Goal: Communication & Community: Answer question/provide support

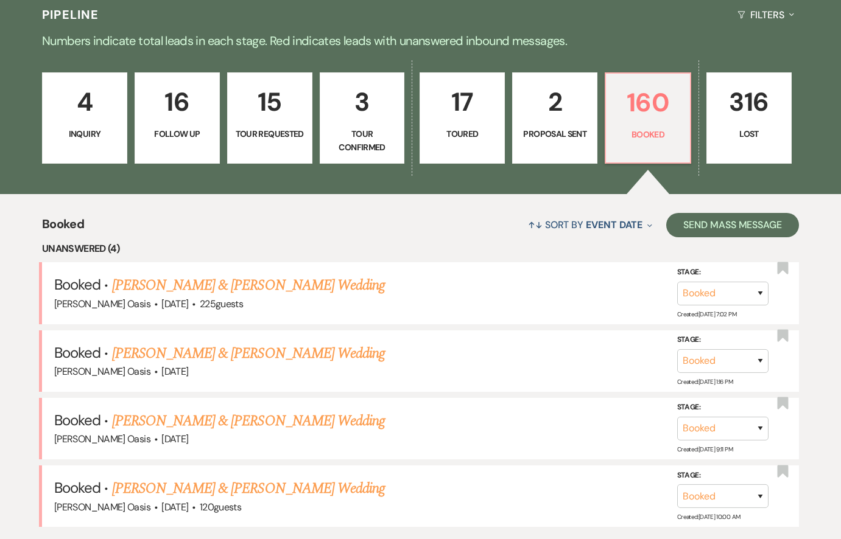
scroll to position [287, 0]
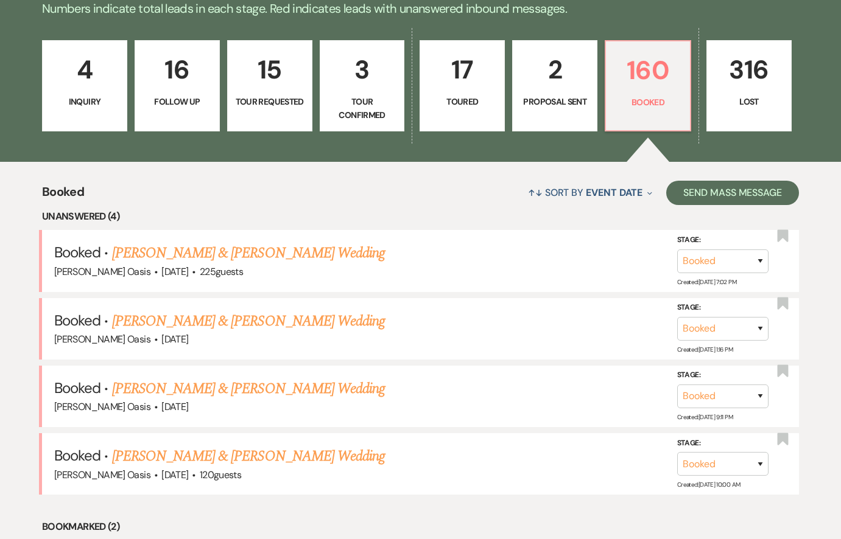
click at [549, 74] on p "2" at bounding box center [554, 69] width 69 height 41
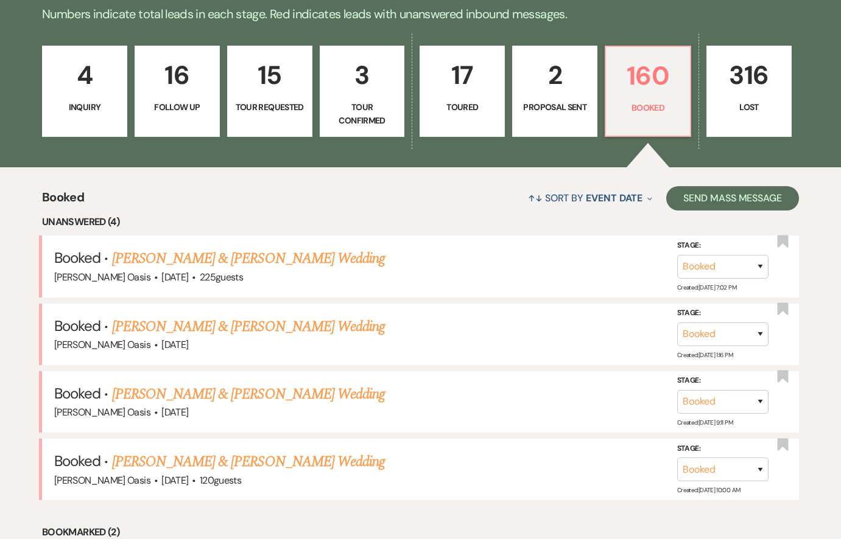
select select "6"
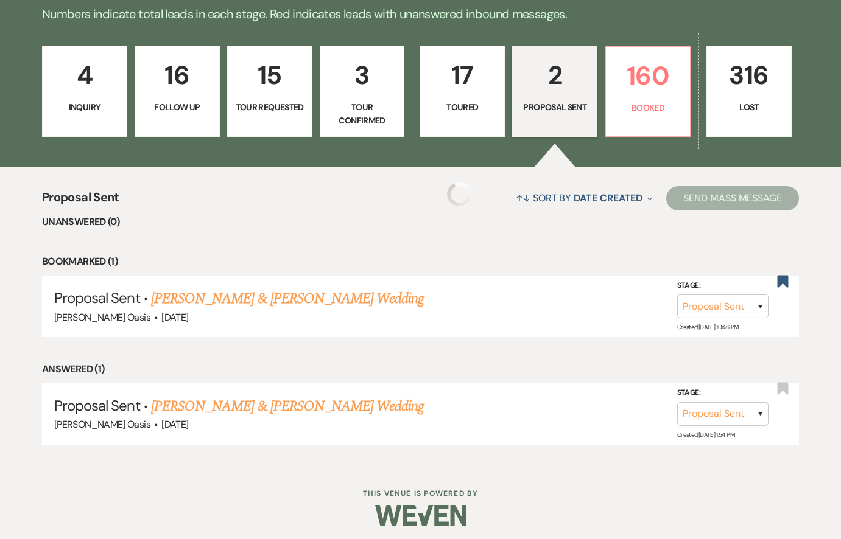
select select "6"
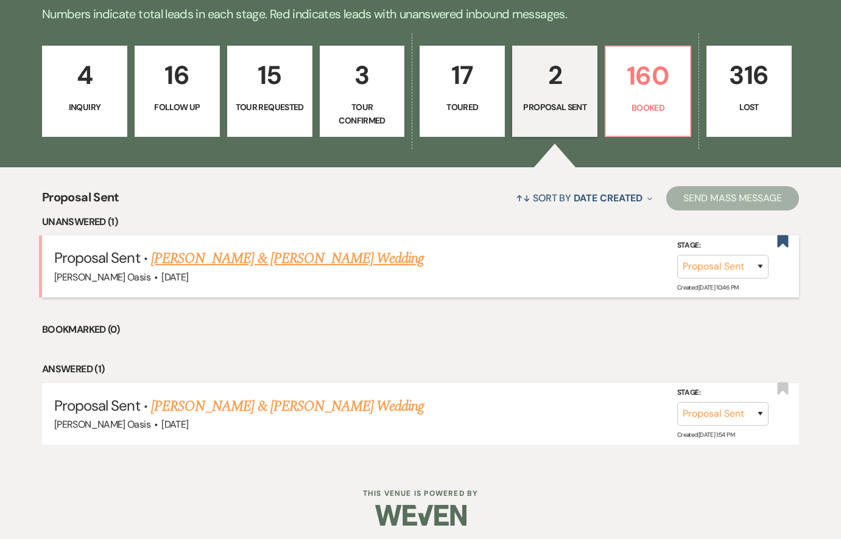
click at [234, 255] on link "[PERSON_NAME] & [PERSON_NAME] Wedding" at bounding box center [287, 259] width 273 height 22
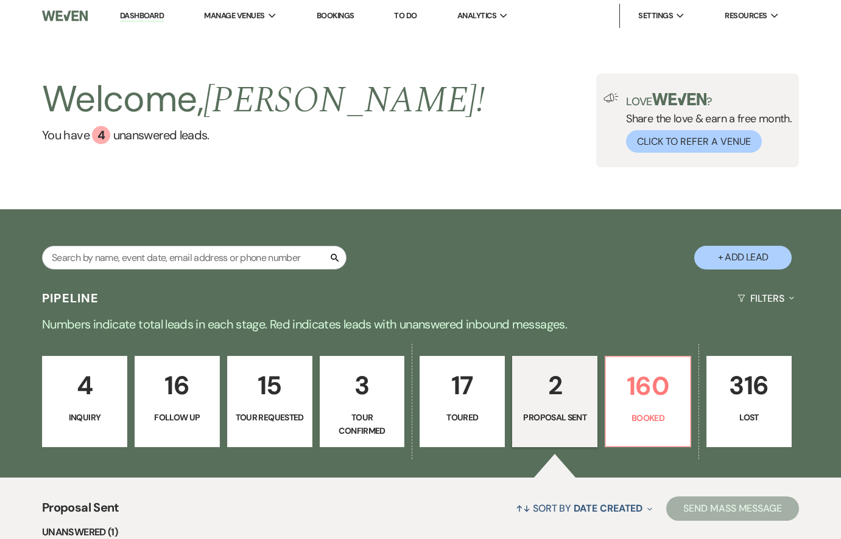
select select "6"
select select "5"
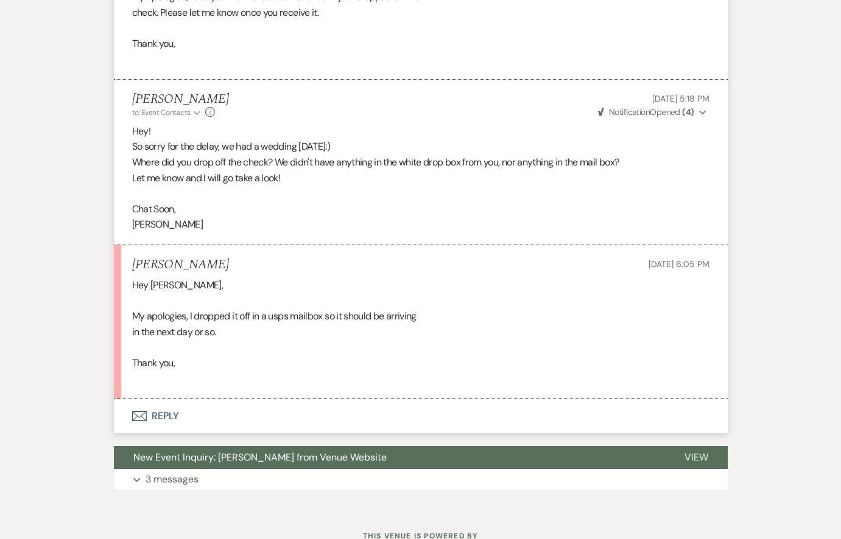
scroll to position [3538, 0]
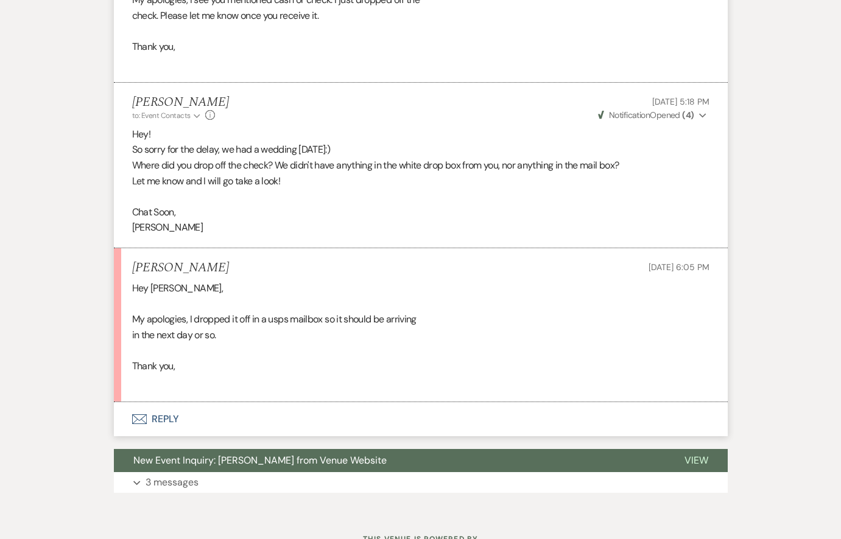
click at [213, 402] on button "Envelope Reply" at bounding box center [421, 419] width 614 height 34
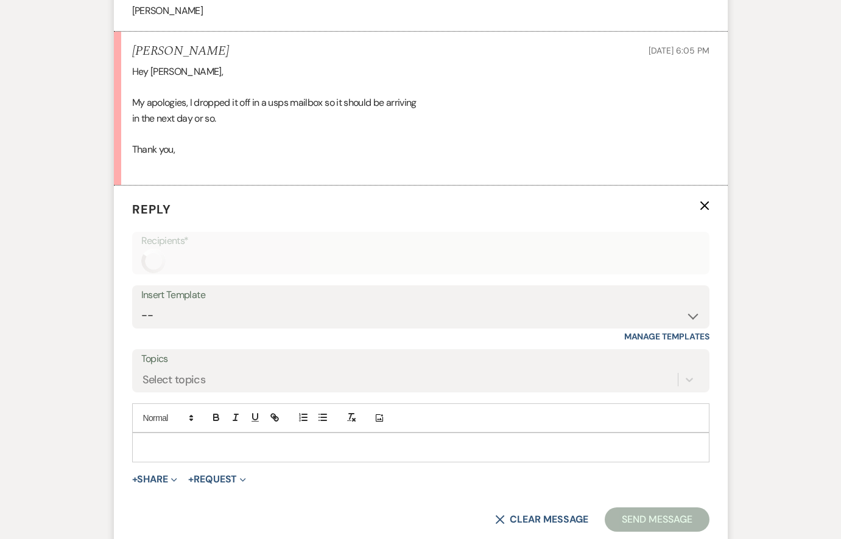
scroll to position [3801, 0]
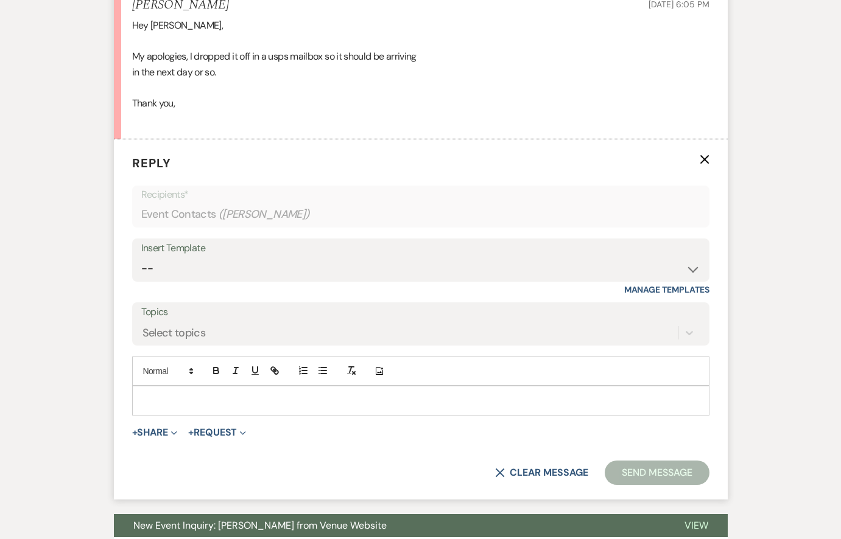
click at [214, 394] on p at bounding box center [421, 400] width 558 height 13
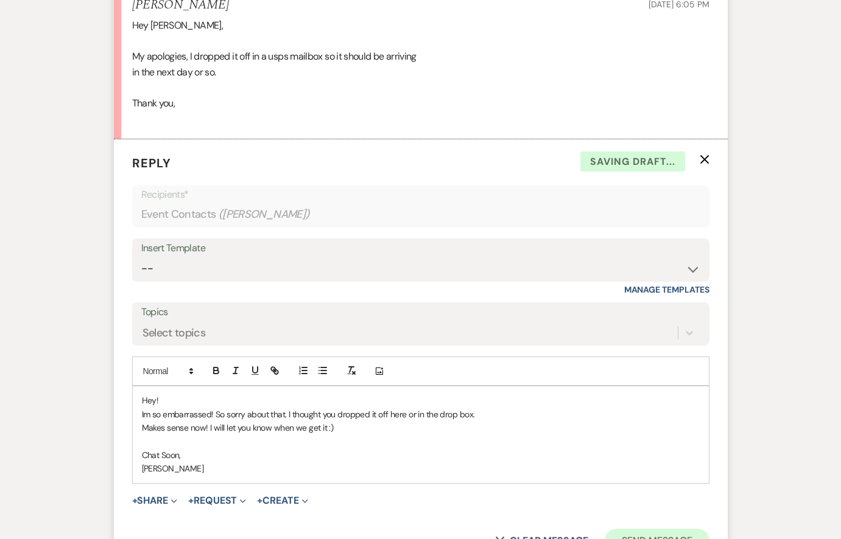
click at [670, 529] on button "Send Message" at bounding box center [657, 541] width 104 height 24
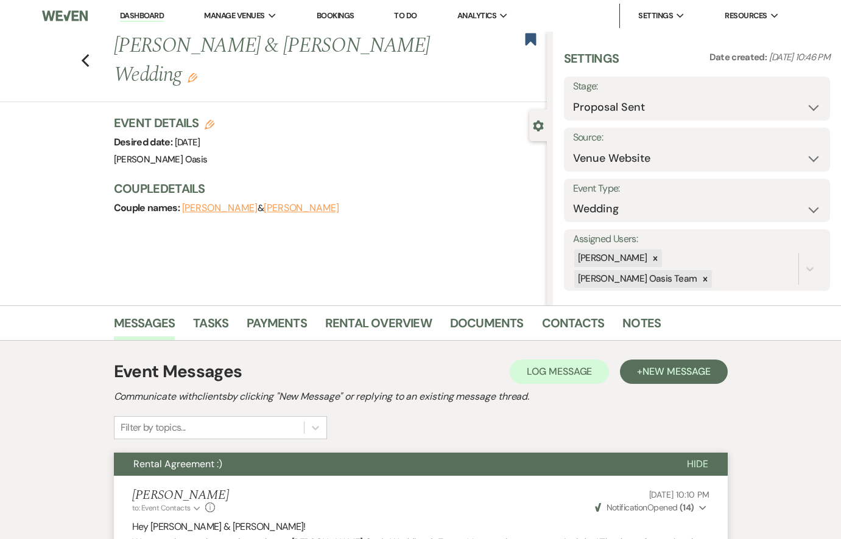
scroll to position [0, 0]
click at [82, 54] on icon "Previous" at bounding box center [85, 61] width 9 height 15
select select "6"
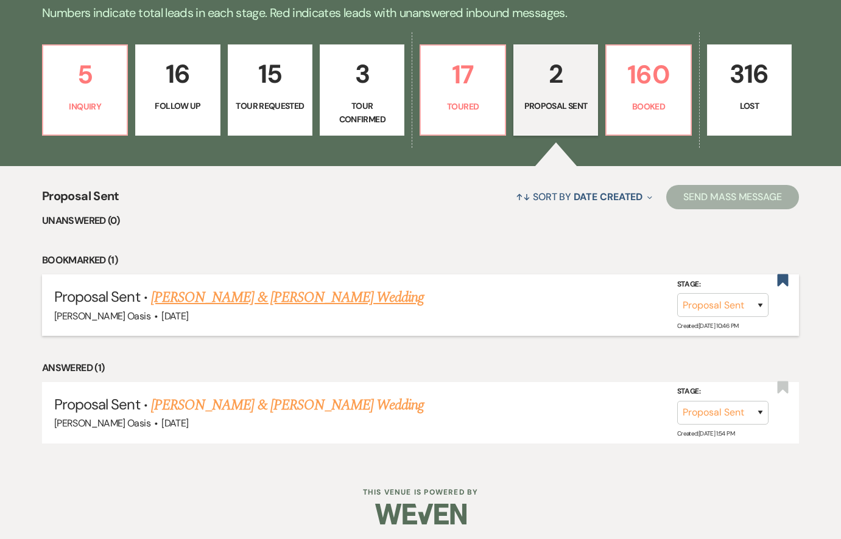
scroll to position [311, 0]
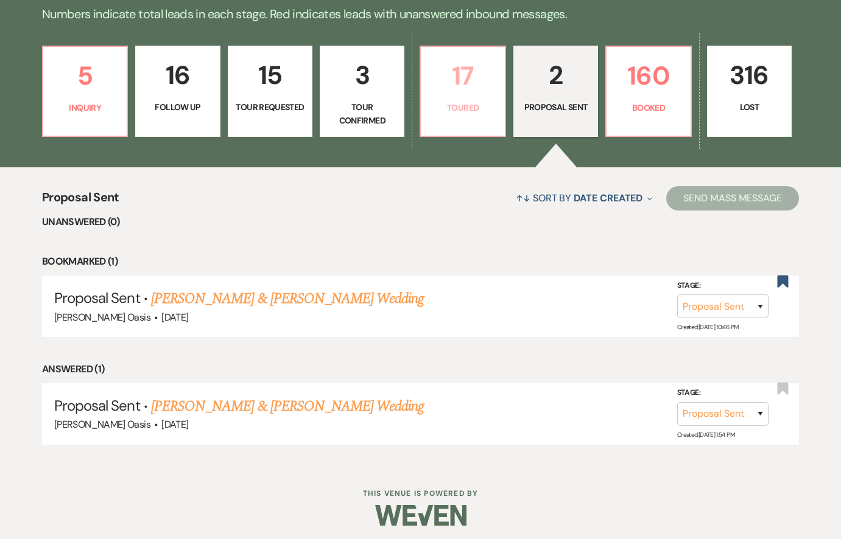
click at [481, 125] on link "17 Toured" at bounding box center [463, 91] width 86 height 91
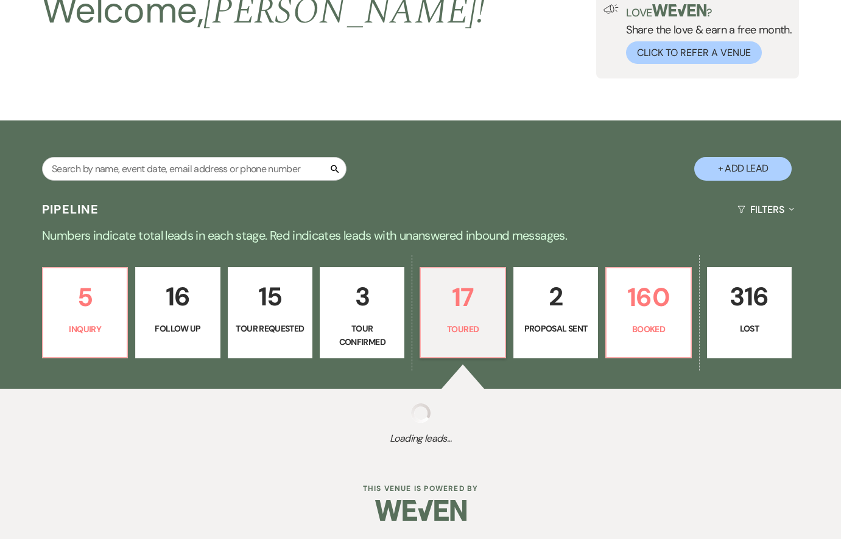
scroll to position [88, 0]
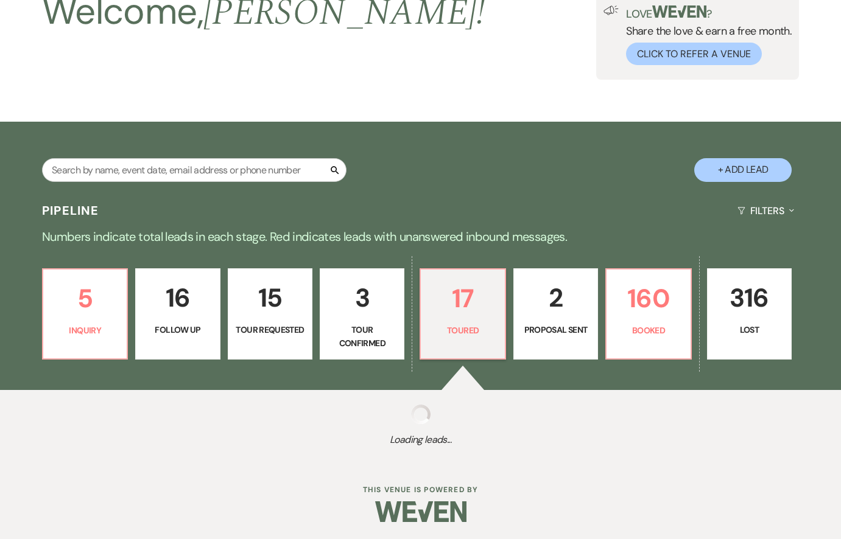
select select "5"
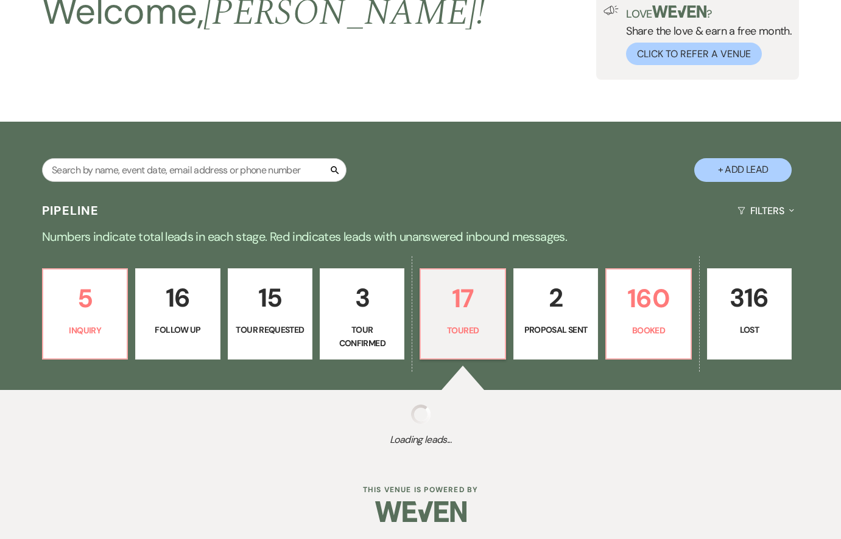
select select "5"
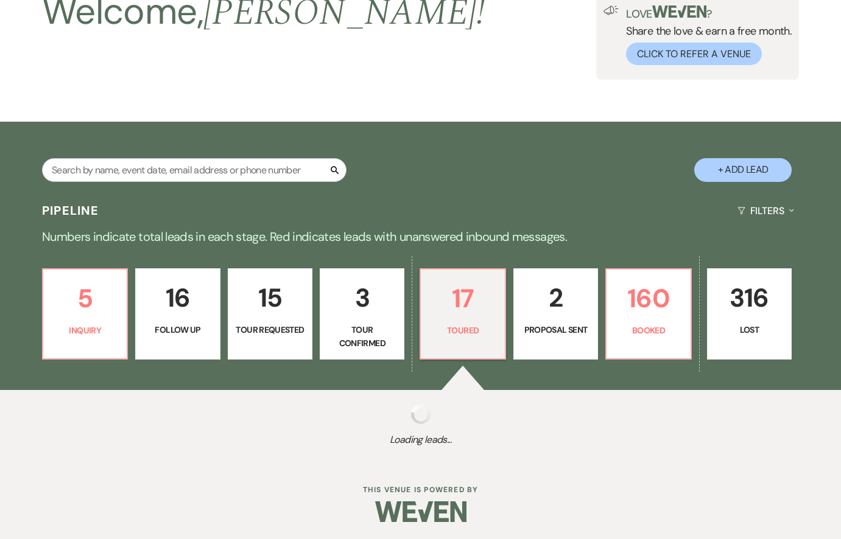
select select "5"
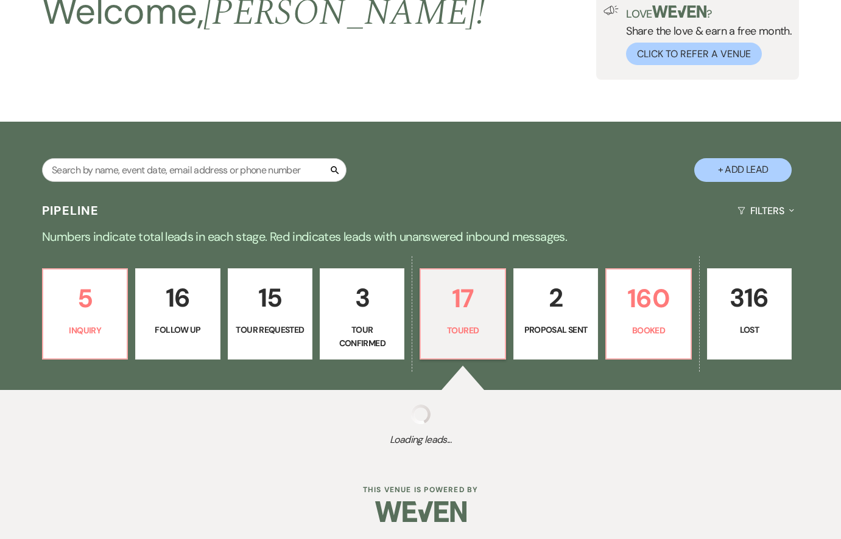
select select "5"
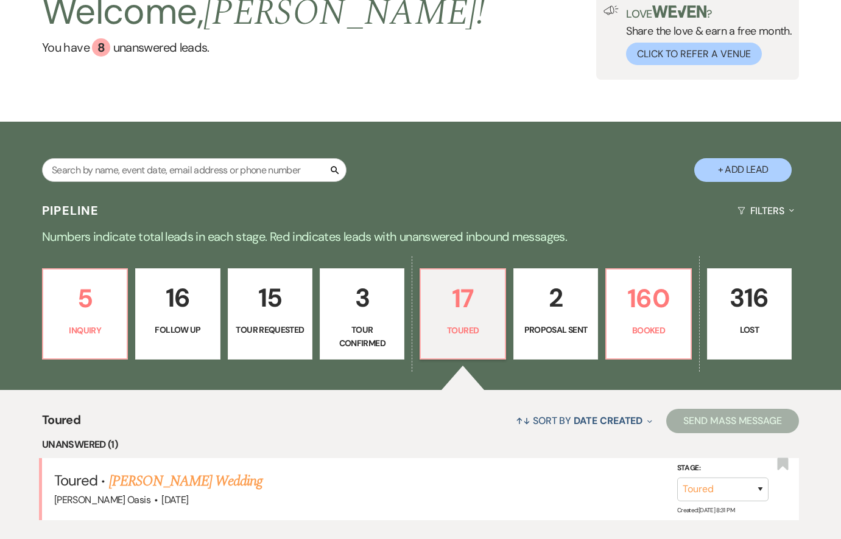
click at [37, 323] on div "5 Inquiry 16 Follow Up 15 Tour Requested 3 Tour Confirmed 17 Toured 2 Proposal …" at bounding box center [420, 322] width 841 height 136
click at [71, 312] on p "5" at bounding box center [85, 298] width 69 height 41
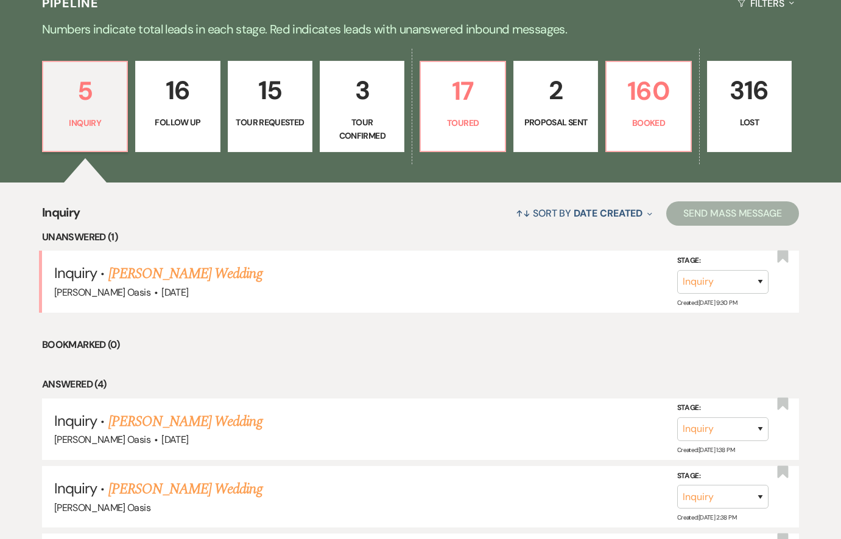
scroll to position [295, 0]
click at [159, 274] on link "[PERSON_NAME] Wedding" at bounding box center [185, 275] width 154 height 22
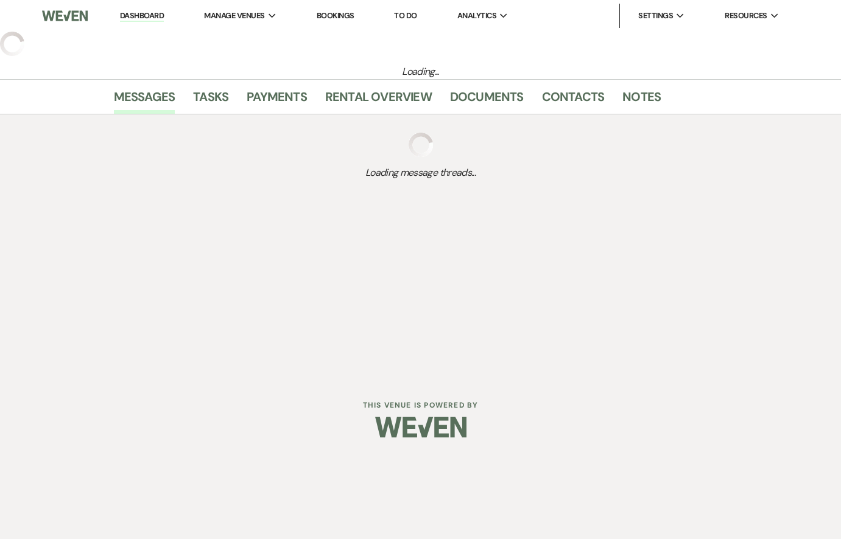
select select "5"
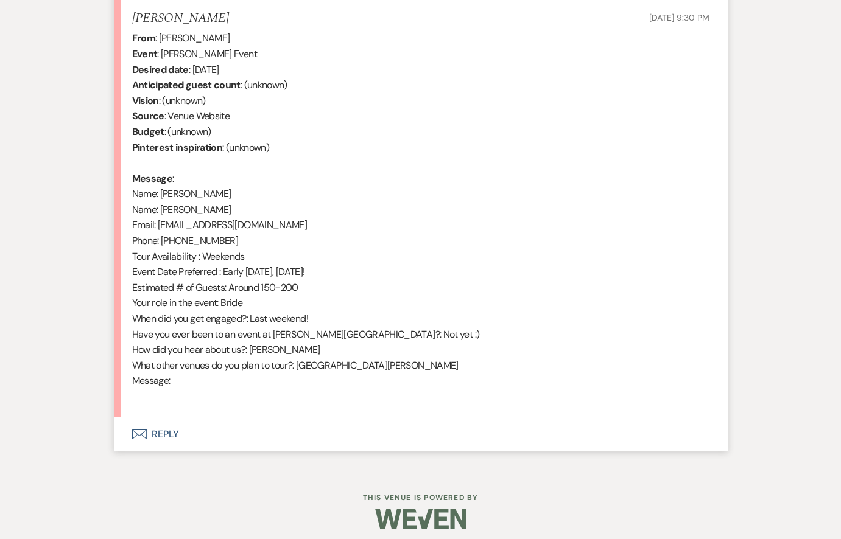
scroll to position [477, 0]
click at [197, 421] on button "Envelope Reply" at bounding box center [421, 435] width 614 height 34
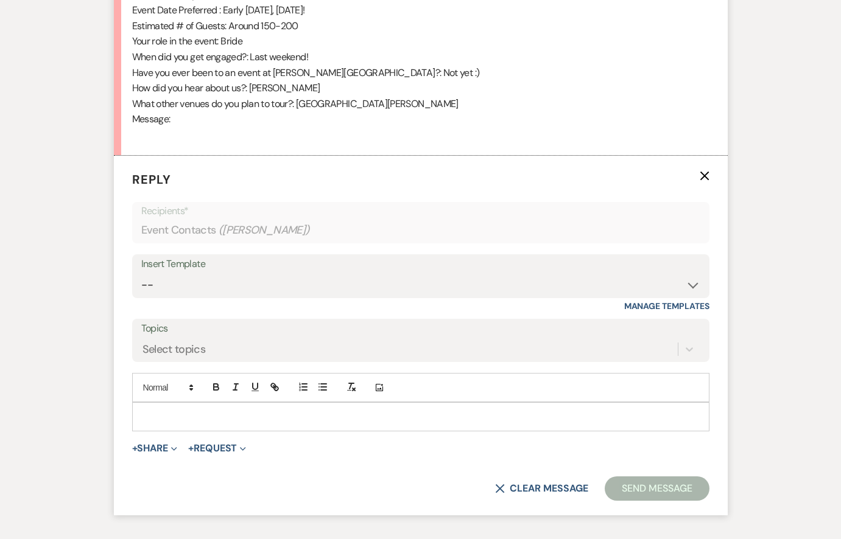
scroll to position [796, 0]
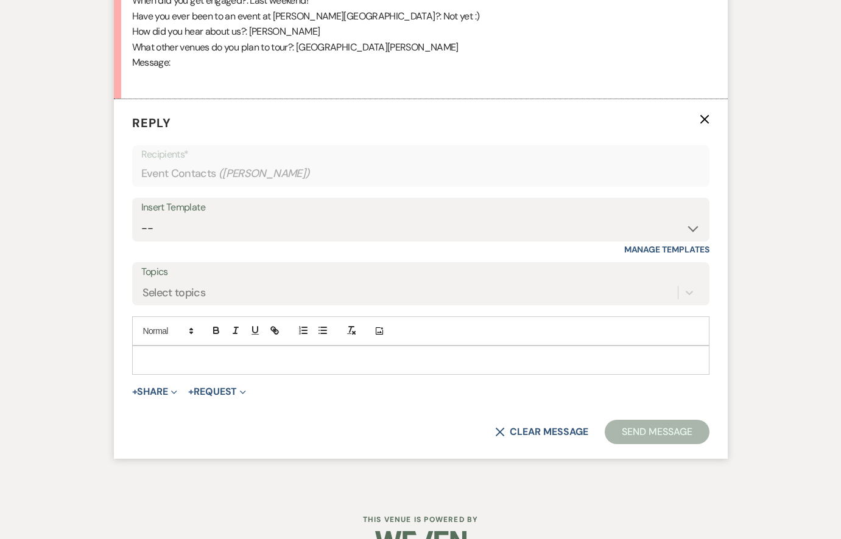
click at [267, 205] on div "Insert Template" at bounding box center [420, 208] width 559 height 18
select select "2583"
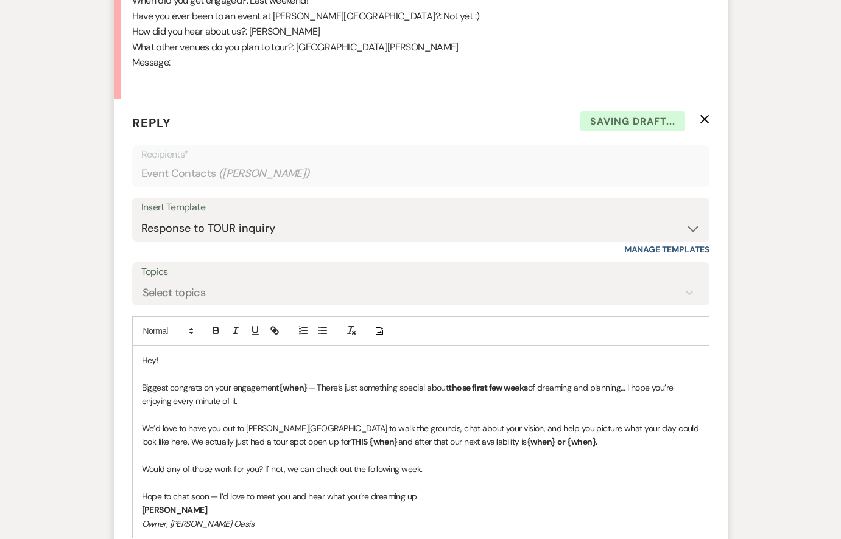
drag, startPoint x: 308, startPoint y: 373, endPoint x: 285, endPoint y: 373, distance: 23.1
click at [285, 382] on strong "{when}" at bounding box center [293, 387] width 29 height 11
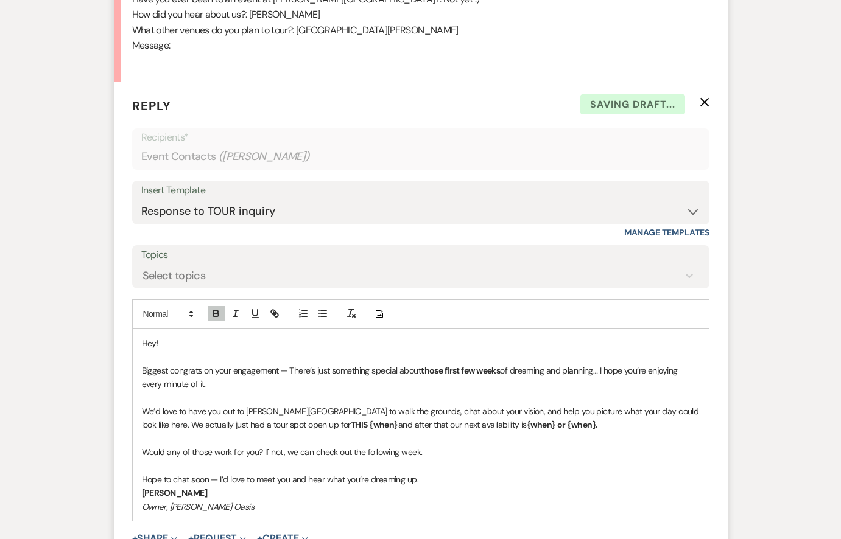
scroll to position [817, 0]
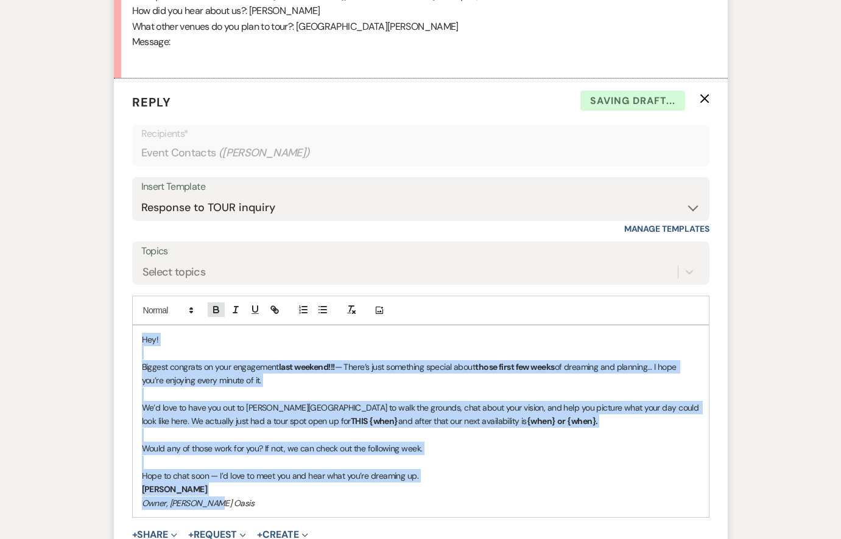
click at [215, 304] on icon "button" at bounding box center [216, 309] width 11 height 11
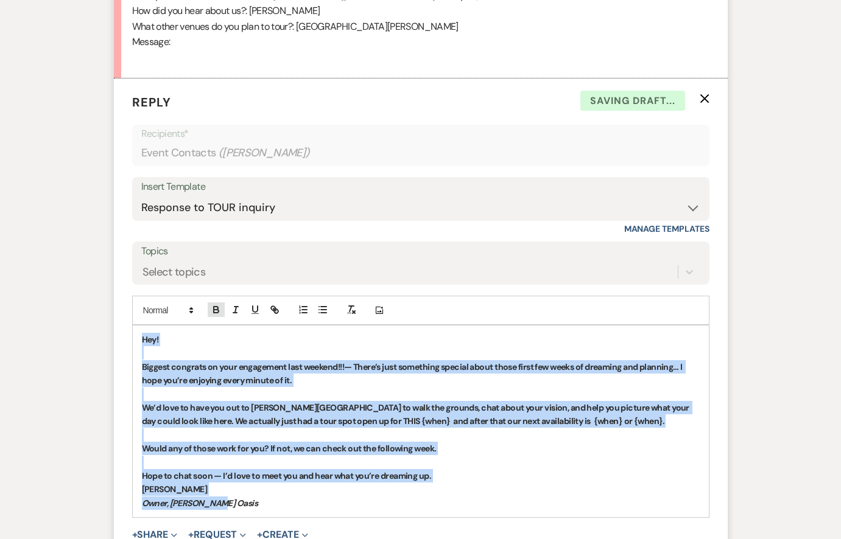
click at [215, 307] on icon "button" at bounding box center [216, 308] width 4 height 3
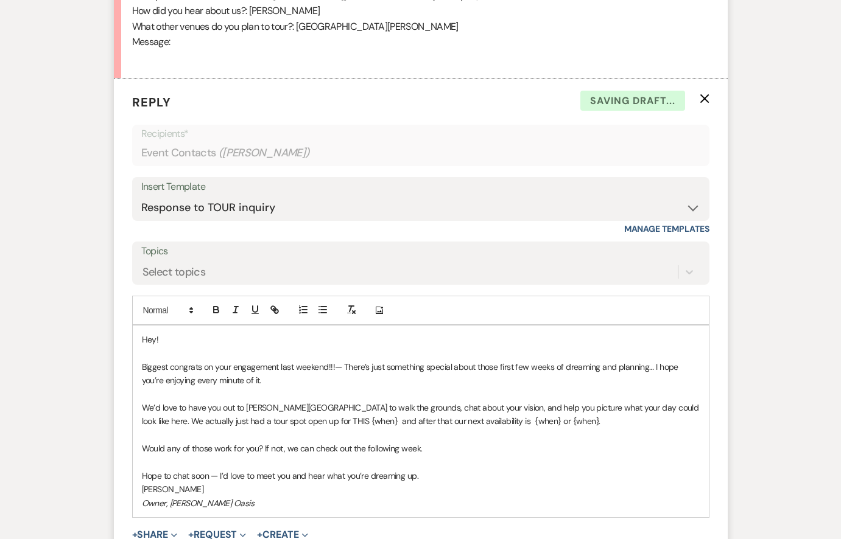
click at [251, 388] on p at bounding box center [421, 394] width 558 height 13
drag, startPoint x: 301, startPoint y: 410, endPoint x: 260, endPoint y: 410, distance: 40.8
click at [260, 410] on p "We’d love to have you out to [PERSON_NAME][GEOGRAPHIC_DATA] to walk the grounds…" at bounding box center [421, 414] width 558 height 27
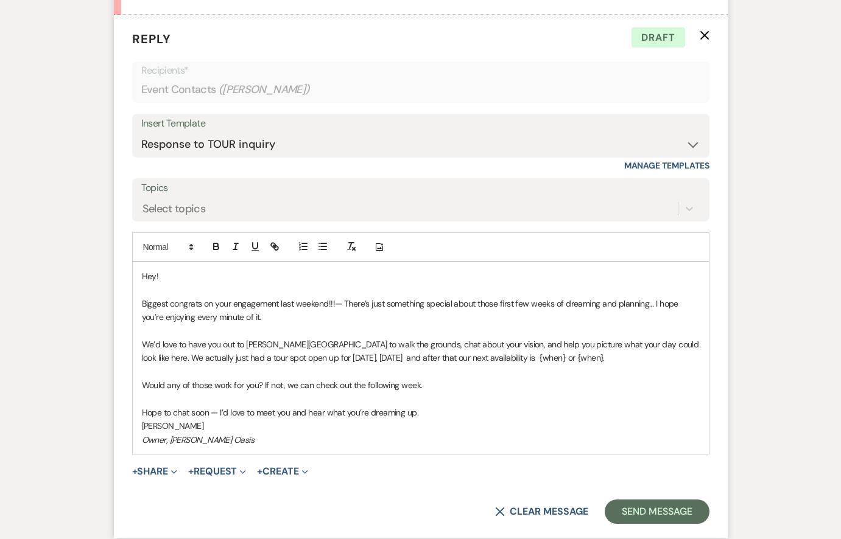
scroll to position [880, 0]
click at [374, 345] on p "We’d love to have you out to [PERSON_NAME][GEOGRAPHIC_DATA] to walk the grounds…" at bounding box center [421, 350] width 558 height 27
drag, startPoint x: 540, startPoint y: 347, endPoint x: 604, endPoint y: 342, distance: 64.2
click at [605, 343] on p "We’d love to have you out to [PERSON_NAME][GEOGRAPHIC_DATA] to walk the grounds…" at bounding box center [421, 350] width 558 height 27
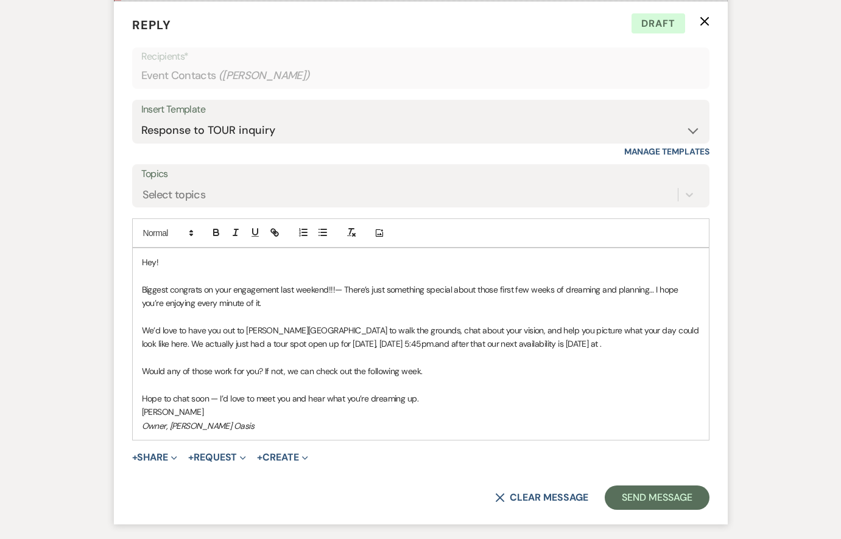
scroll to position [895, 0]
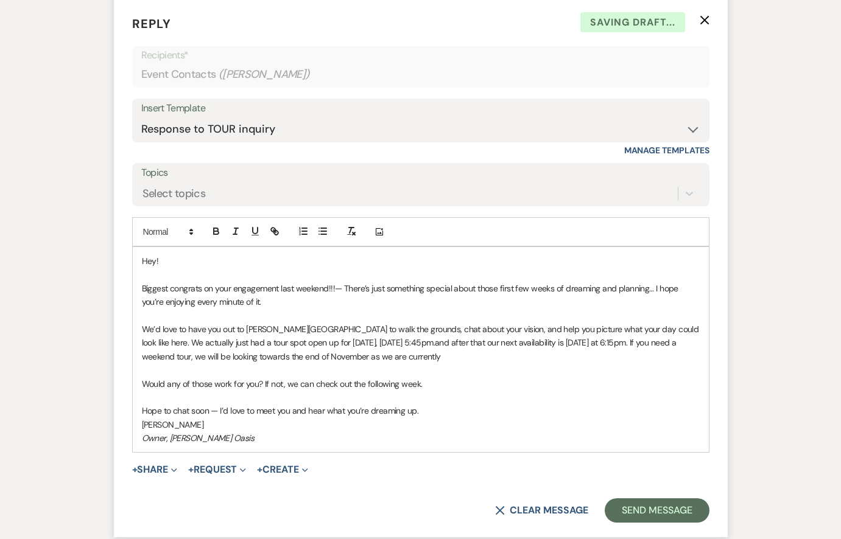
click at [603, 342] on p "We’d love to have you out to [PERSON_NAME][GEOGRAPHIC_DATA] to walk the grounds…" at bounding box center [421, 343] width 558 height 41
click at [615, 329] on p "We’d love to have you out to [PERSON_NAME][GEOGRAPHIC_DATA] to walk the grounds…" at bounding box center [421, 343] width 558 height 41
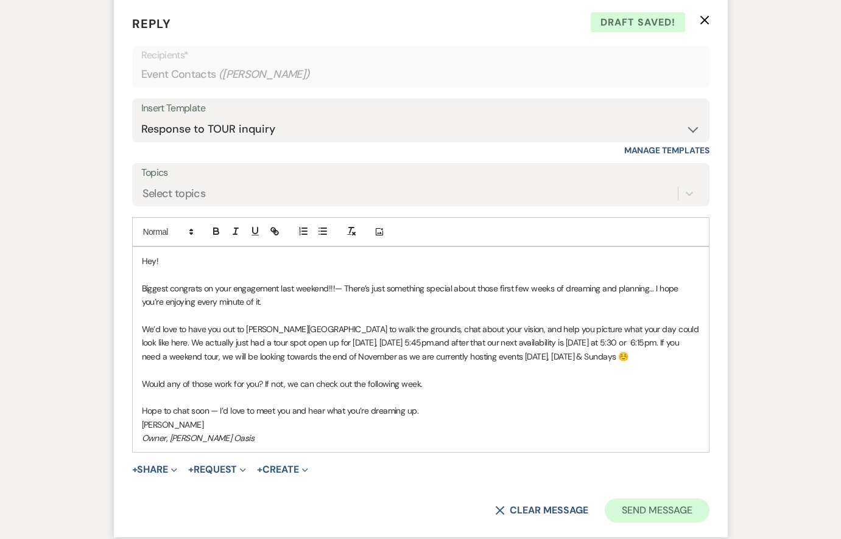
click at [642, 501] on button "Send Message" at bounding box center [657, 511] width 104 height 24
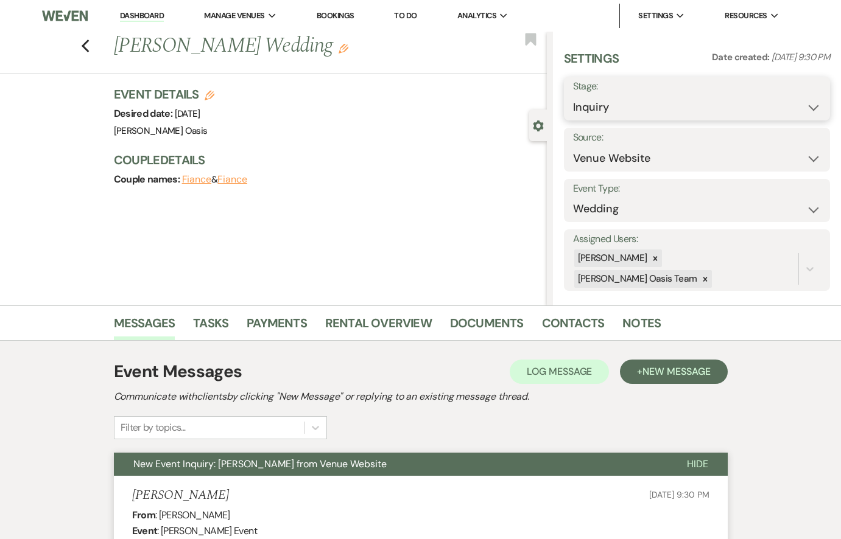
scroll to position [0, 0]
select select "2"
click at [793, 100] on button "Save" at bounding box center [802, 98] width 56 height 24
click at [136, 15] on link "Dashboard" at bounding box center [142, 16] width 44 height 12
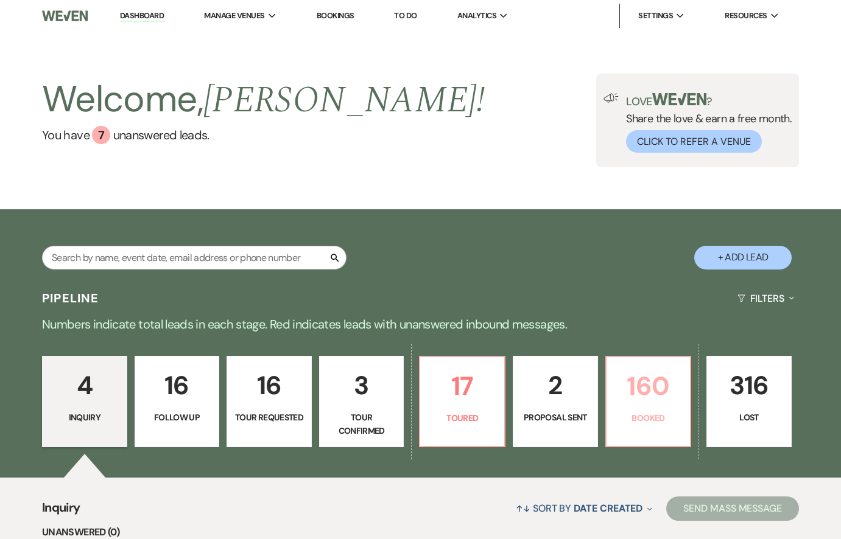
click at [632, 424] on p "Booked" at bounding box center [648, 418] width 69 height 13
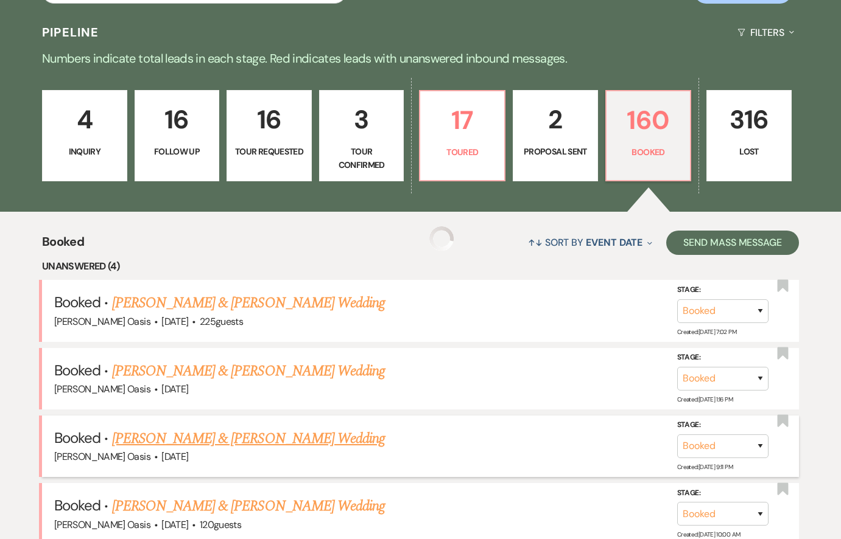
scroll to position [462, 0]
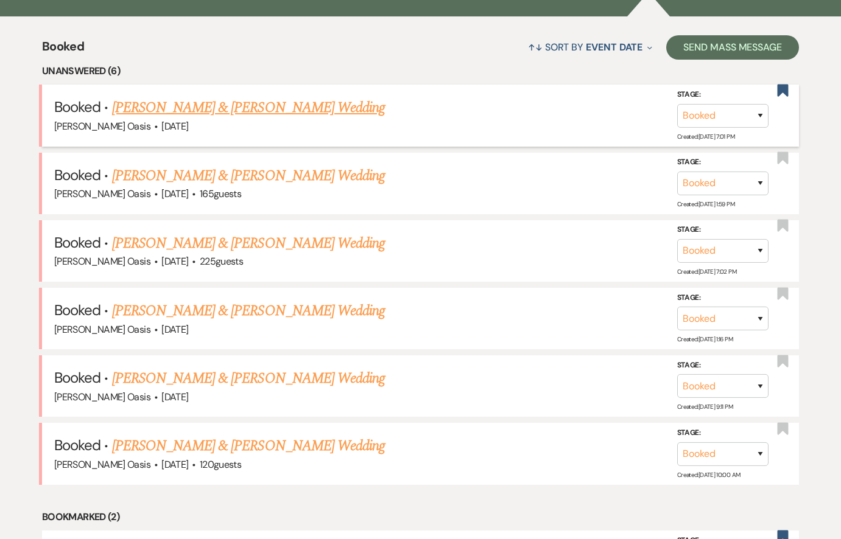
click at [183, 110] on link "[PERSON_NAME] & [PERSON_NAME] Wedding" at bounding box center [248, 108] width 273 height 22
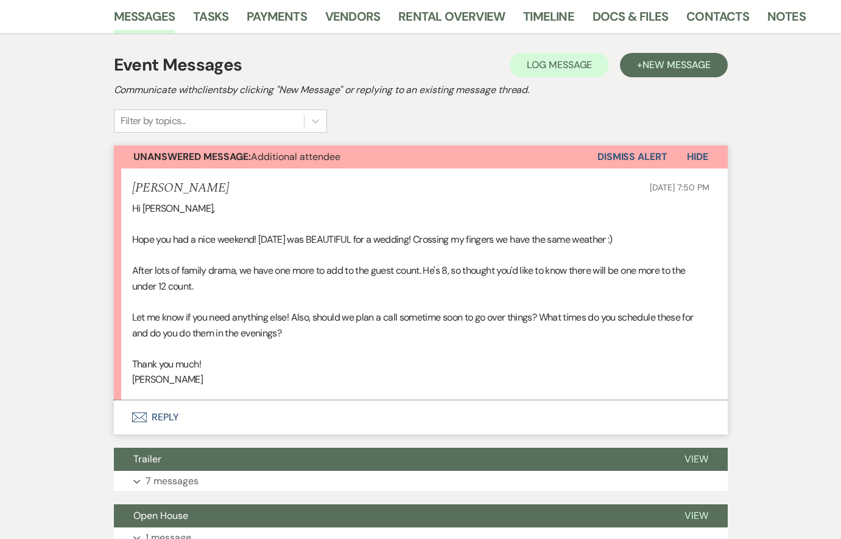
click at [163, 401] on button "Envelope Reply" at bounding box center [421, 418] width 614 height 34
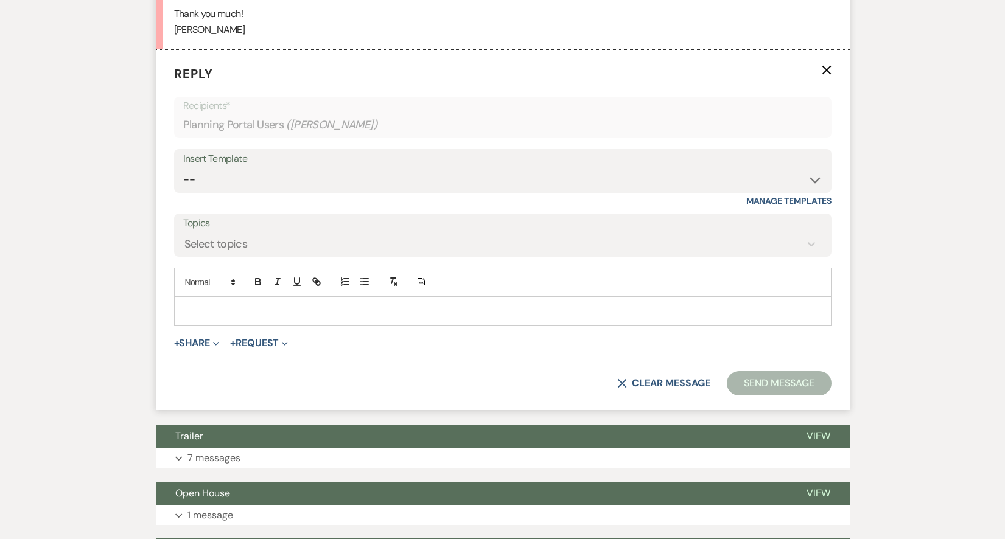
scroll to position [247, 0]
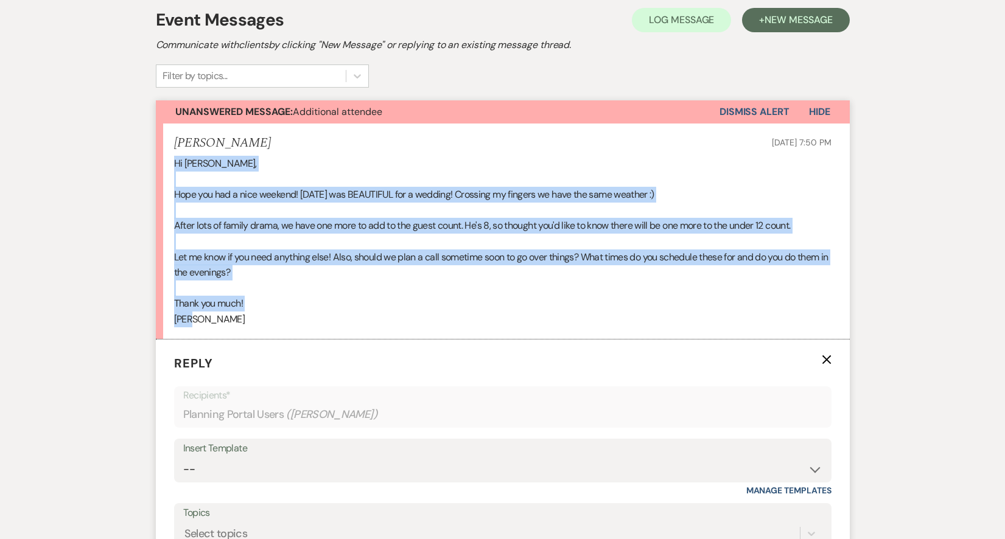
drag, startPoint x: 209, startPoint y: 313, endPoint x: 147, endPoint y: 167, distance: 158.2
copy div "Hi [PERSON_NAME], Hope you had a nice weekend! [DATE] was BEAUTIFUL for a weddi…"
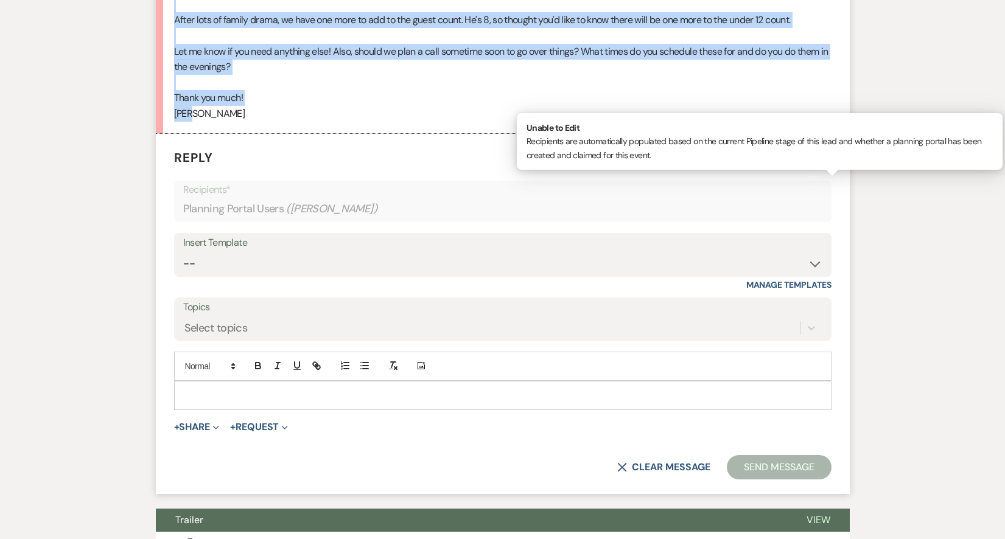
scroll to position [467, 0]
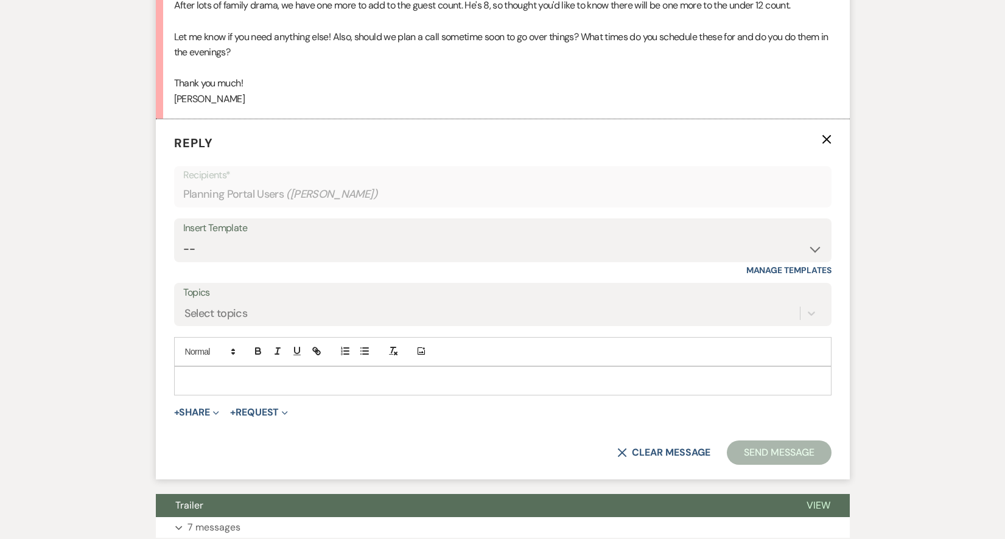
click at [246, 374] on p at bounding box center [503, 380] width 638 height 13
paste div
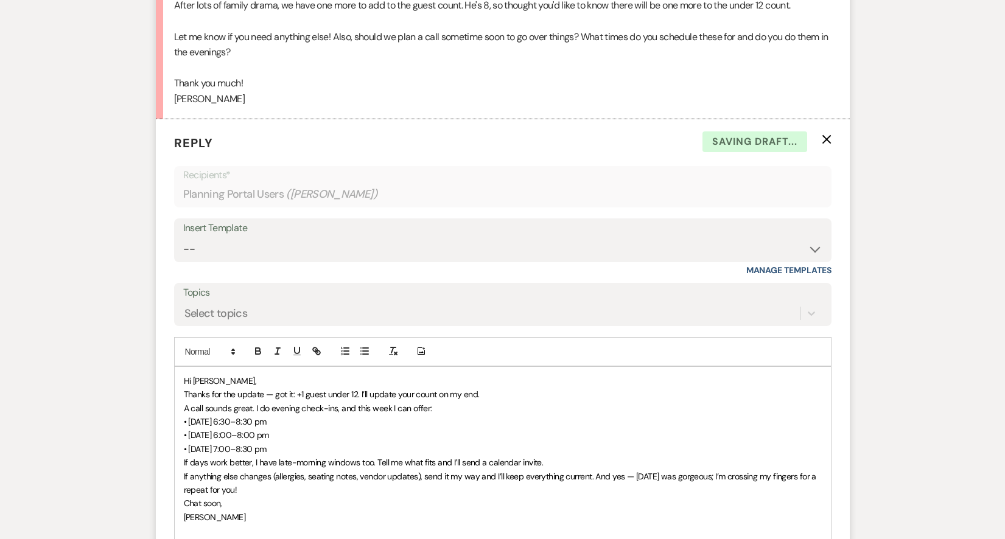
click at [242, 374] on p "Hi [PERSON_NAME]," at bounding box center [503, 380] width 638 height 13
click at [508, 388] on p "Thanks for the update — got it: +1 guest under 12. I’ll update your count on my…" at bounding box center [503, 394] width 638 height 13
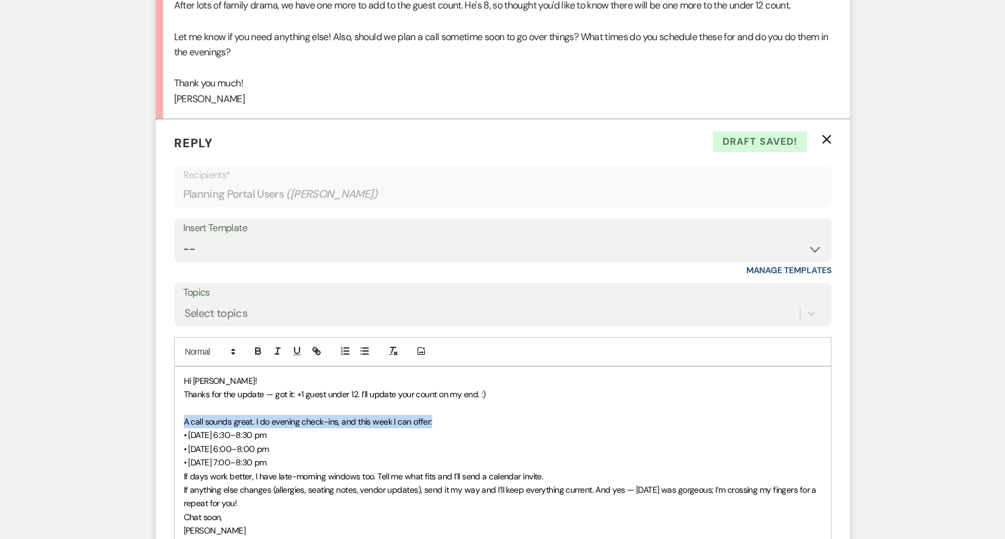
drag, startPoint x: 435, startPoint y: 415, endPoint x: 168, endPoint y: 413, distance: 267.3
click at [168, 413] on form "Reply X Draft saved! Recipients* Planning Portal Users ( [PERSON_NAME] ) Insert…" at bounding box center [503, 381] width 694 height 524
drag, startPoint x: 282, startPoint y: 457, endPoint x: 153, endPoint y: 410, distance: 137.1
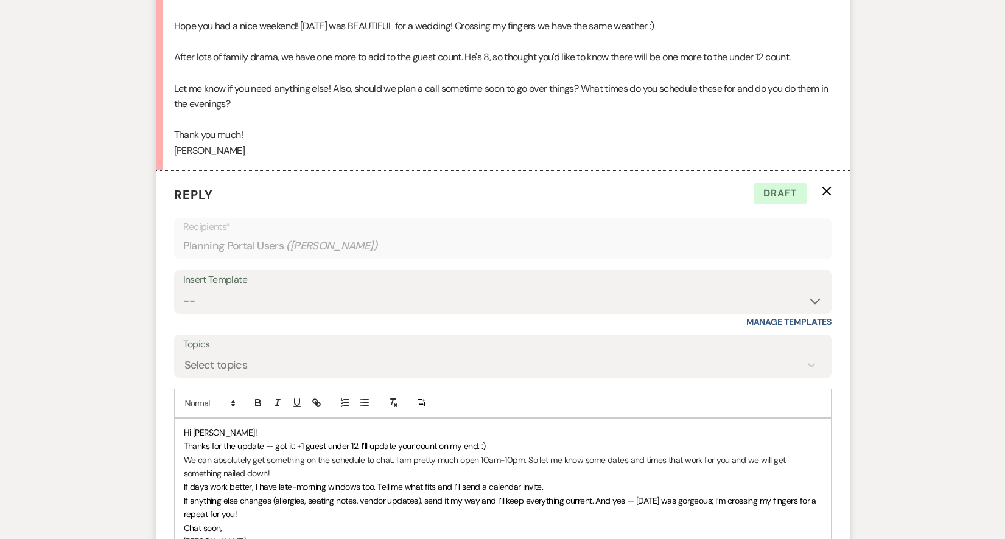
scroll to position [421, 0]
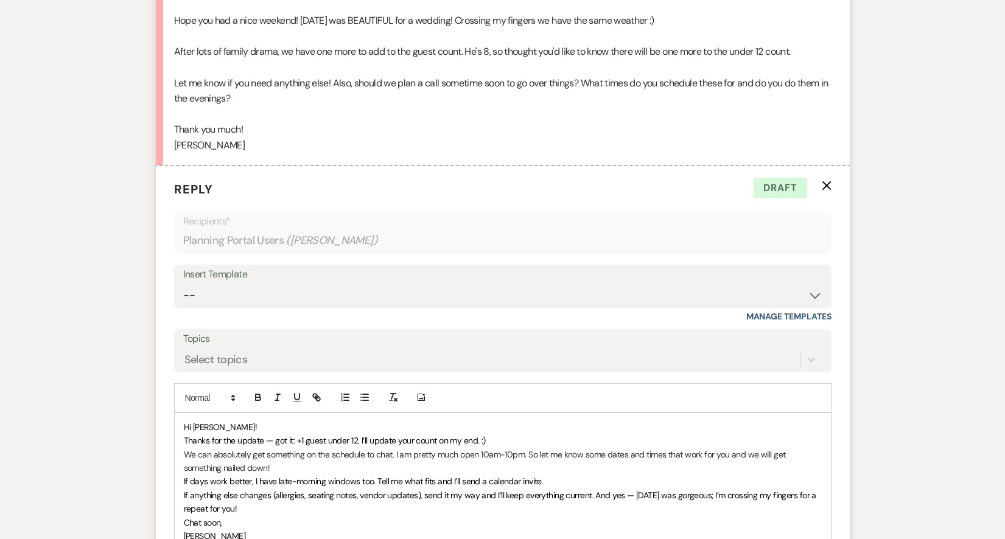
click at [181, 435] on div "Hi [PERSON_NAME]! Thanks for the update — got it: +1 guest under 12. I’ll updat…" at bounding box center [503, 488] width 656 height 151
click at [283, 464] on p "We can absolutely get something on the schedule to chat. I am pretty much open …" at bounding box center [503, 461] width 638 height 27
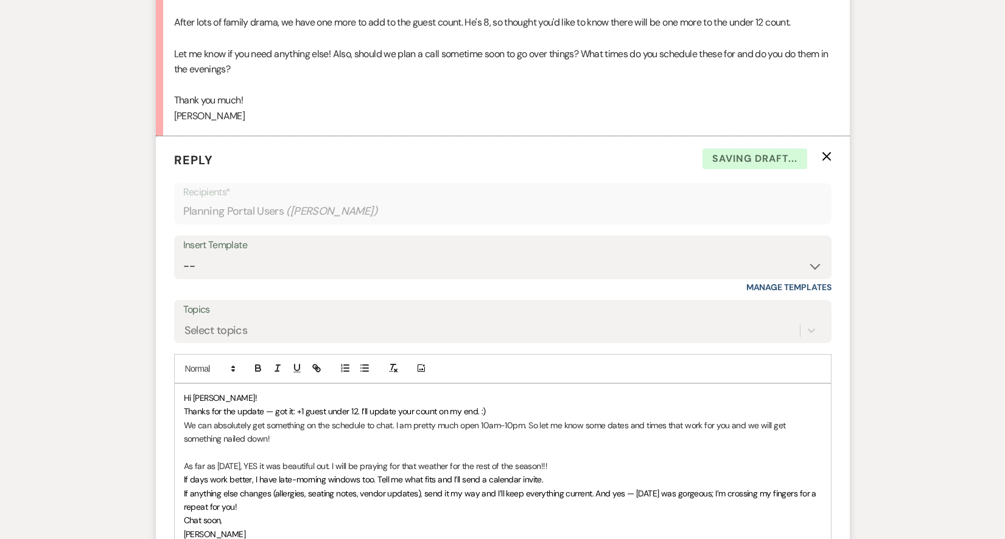
scroll to position [463, 0]
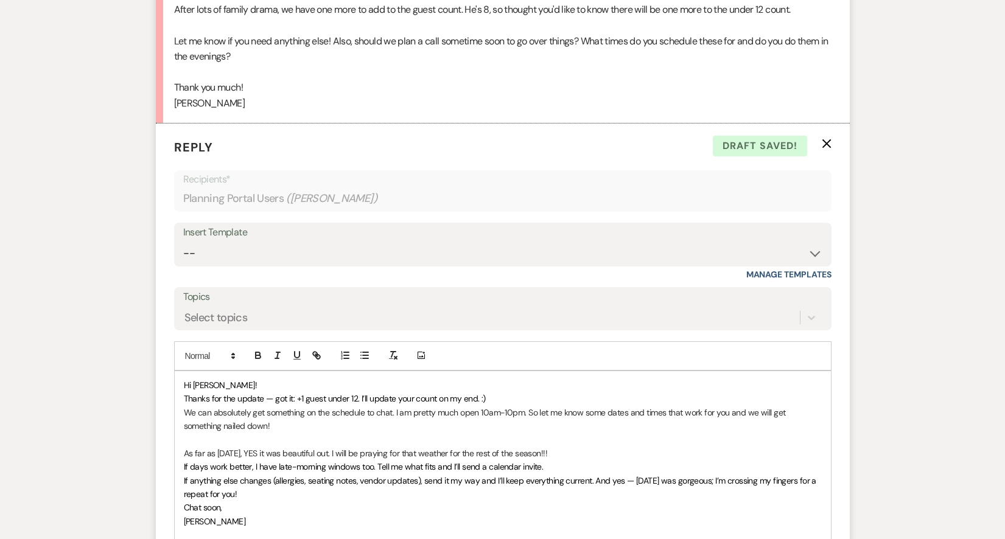
drag, startPoint x: 242, startPoint y: 483, endPoint x: 180, endPoint y: 462, distance: 65.3
click at [180, 462] on div "Hi [PERSON_NAME]! Thanks for the update — got it: +1 guest under 12. I’ll updat…" at bounding box center [503, 460] width 656 height 178
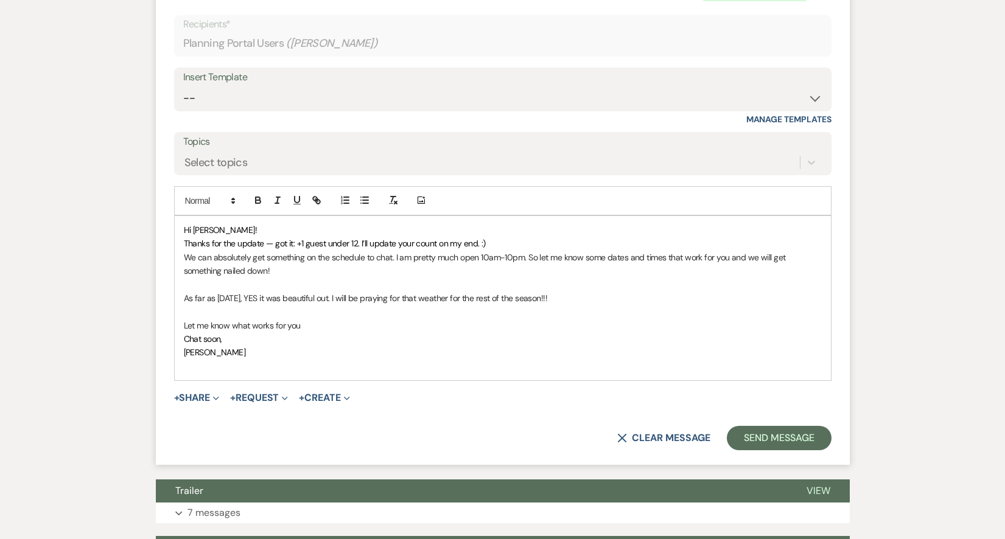
scroll to position [658, 0]
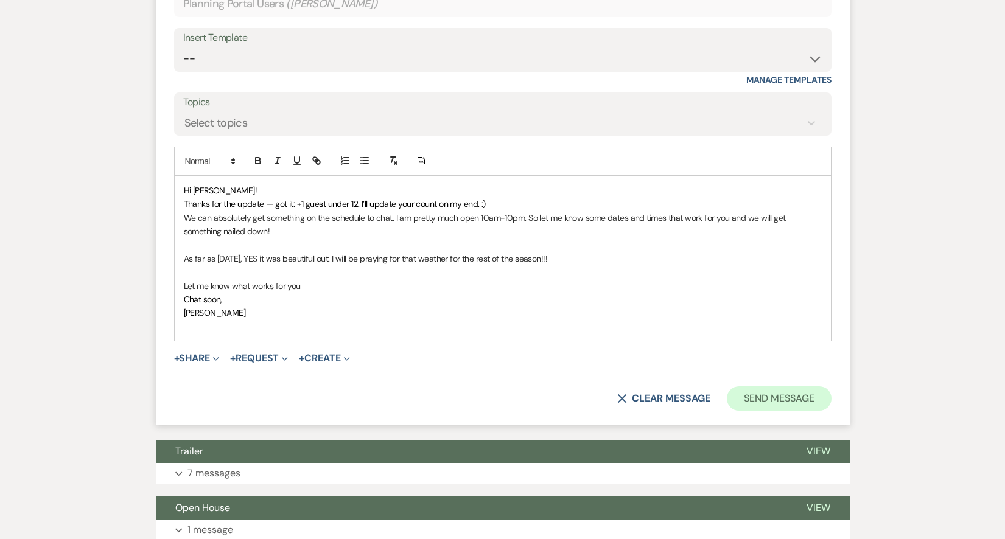
click at [798, 387] on button "Send Message" at bounding box center [779, 399] width 104 height 24
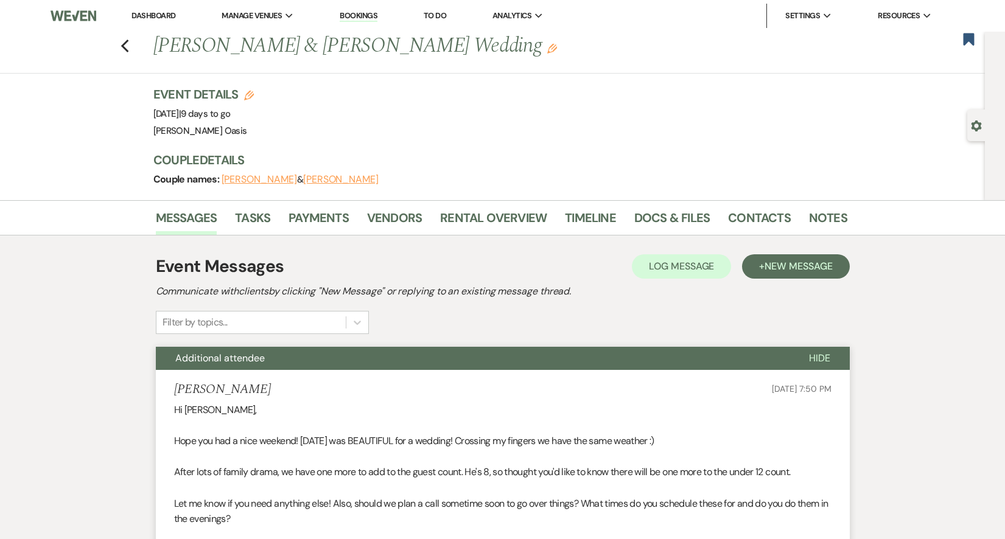
scroll to position [0, 0]
click at [125, 47] on use "button" at bounding box center [125, 46] width 8 height 13
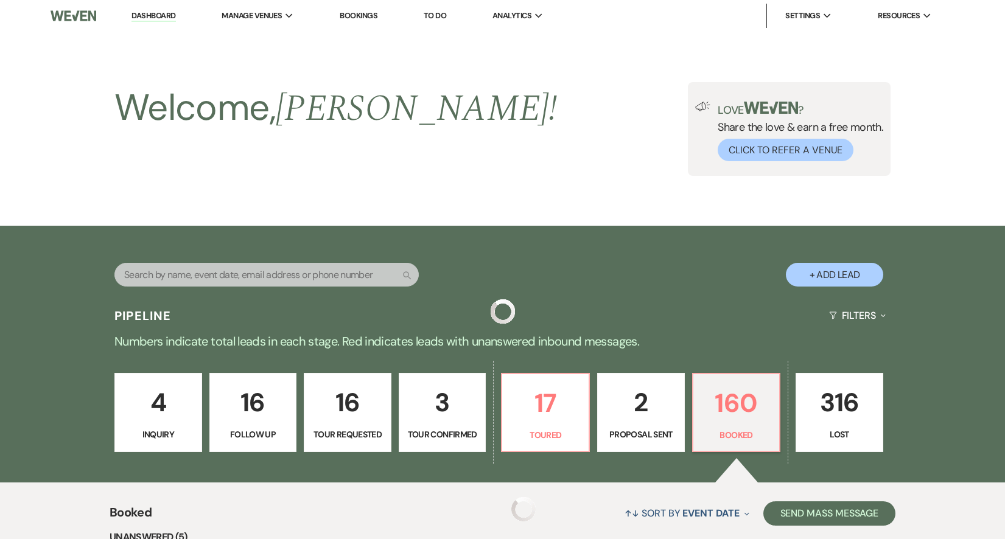
scroll to position [462, 0]
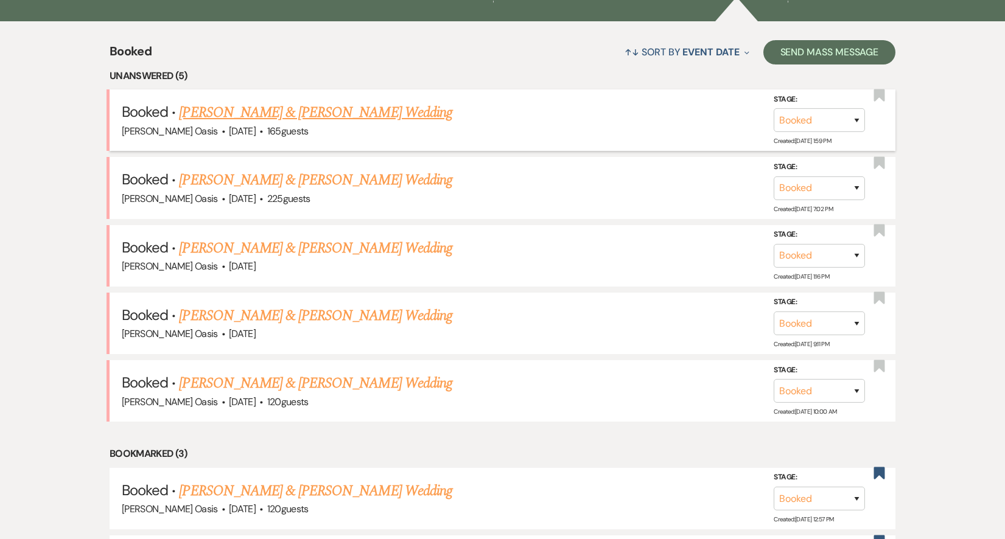
click at [280, 106] on link "[PERSON_NAME] & [PERSON_NAME] Wedding" at bounding box center [315, 113] width 273 height 22
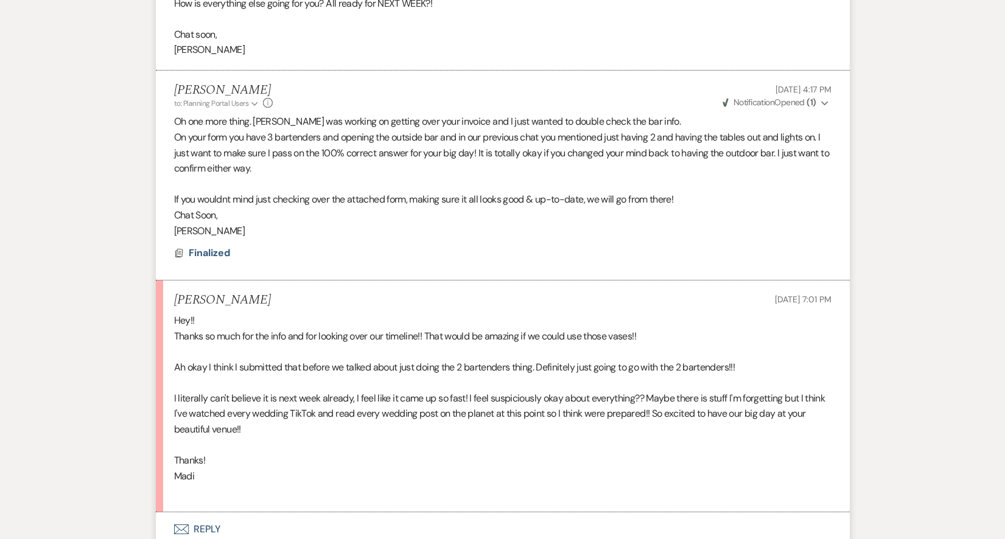
scroll to position [2902, 0]
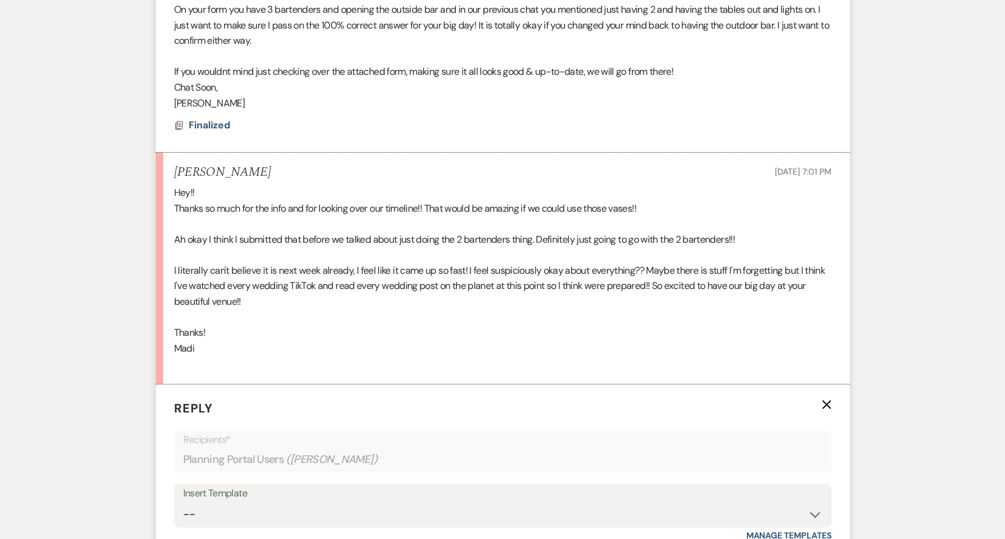
scroll to position [3054, 0]
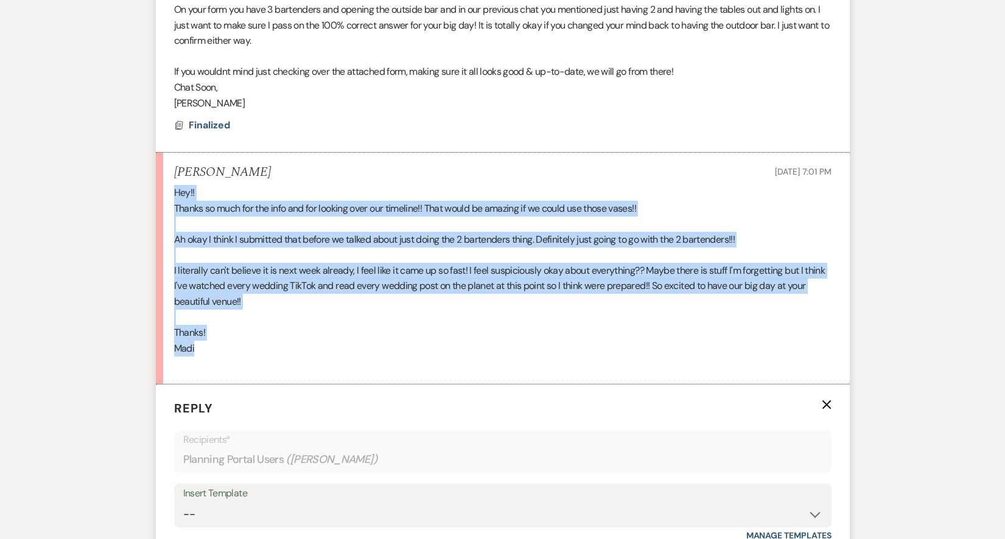
drag, startPoint x: 197, startPoint y: 295, endPoint x: 156, endPoint y: 128, distance: 171.0
click at [156, 153] on li "[PERSON_NAME] [DATE] 7:01 PM Hey!! Thanks so much for the info and for looking …" at bounding box center [503, 269] width 694 height 232
copy div "Hey!! Thanks so much for the info and for looking over our timeline!! That woul…"
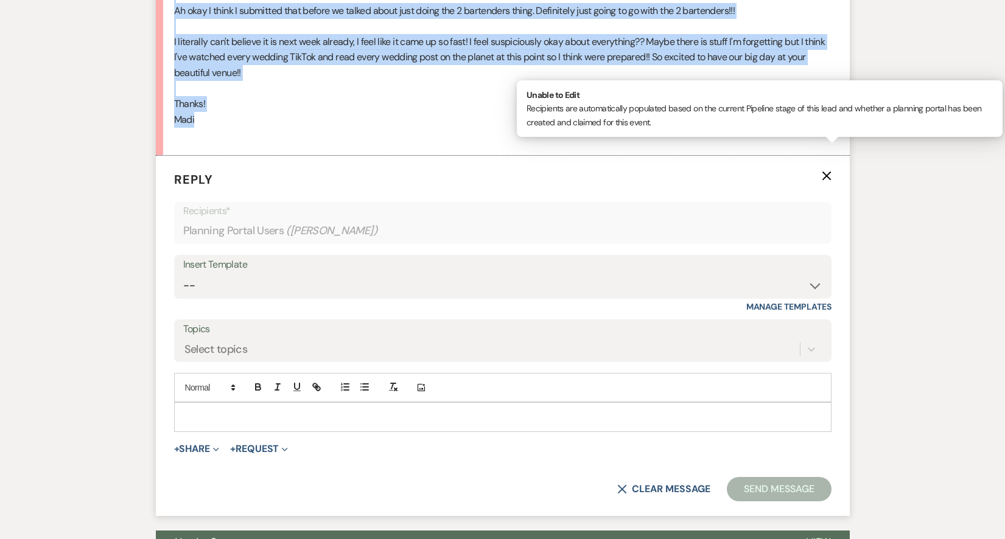
scroll to position [3297, 0]
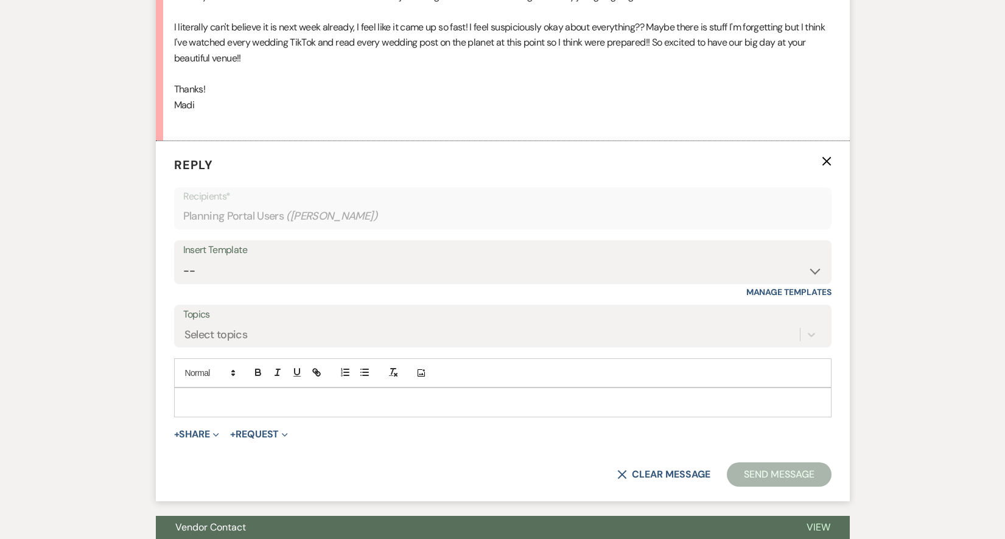
click at [312, 396] on p at bounding box center [503, 402] width 638 height 13
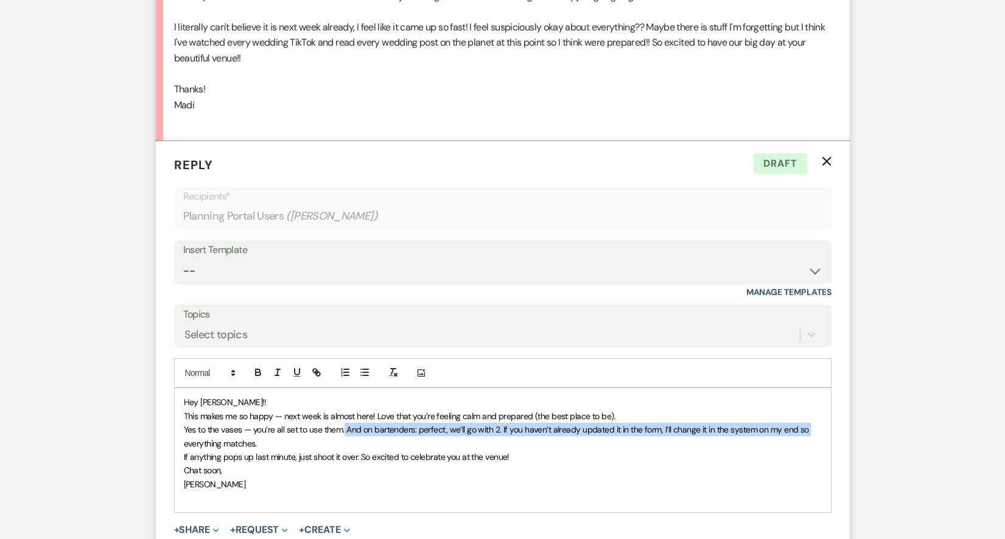
drag, startPoint x: 344, startPoint y: 371, endPoint x: 175, endPoint y: 374, distance: 168.7
click at [175, 388] on div "Hey [PERSON_NAME]!! This makes me so happy — next week is almost here! Love tha…" at bounding box center [503, 450] width 656 height 124
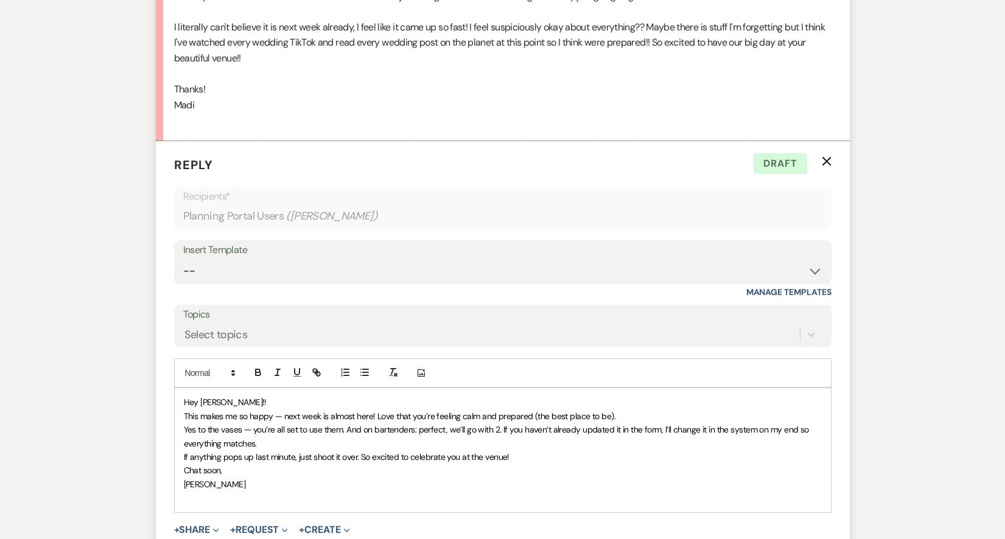
click at [184, 424] on span "Yes to the vases — you’re all set to use them. And on bartenders: perfect, we’l…" at bounding box center [498, 436] width 628 height 24
drag, startPoint x: 346, startPoint y: 369, endPoint x: 175, endPoint y: 369, distance: 170.5
click at [175, 388] on div "Hey [PERSON_NAME]!! This makes me so happy — next week is almost here! Love tha…" at bounding box center [503, 450] width 656 height 124
click at [477, 424] on span "Sounds great on the vases, do you know how many you would like to use? And on b…" at bounding box center [503, 436] width 639 height 24
click at [411, 423] on p "Sounds great on the vases, do you know how many you would like to use? And as f…" at bounding box center [503, 436] width 638 height 27
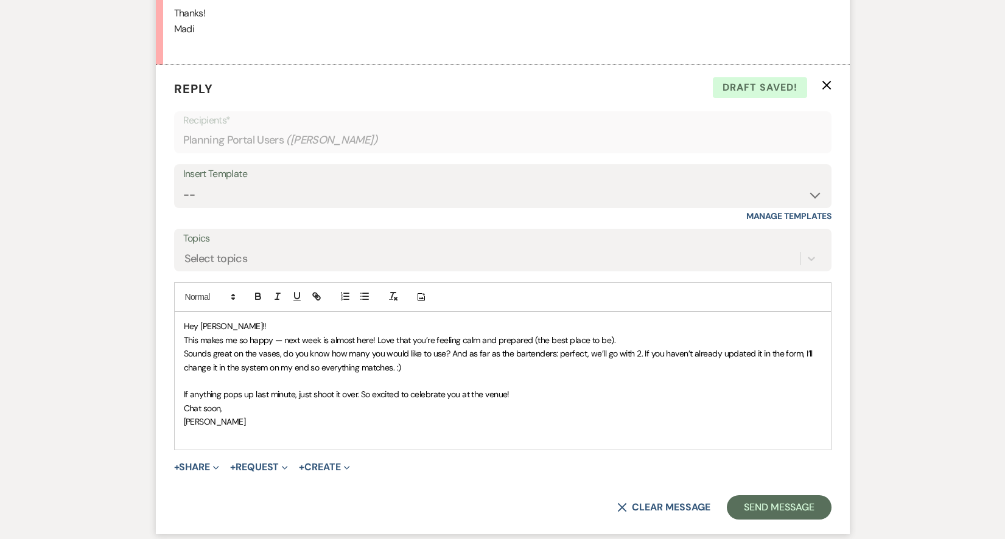
scroll to position [3381, 0]
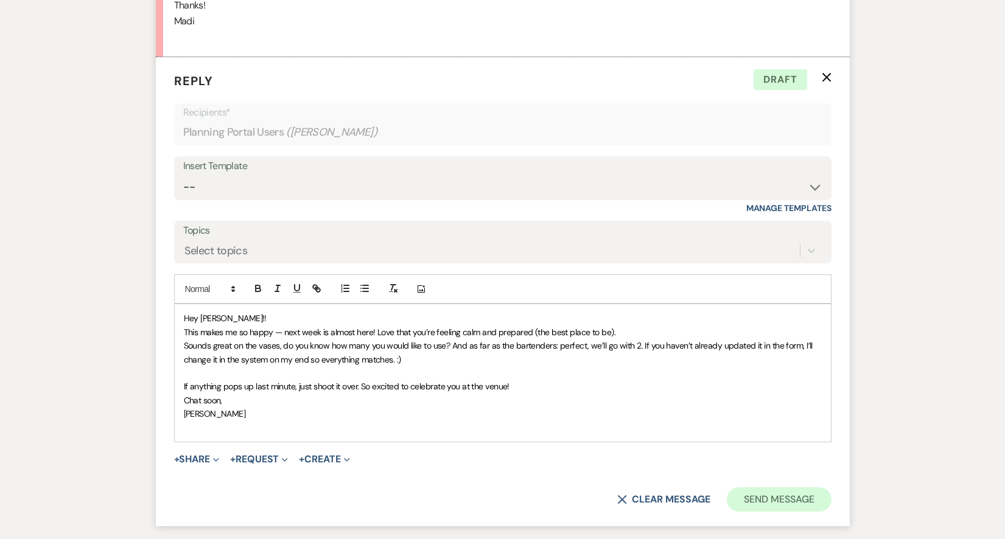
click at [751, 488] on button "Send Message" at bounding box center [779, 500] width 104 height 24
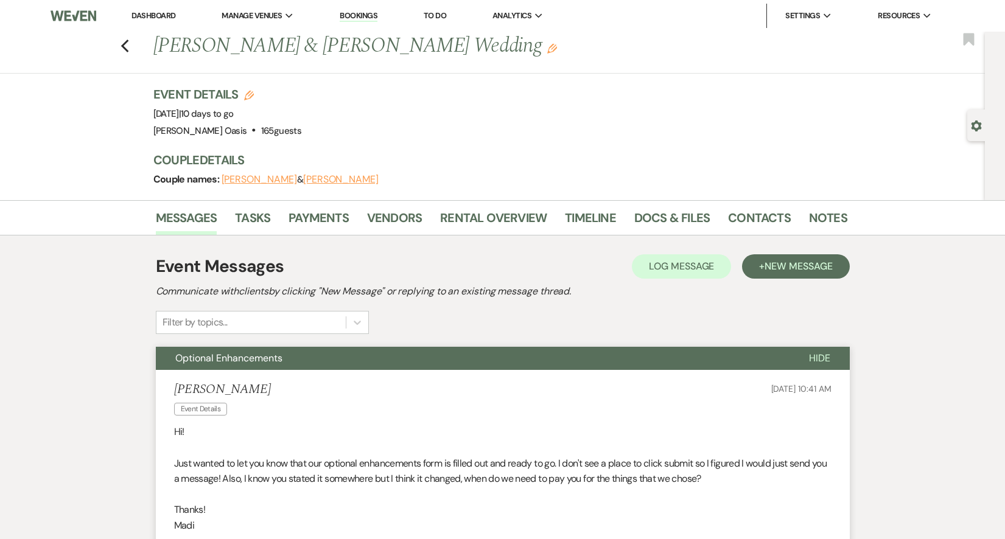
scroll to position [0, 0]
click at [166, 18] on link "Dashboard" at bounding box center [154, 15] width 44 height 10
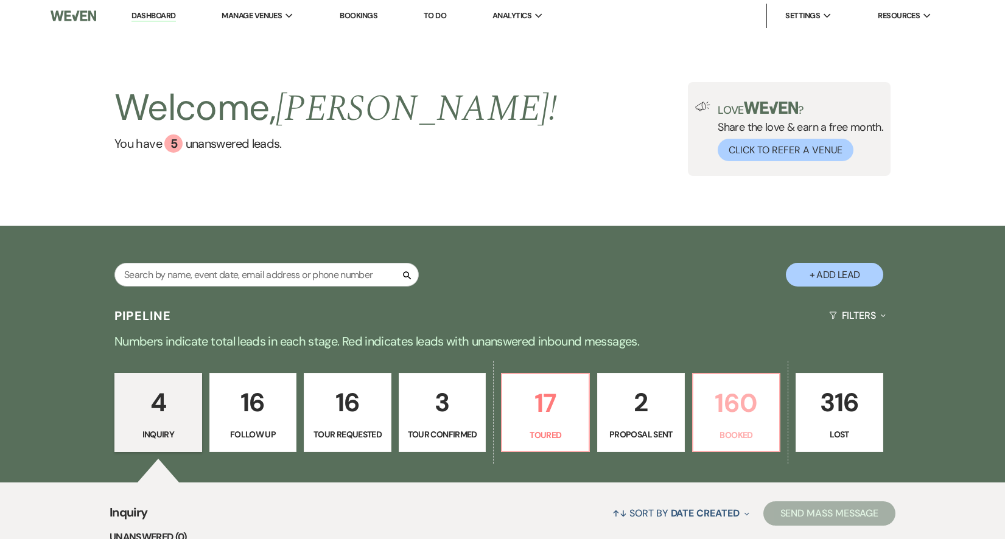
click at [715, 426] on link "160 Booked" at bounding box center [736, 412] width 89 height 79
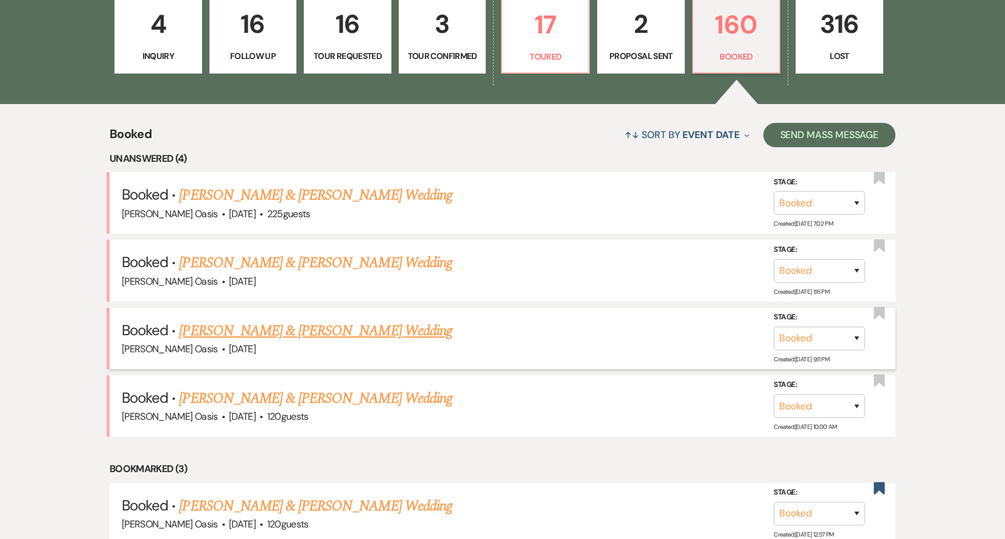
scroll to position [381, 0]
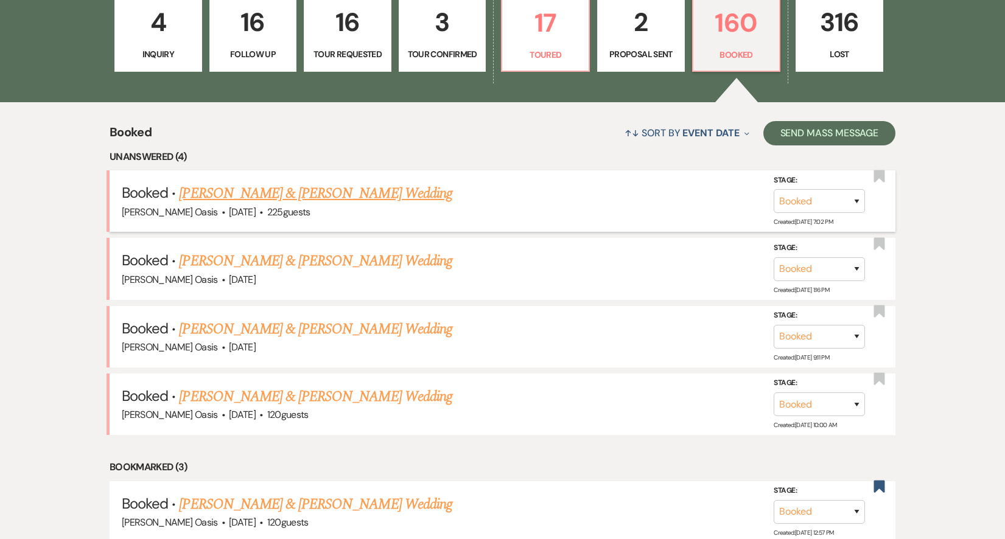
click at [292, 190] on link "[PERSON_NAME] & [PERSON_NAME] Wedding" at bounding box center [315, 194] width 273 height 22
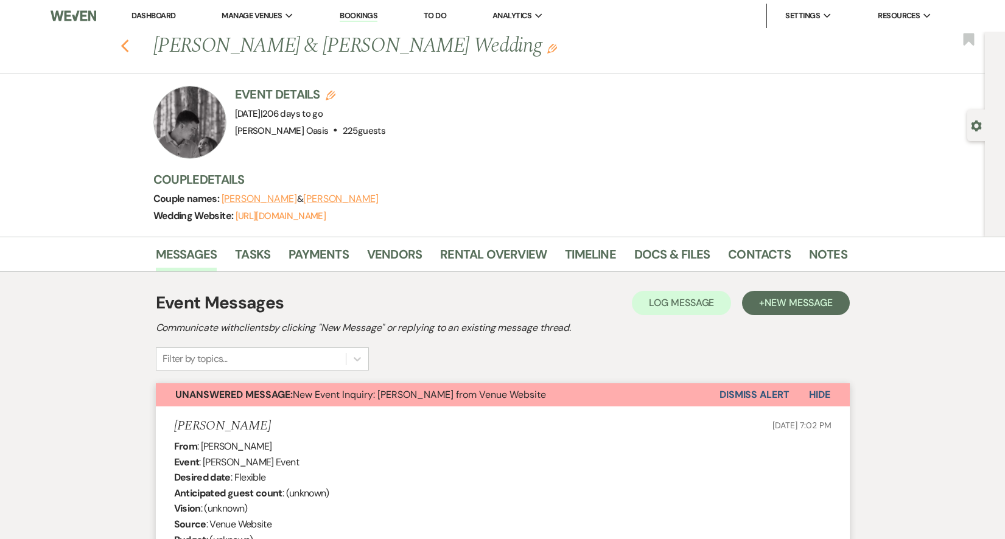
click at [128, 44] on icon "Previous" at bounding box center [125, 46] width 9 height 15
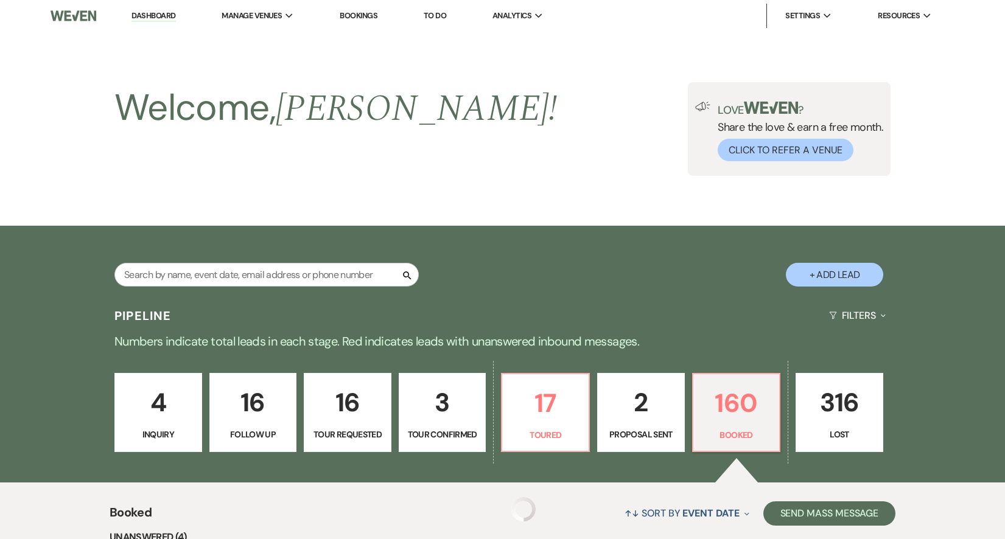
scroll to position [381, 0]
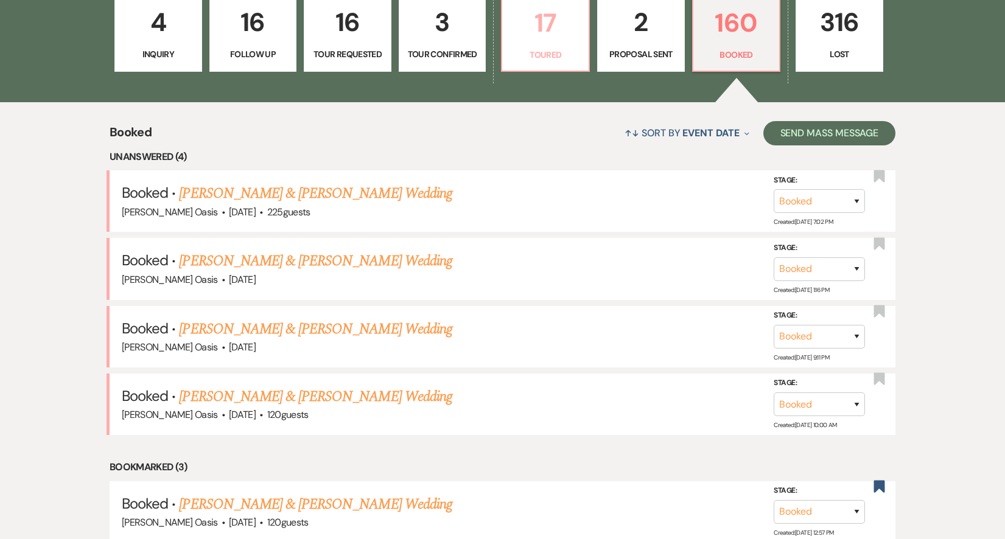
click at [525, 27] on p "17" at bounding box center [546, 22] width 72 height 41
select select "5"
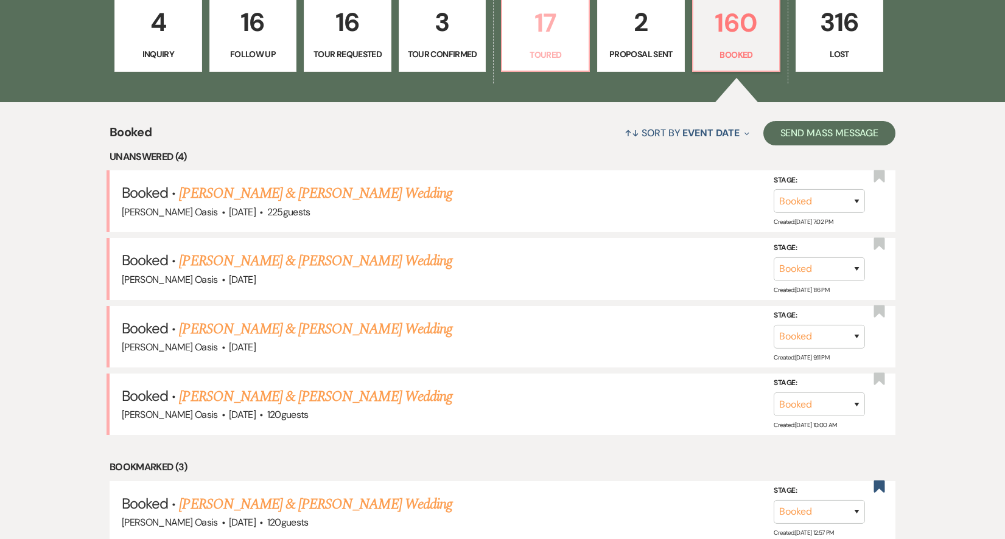
select select "5"
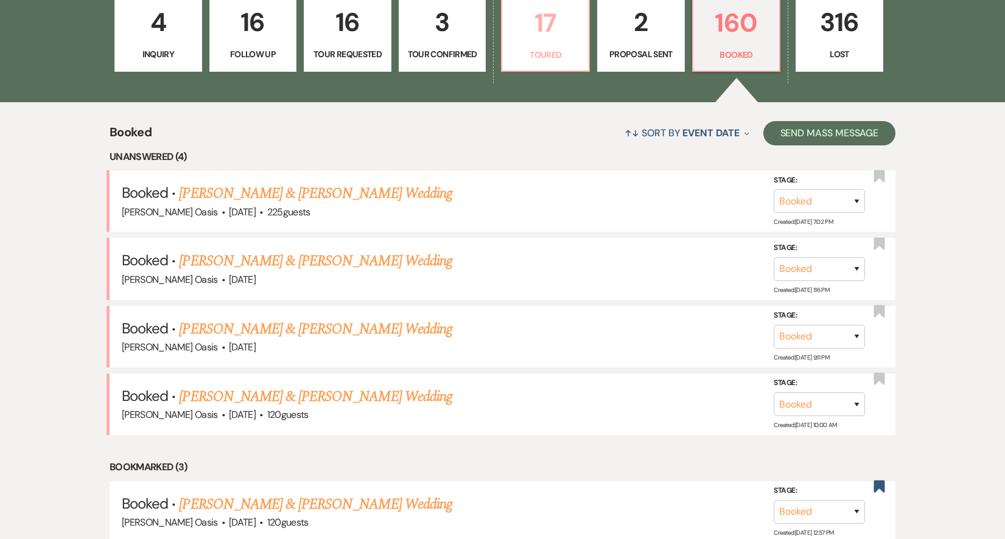
select select "5"
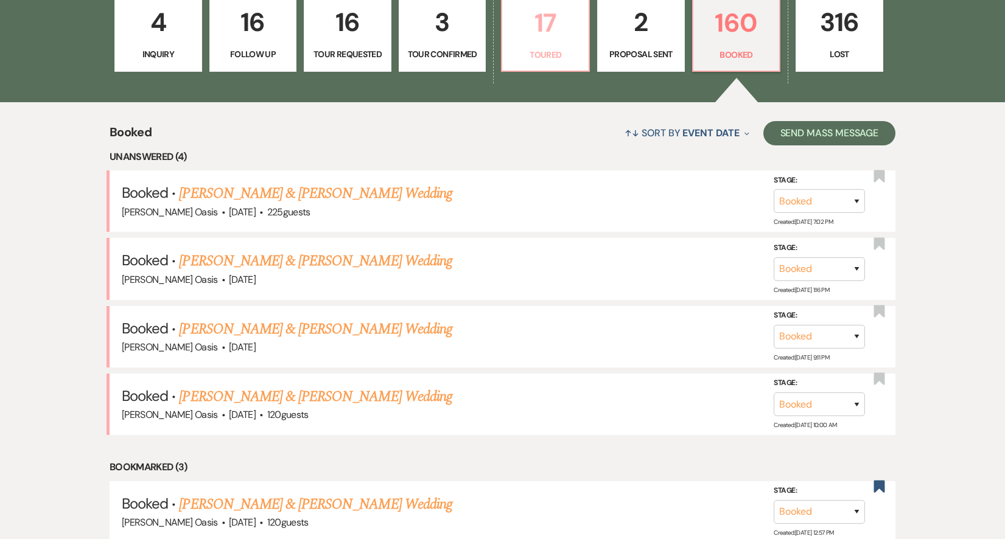
select select "5"
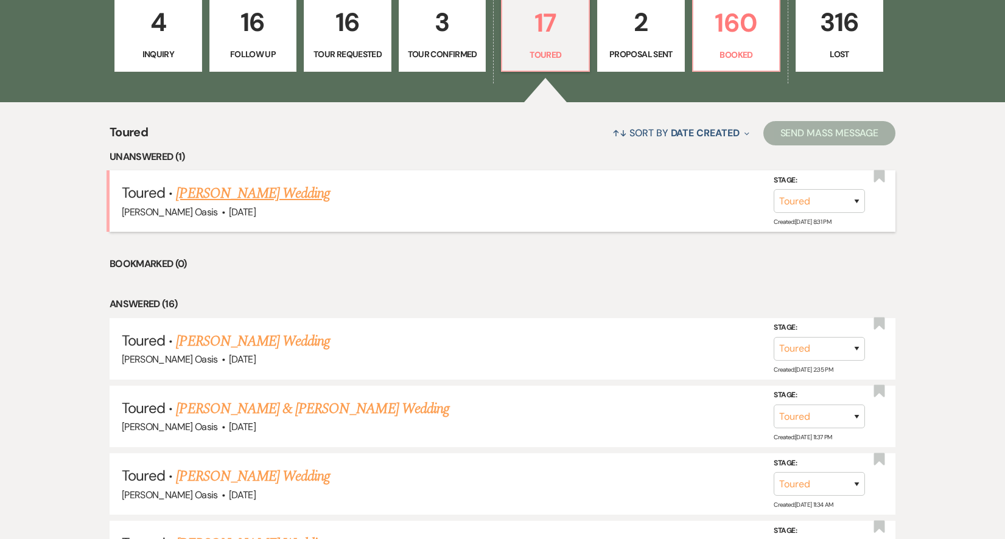
click at [278, 198] on link "[PERSON_NAME] Wedding" at bounding box center [253, 194] width 154 height 22
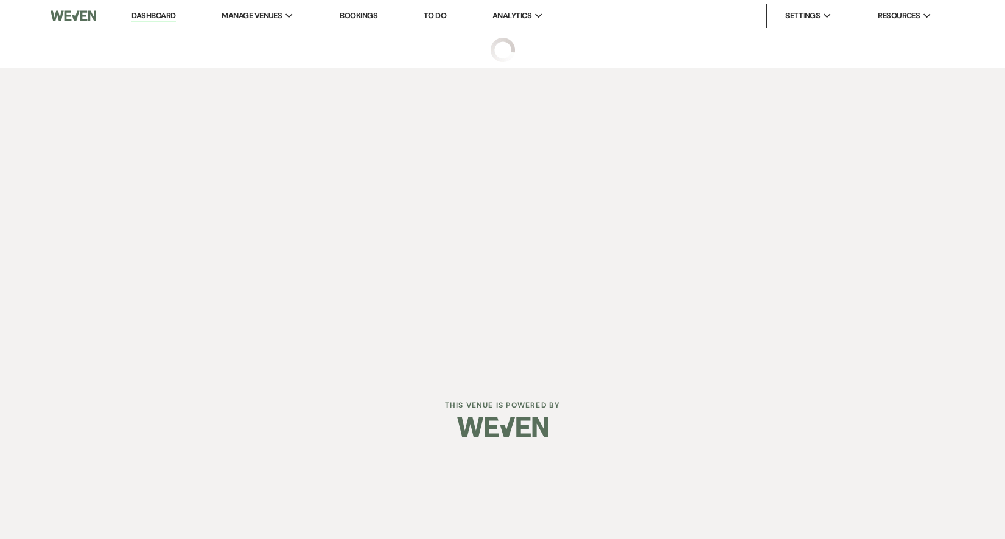
select select "5"
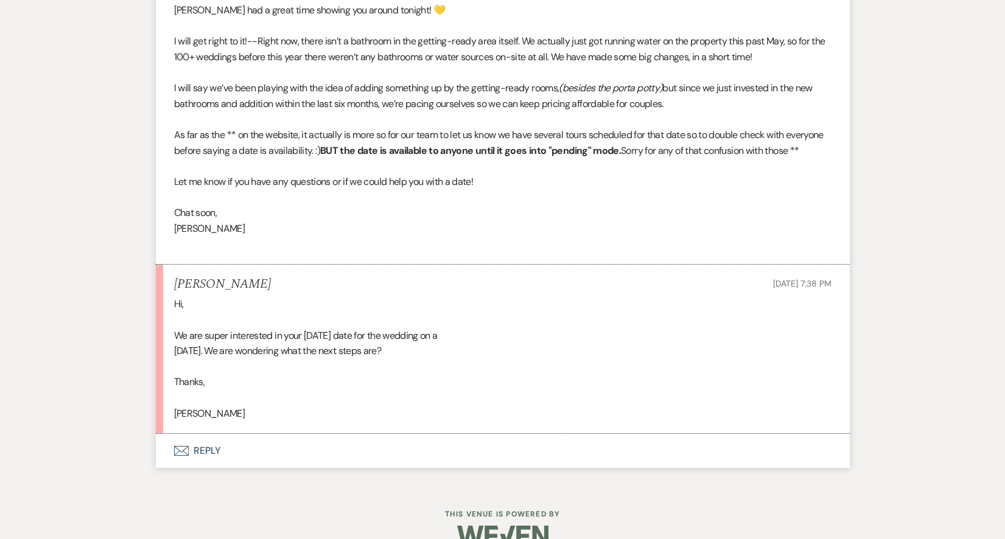
scroll to position [2197, 0]
click at [335, 435] on button "Envelope Reply" at bounding box center [503, 452] width 694 height 34
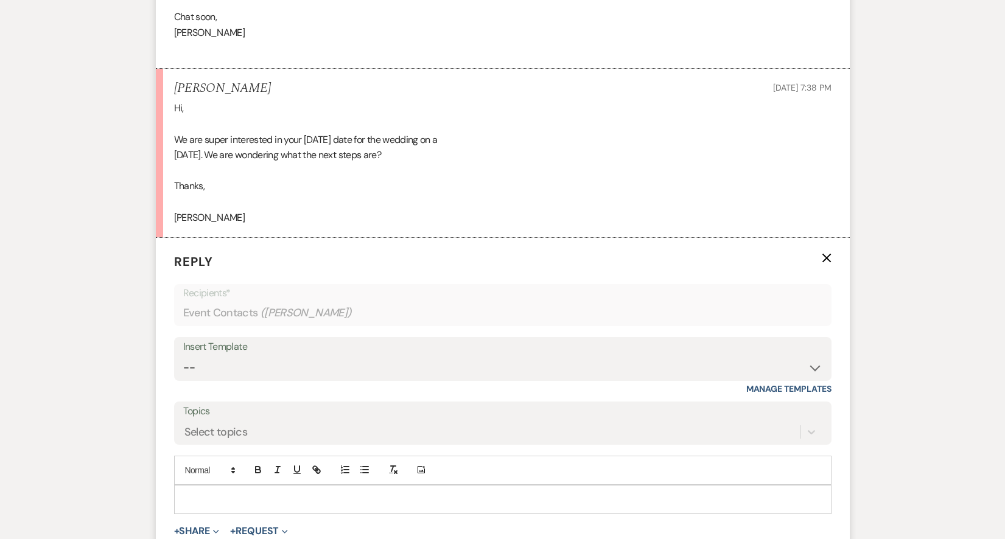
scroll to position [2385, 0]
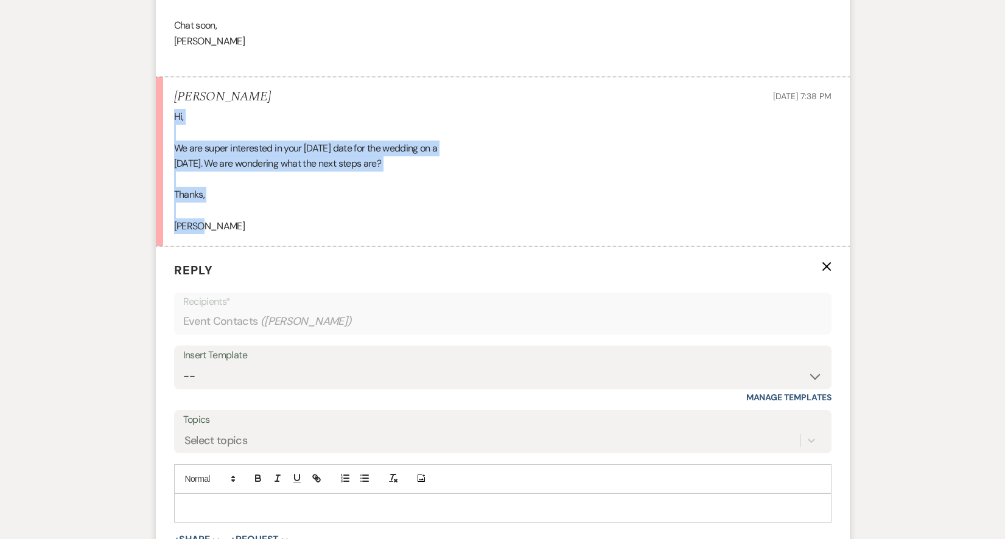
drag, startPoint x: 215, startPoint y: 201, endPoint x: 167, endPoint y: 94, distance: 116.7
click at [167, 94] on li "[PERSON_NAME] [DATE] 7:38 PM Hi, We are super interested in your [DATE] date fo…" at bounding box center [503, 162] width 694 height 170
copy div "Hi, We are super interested in your [DATE] date for the wedding on a [DATE]. We…"
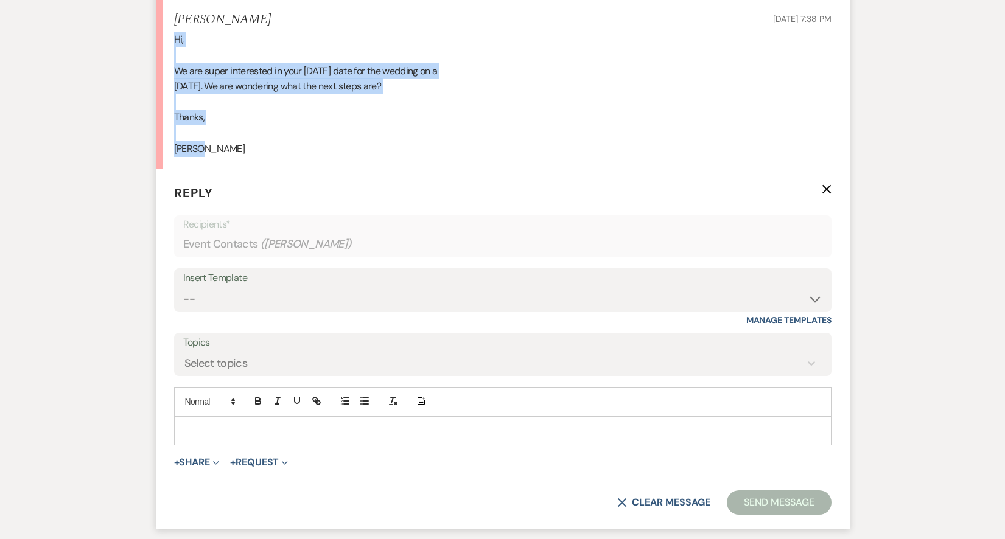
scroll to position [2479, 0]
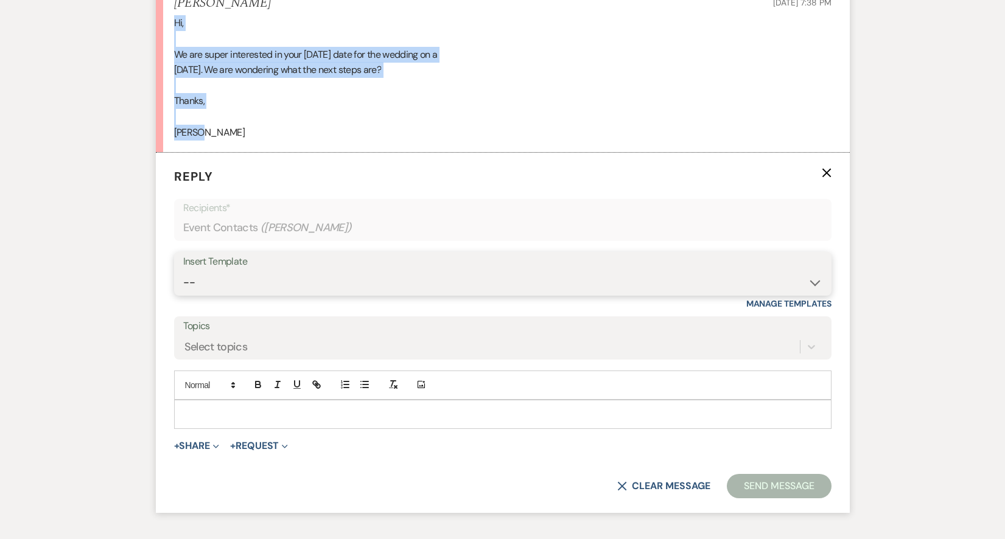
select select "2593"
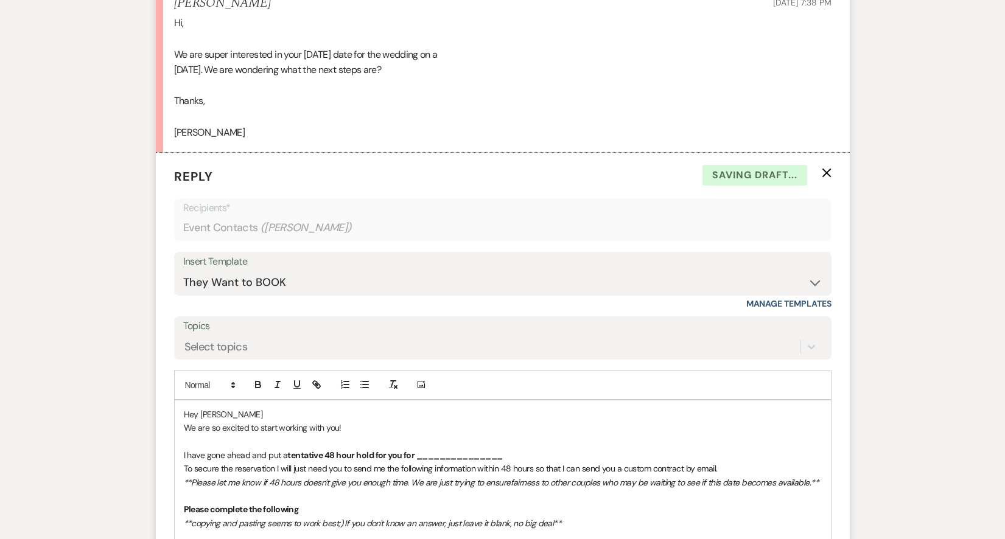
click at [227, 408] on p "Hey [PERSON_NAME]" at bounding box center [503, 414] width 638 height 13
drag, startPoint x: 349, startPoint y: 399, endPoint x: 150, endPoint y: 397, distance: 198.5
click at [202, 435] on p at bounding box center [503, 441] width 638 height 13
drag, startPoint x: 332, startPoint y: 398, endPoint x: 133, endPoint y: 396, distance: 199.1
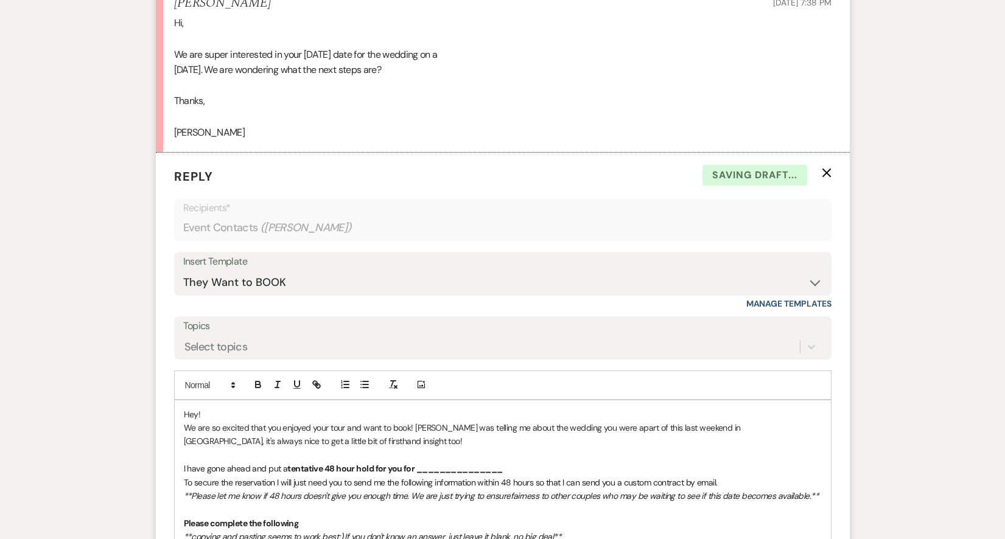
click at [185, 463] on span "I have gone ahead and put a" at bounding box center [236, 468] width 104 height 11
drag, startPoint x: 480, startPoint y: 441, endPoint x: 416, endPoint y: 438, distance: 64.6
click at [416, 462] on p "I have gone ahead and put a tentative 48 hour hold for you for _______________" at bounding box center [503, 468] width 638 height 13
drag, startPoint x: 413, startPoint y: 439, endPoint x: 193, endPoint y: 439, distance: 220.4
click at [193, 462] on p "I have gone ahead and put a tentative 48 hour hold for you for [DATE]" at bounding box center [503, 468] width 638 height 13
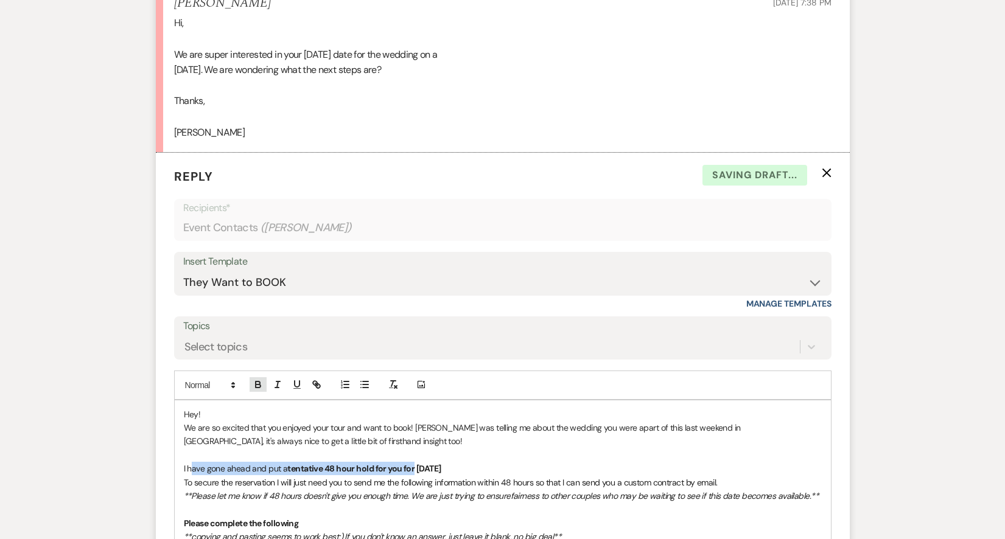
click at [255, 379] on icon "button" at bounding box center [258, 384] width 11 height 11
click at [258, 491] on em "**Please let me know if 48 hours doesn't give you enough time. We are just tryi…" at bounding box center [347, 496] width 327 height 11
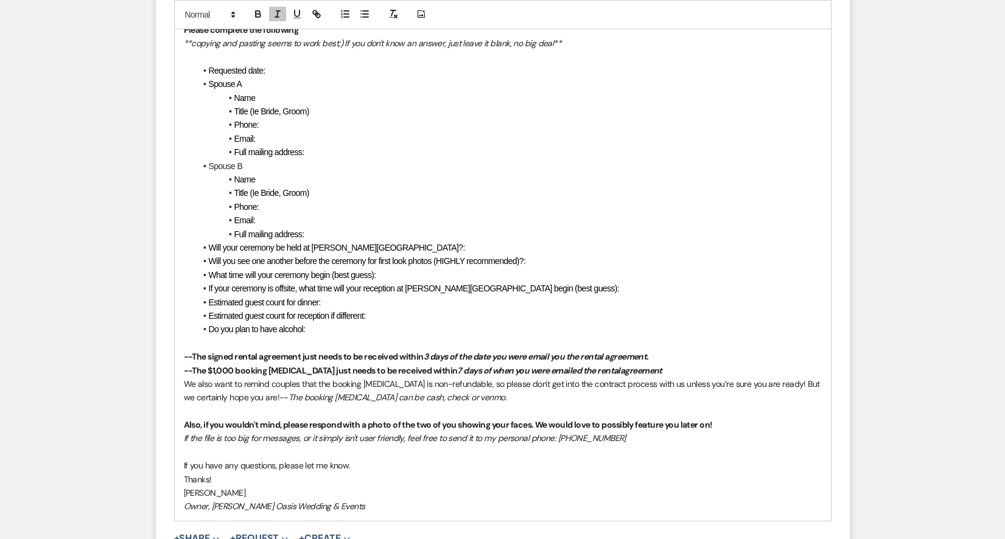
scroll to position [2972, 0]
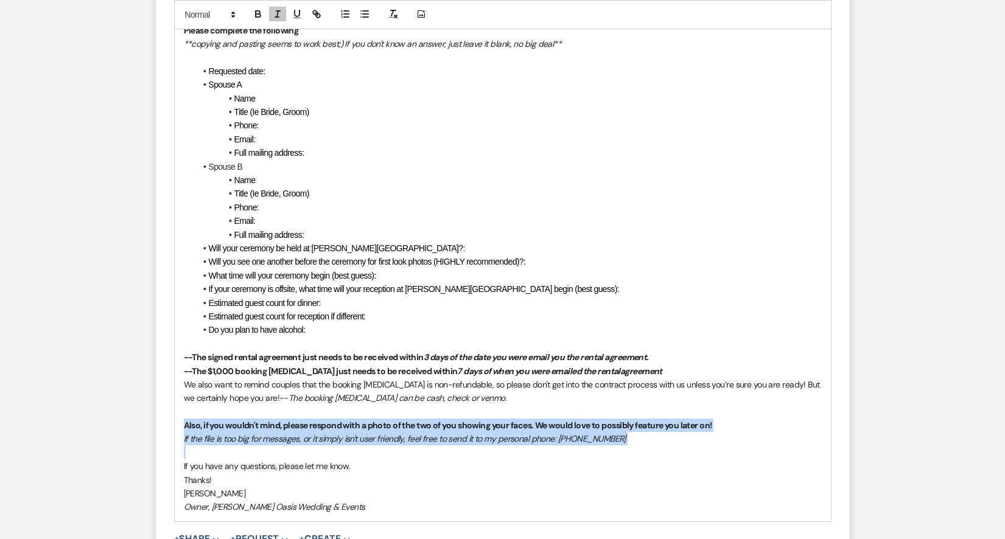
drag, startPoint x: 189, startPoint y: 410, endPoint x: 176, endPoint y: 389, distance: 24.9
click at [176, 389] on div "Hey! We are so excited that you enjoyed your tour and want to book! [PERSON_NAM…" at bounding box center [503, 214] width 656 height 614
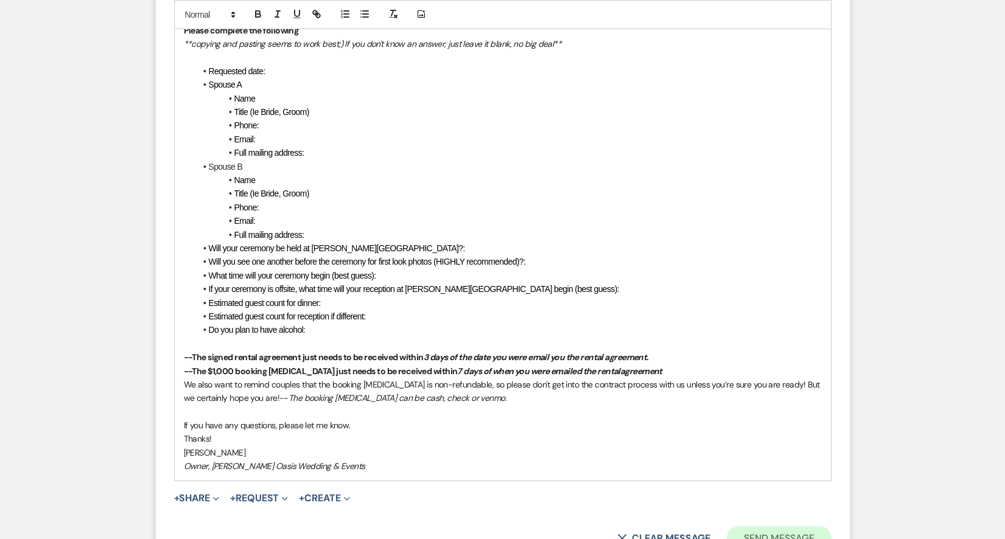
click at [767, 527] on button "Send Message" at bounding box center [779, 539] width 104 height 24
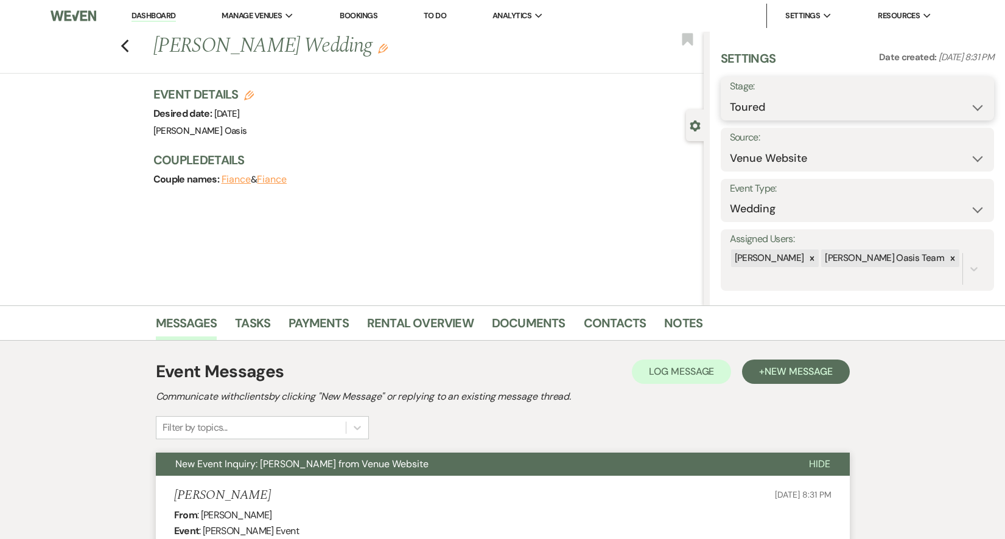
scroll to position [0, 0]
select select "6"
click at [840, 93] on button "Save" at bounding box center [965, 98] width 58 height 24
click at [245, 93] on icon "Edit" at bounding box center [249, 96] width 10 height 10
select select "615"
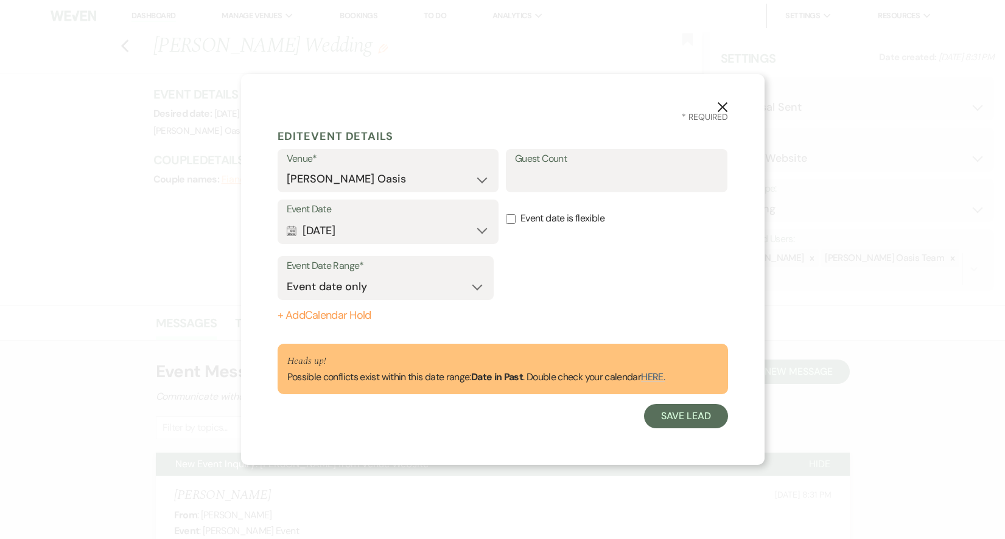
click at [373, 217] on label "Event Date" at bounding box center [388, 210] width 203 height 18
click at [378, 220] on button "Calendar [DATE] Expand" at bounding box center [388, 231] width 203 height 24
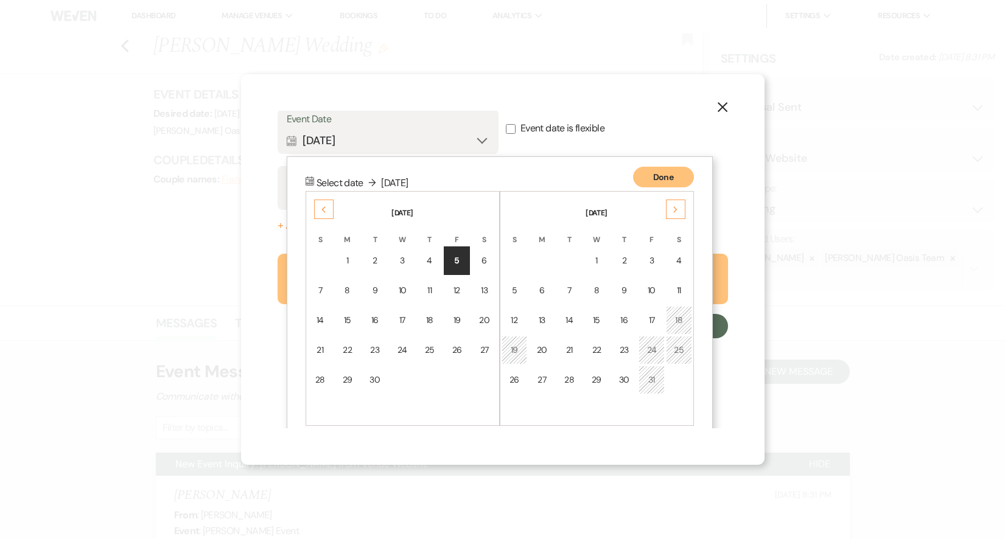
scroll to position [107, 0]
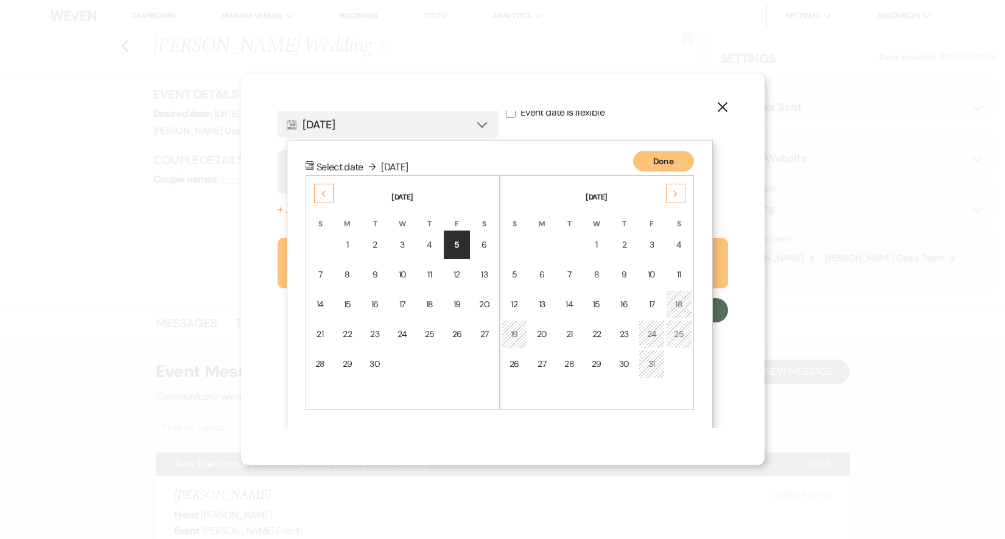
click at [673, 195] on icon "Next" at bounding box center [676, 194] width 6 height 7
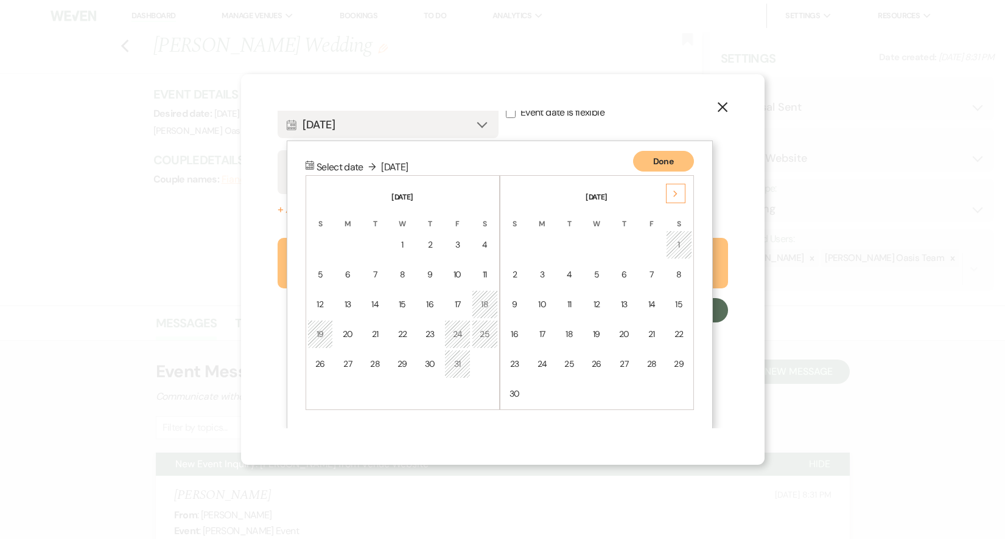
click at [673, 195] on icon "Next" at bounding box center [676, 194] width 6 height 7
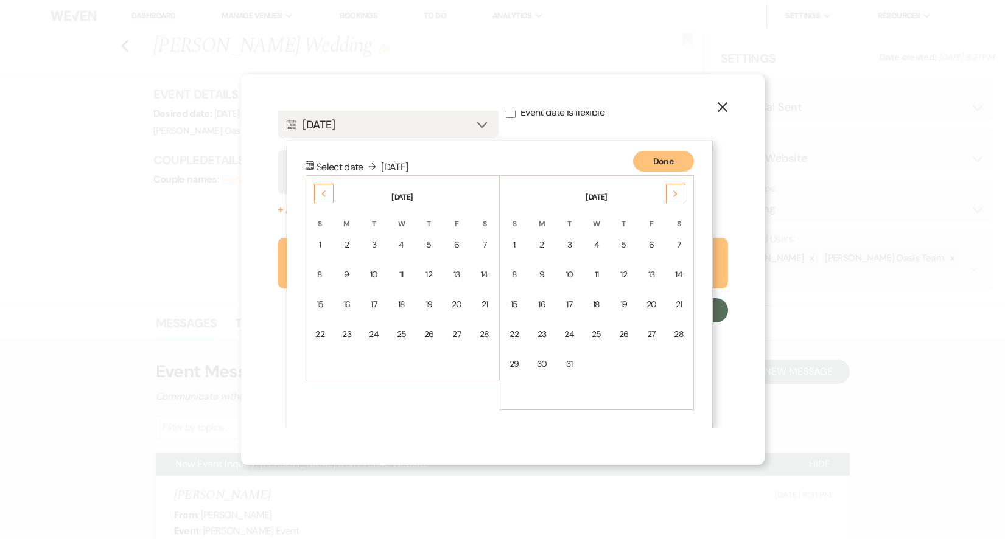
click at [673, 195] on icon "Next" at bounding box center [676, 194] width 6 height 7
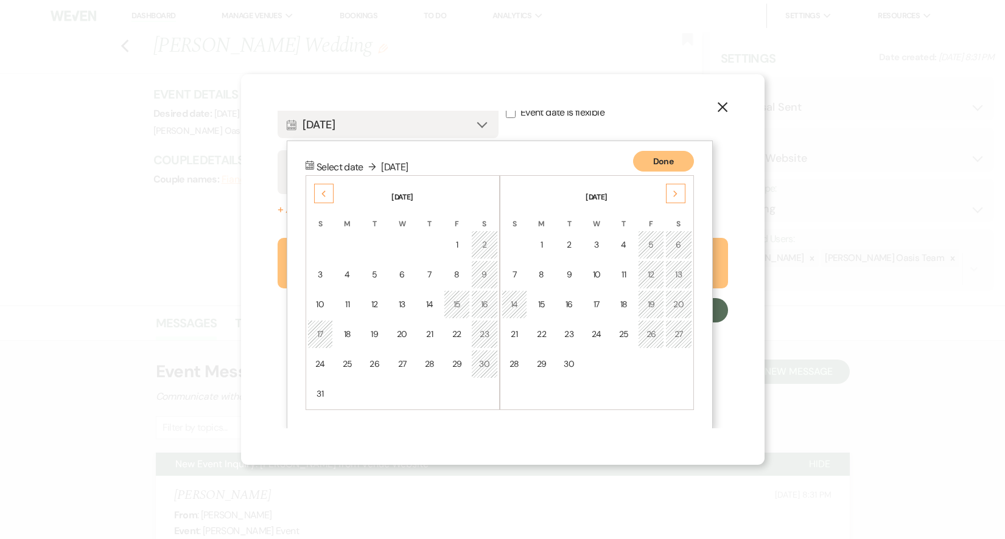
click at [673, 195] on icon "Next" at bounding box center [676, 194] width 6 height 7
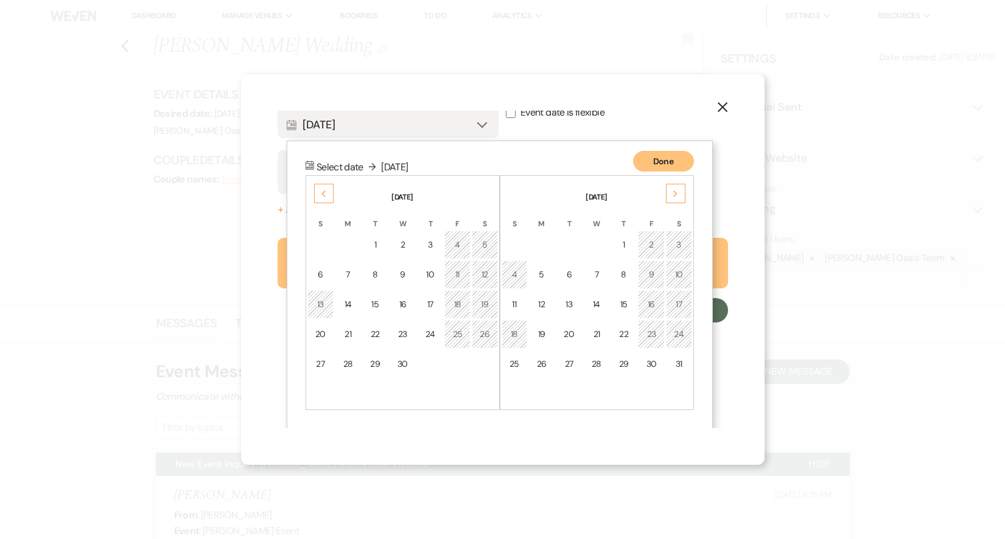
click at [673, 195] on icon "Next" at bounding box center [676, 194] width 6 height 7
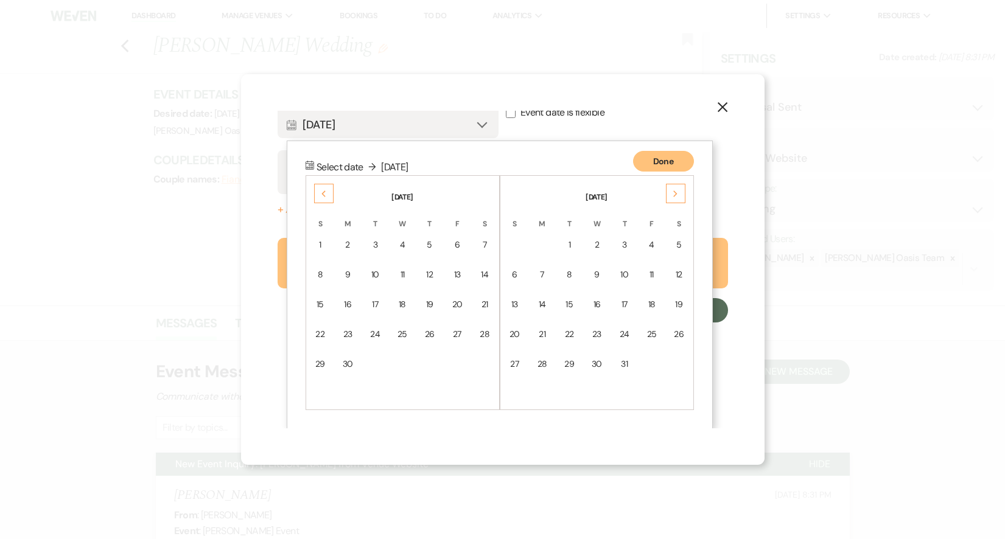
click at [673, 195] on icon "Next" at bounding box center [676, 194] width 6 height 7
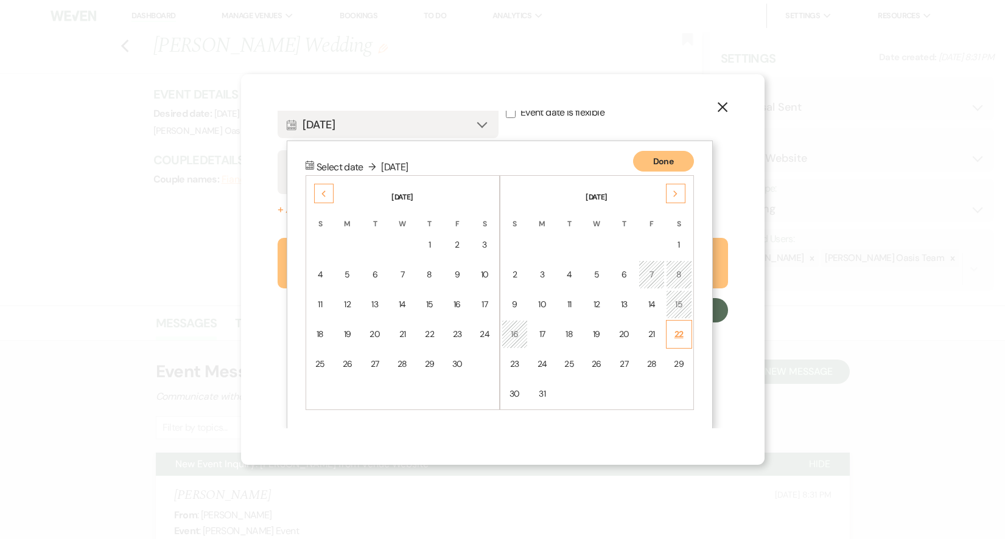
click at [681, 335] on div "22" at bounding box center [679, 334] width 10 height 13
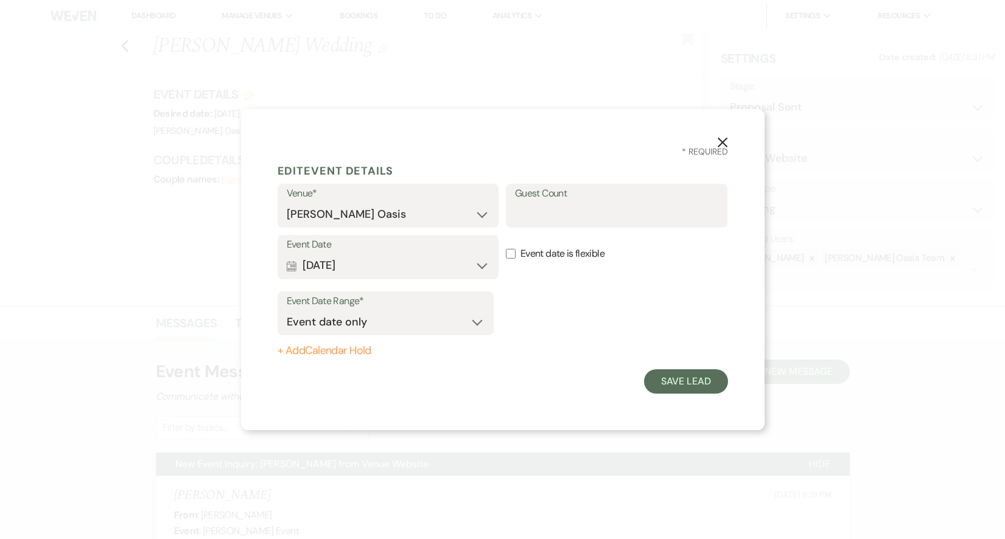
click at [363, 348] on button "+ Add Calendar Hold" at bounding box center [386, 351] width 216 height 12
select select "false"
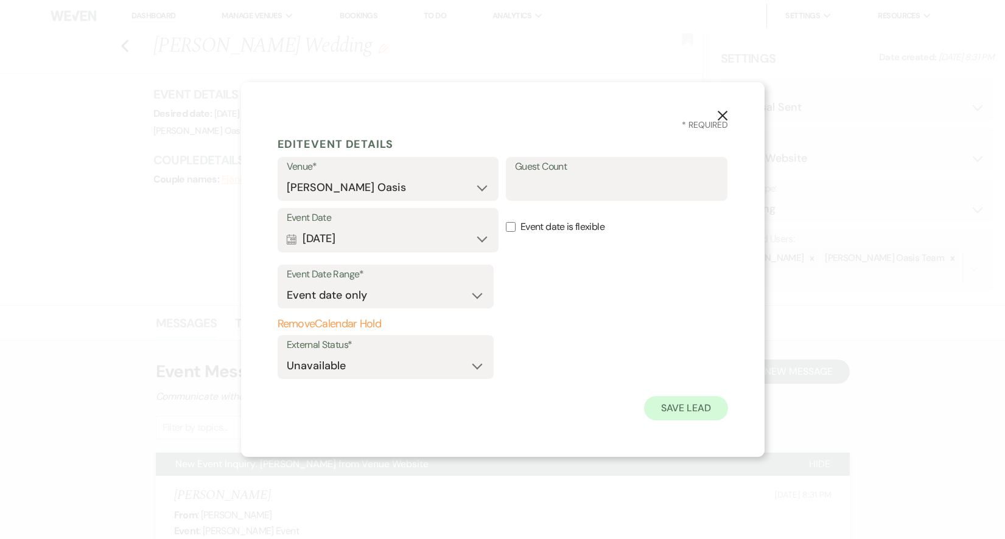
click at [681, 415] on button "Save Lead" at bounding box center [685, 408] width 83 height 24
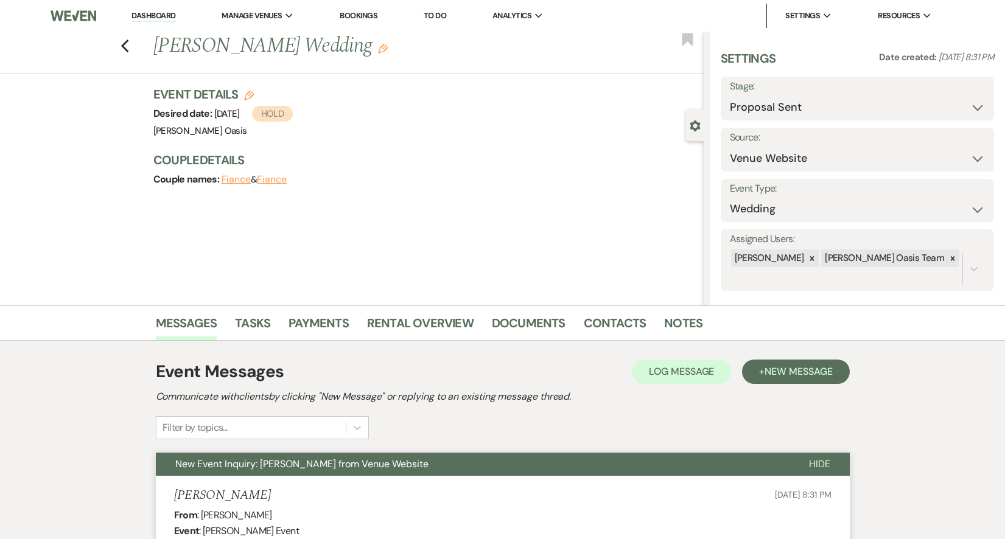
click at [140, 9] on li "Dashboard" at bounding box center [153, 16] width 56 height 24
click at [139, 13] on link "Dashboard" at bounding box center [154, 16] width 44 height 12
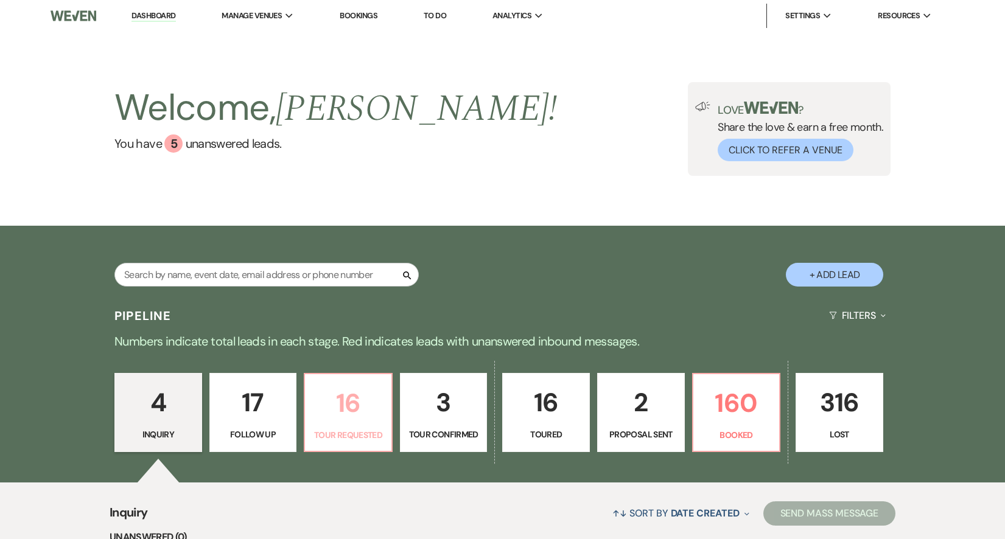
click at [354, 404] on p "16" at bounding box center [348, 403] width 72 height 41
select select "2"
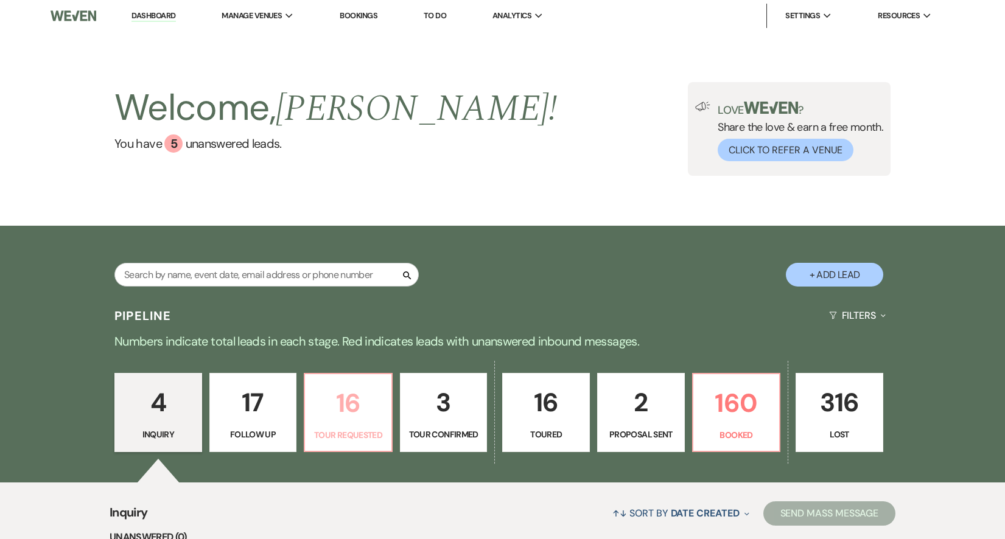
select select "2"
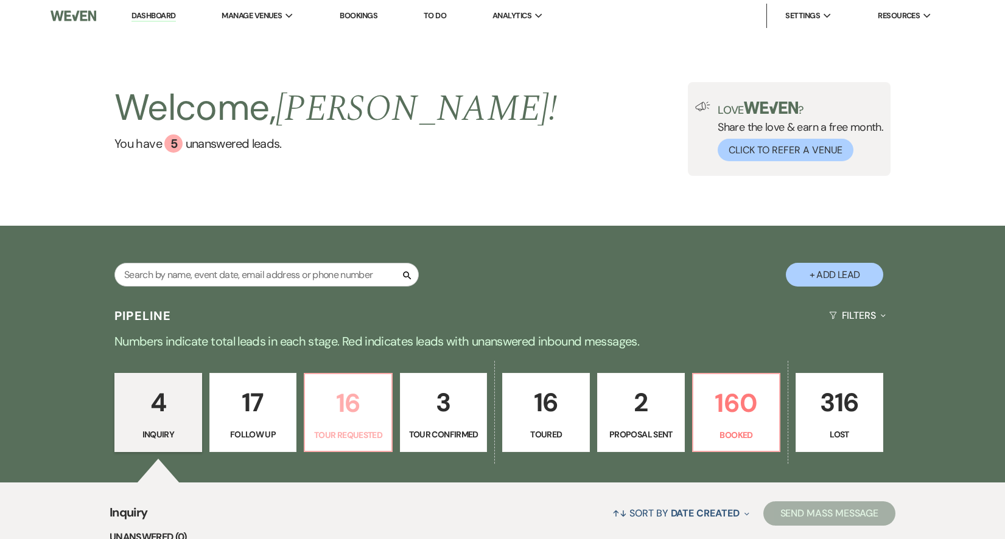
select select "2"
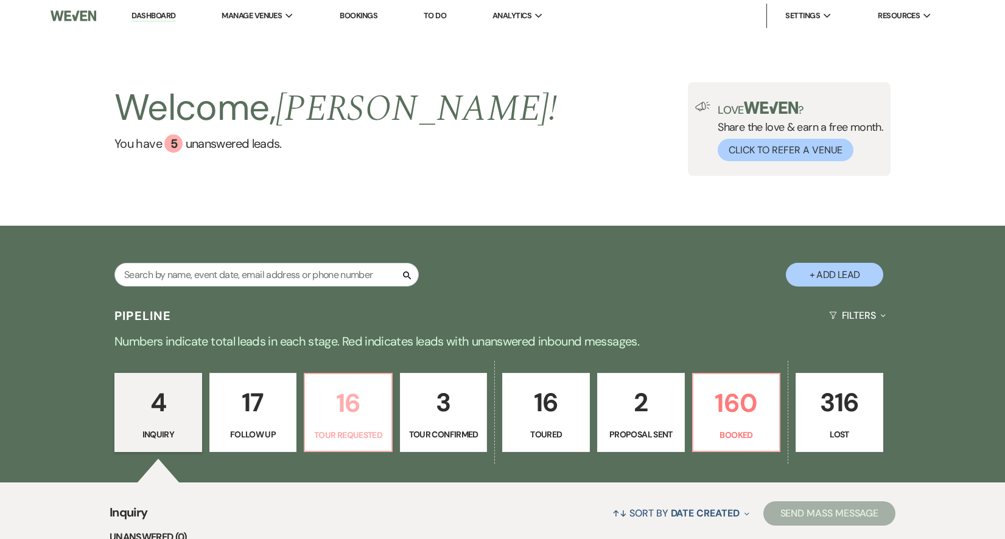
select select "2"
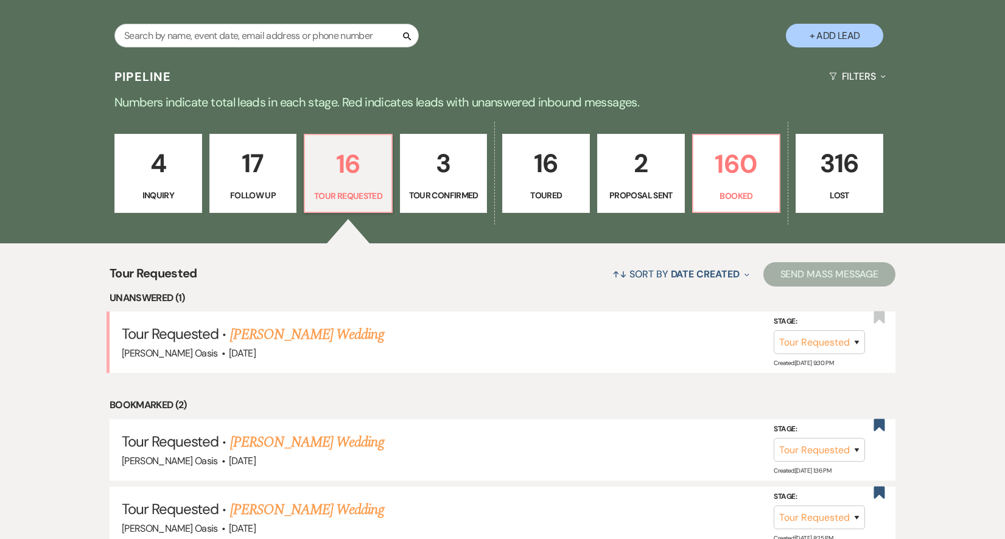
scroll to position [241, 0]
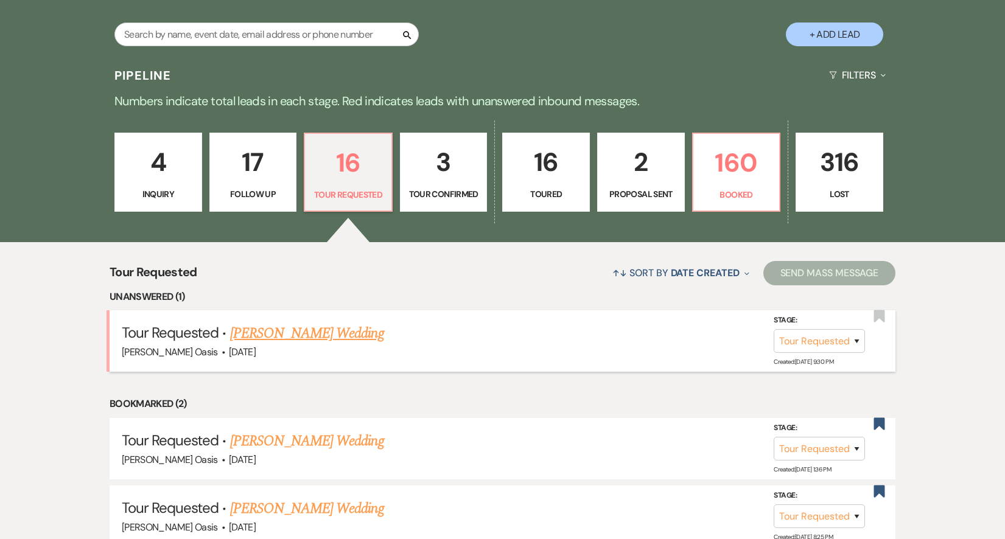
click at [329, 332] on link "[PERSON_NAME] Wedding" at bounding box center [307, 334] width 154 height 22
select select "2"
select select "5"
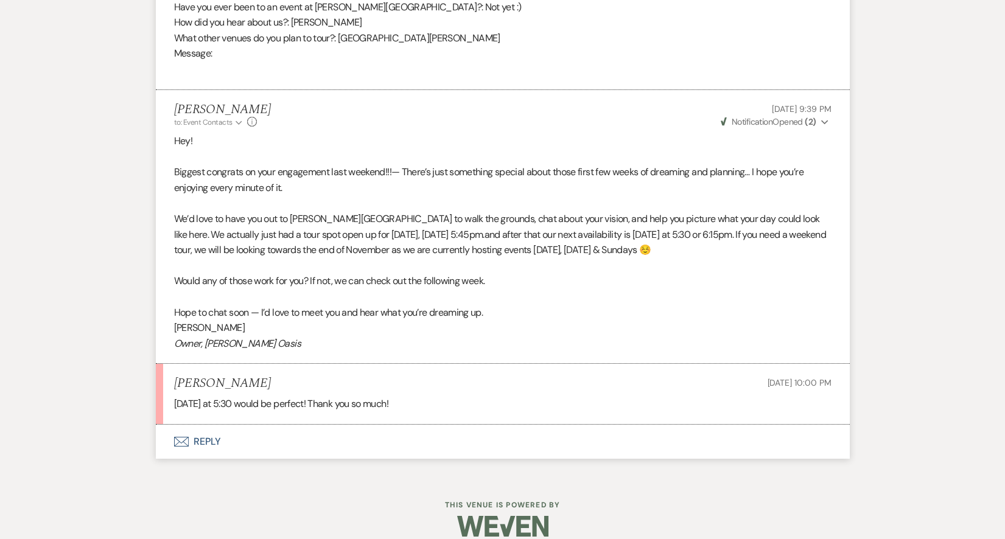
click at [350, 429] on button "Envelope Reply" at bounding box center [503, 442] width 694 height 34
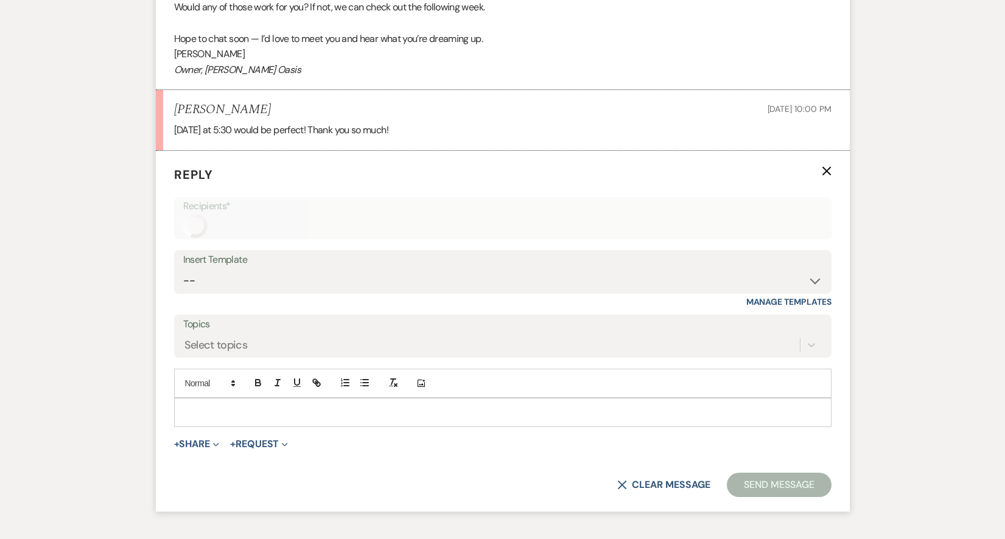
scroll to position [1125, 0]
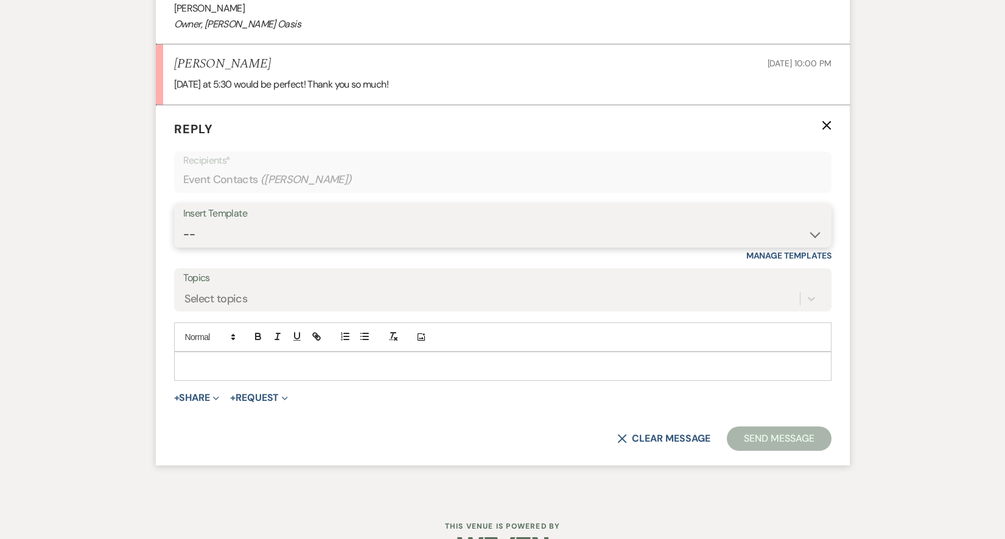
select select "2590"
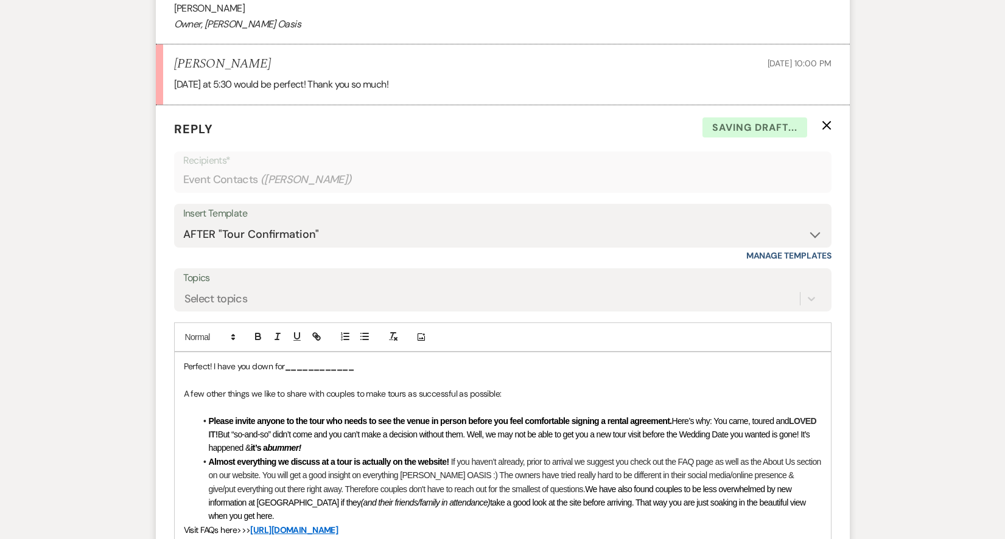
drag, startPoint x: 286, startPoint y: 350, endPoint x: 390, endPoint y: 356, distance: 104.3
click at [390, 356] on div "Perfect! I have you down for ____________ A few other things we like to share w…" at bounding box center [503, 524] width 656 height 342
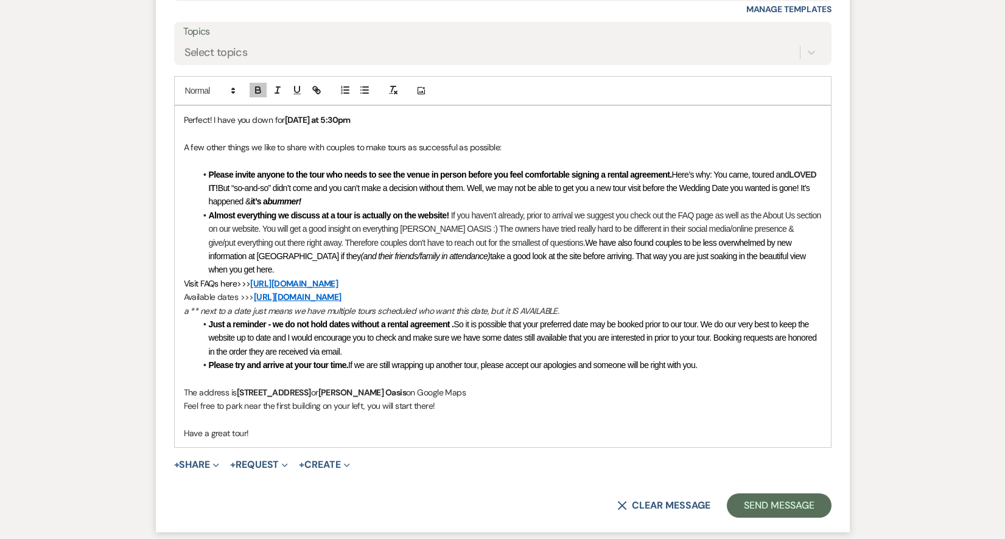
scroll to position [1370, 0]
drag, startPoint x: 256, startPoint y: 404, endPoint x: 150, endPoint y: 404, distance: 106.6
drag, startPoint x: 228, startPoint y: 400, endPoint x: 132, endPoint y: 399, distance: 96.2
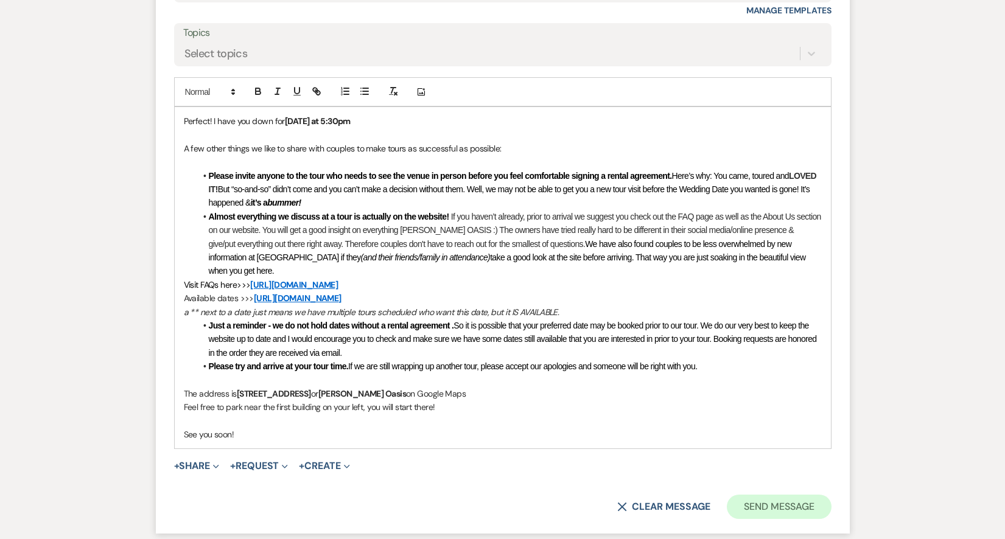
click at [744, 458] on form "Reply X Saving draft... Recipients* Event Contacts ( [PERSON_NAME] ) Insert Tem…" at bounding box center [503, 197] width 694 height 674
click at [747, 495] on button "Send Message" at bounding box center [779, 507] width 104 height 24
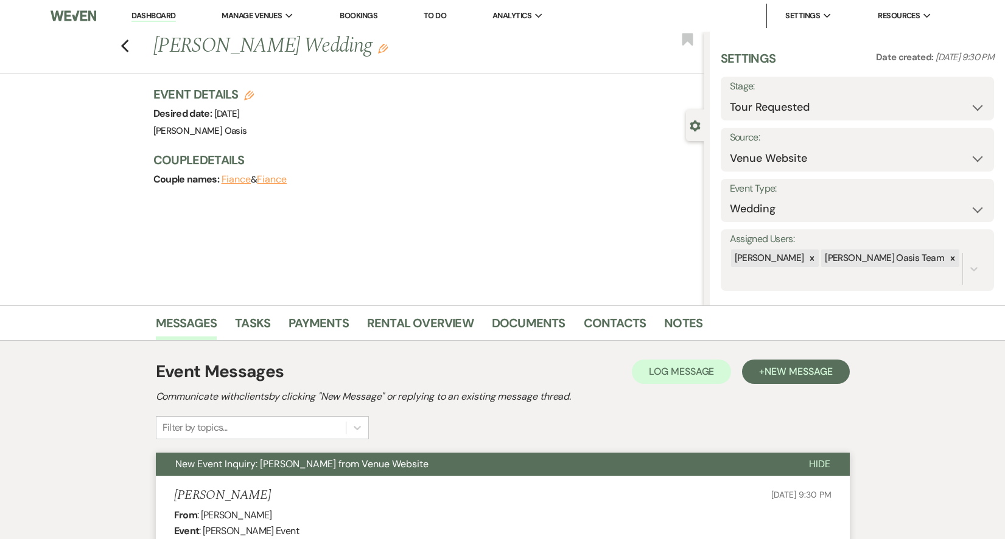
scroll to position [0, 0]
click at [166, 15] on link "Dashboard" at bounding box center [154, 16] width 44 height 12
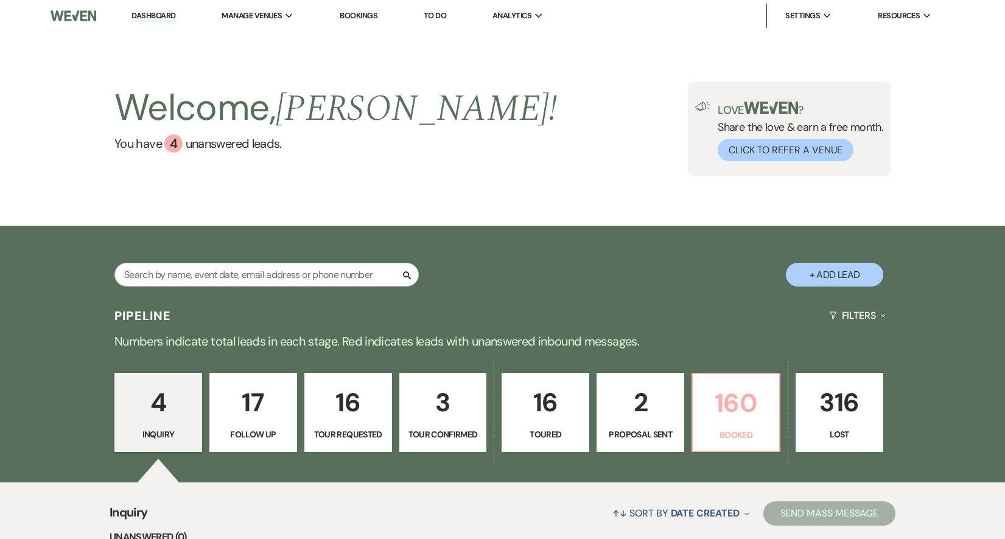
click at [739, 422] on p "160" at bounding box center [736, 403] width 72 height 41
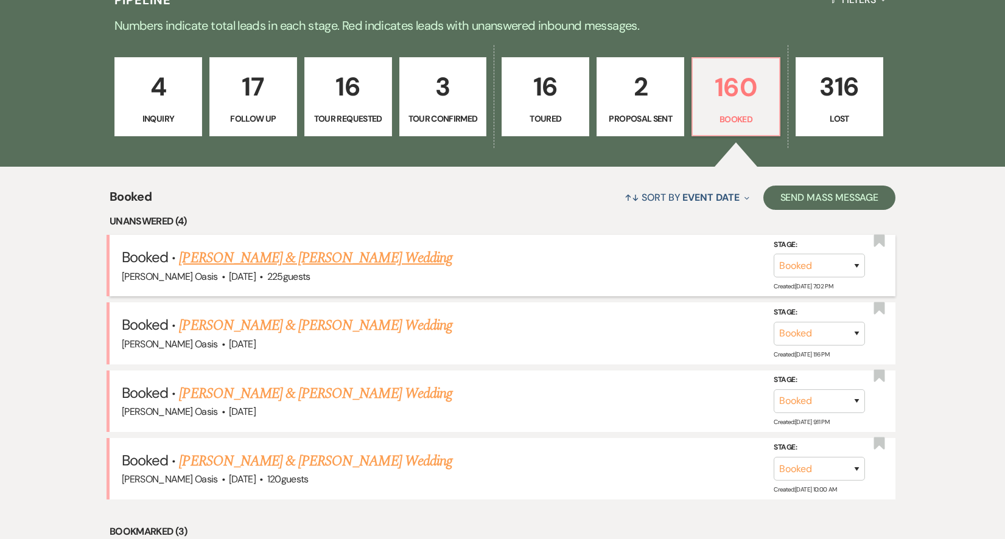
scroll to position [318, 0]
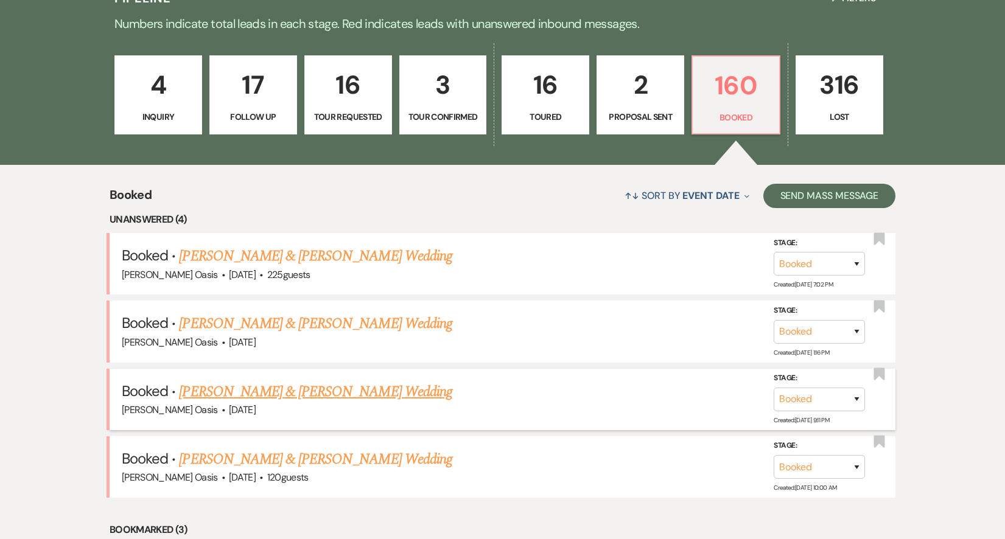
click at [207, 390] on link "[PERSON_NAME] & [PERSON_NAME] Wedding" at bounding box center [315, 392] width 273 height 22
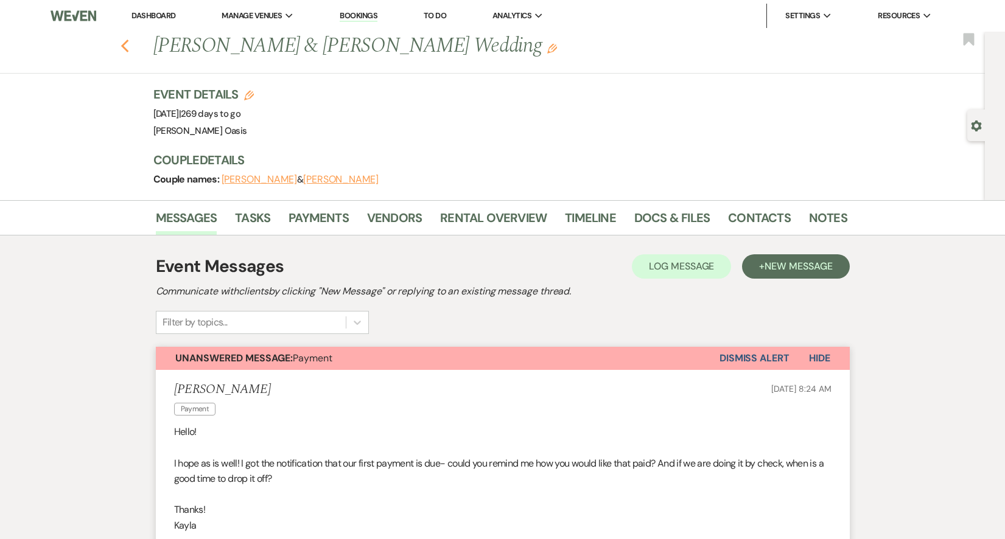
click at [123, 43] on icon "Previous" at bounding box center [125, 46] width 9 height 15
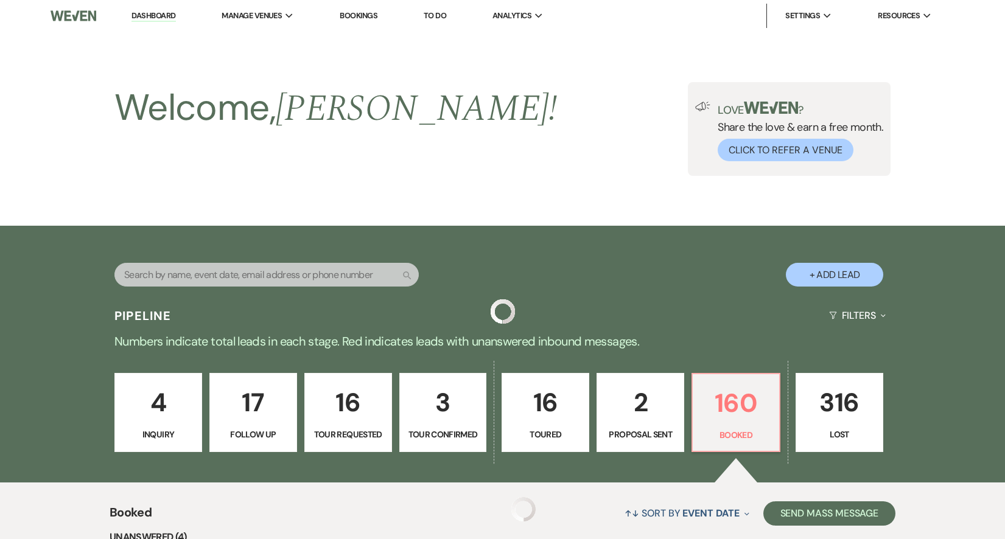
scroll to position [318, 0]
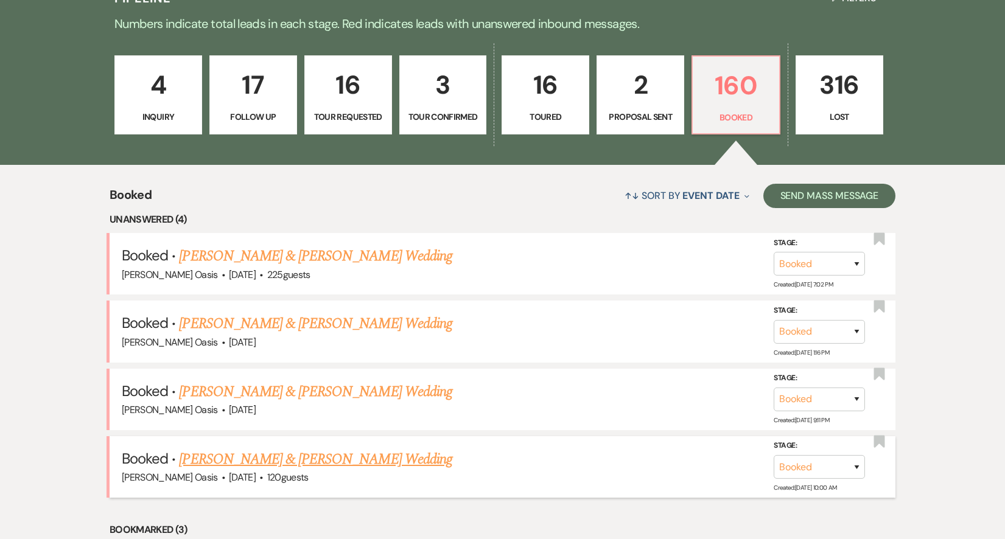
click at [259, 479] on span "·" at bounding box center [261, 479] width 4 height 0
click at [251, 452] on link "[PERSON_NAME] & [PERSON_NAME] Wedding" at bounding box center [315, 460] width 273 height 22
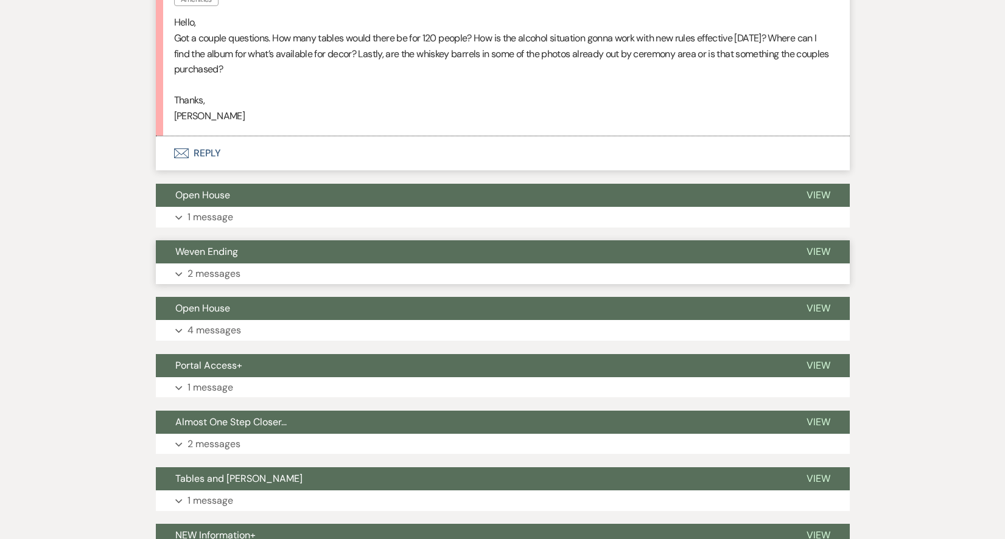
scroll to position [471, 0]
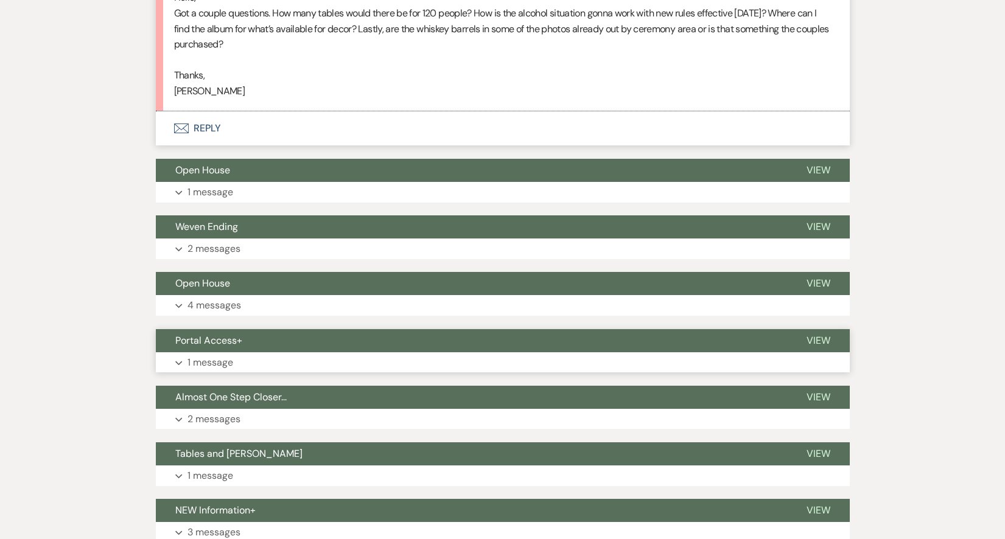
click at [213, 334] on span "Portal Access+" at bounding box center [208, 340] width 67 height 13
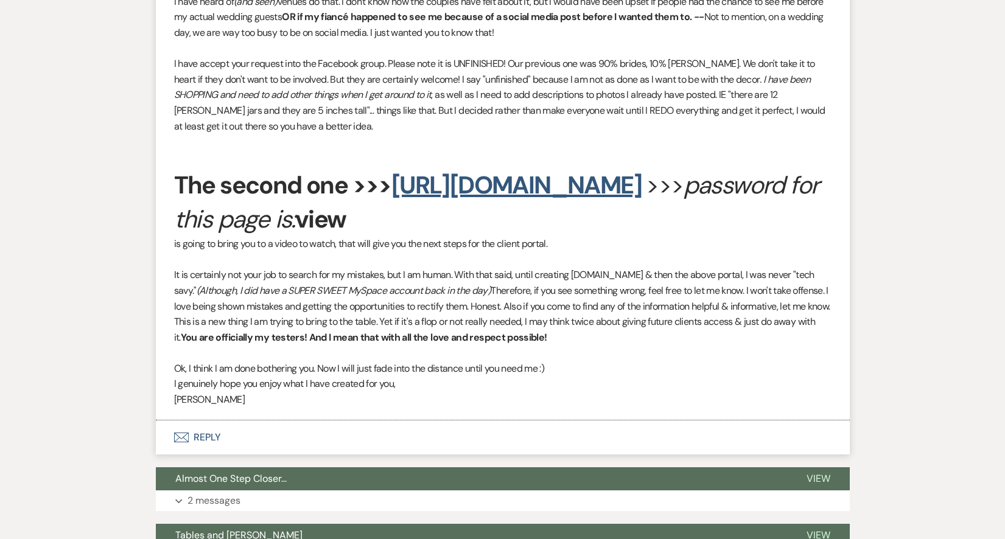
scroll to position [1024, 0]
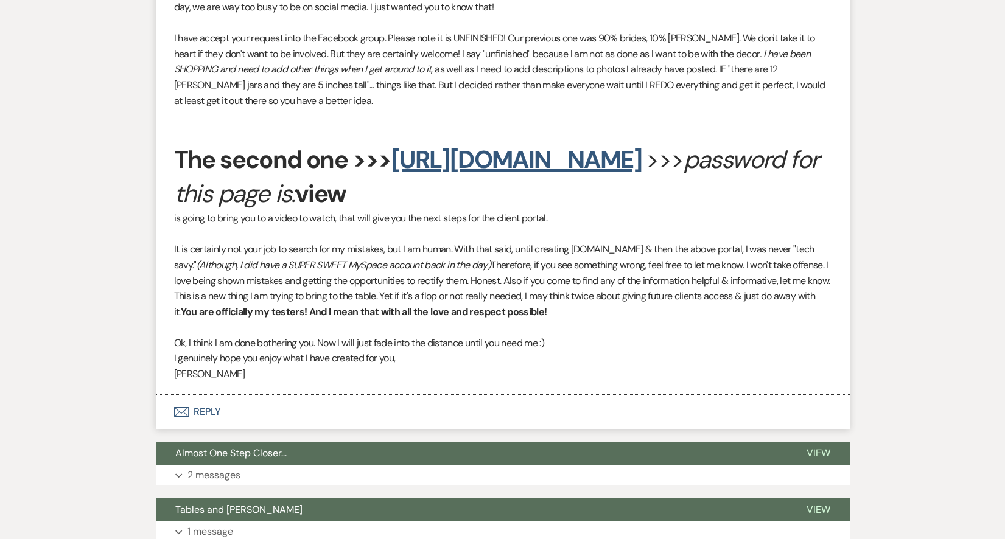
click at [205, 429] on button "Envelope Reply" at bounding box center [503, 412] width 694 height 34
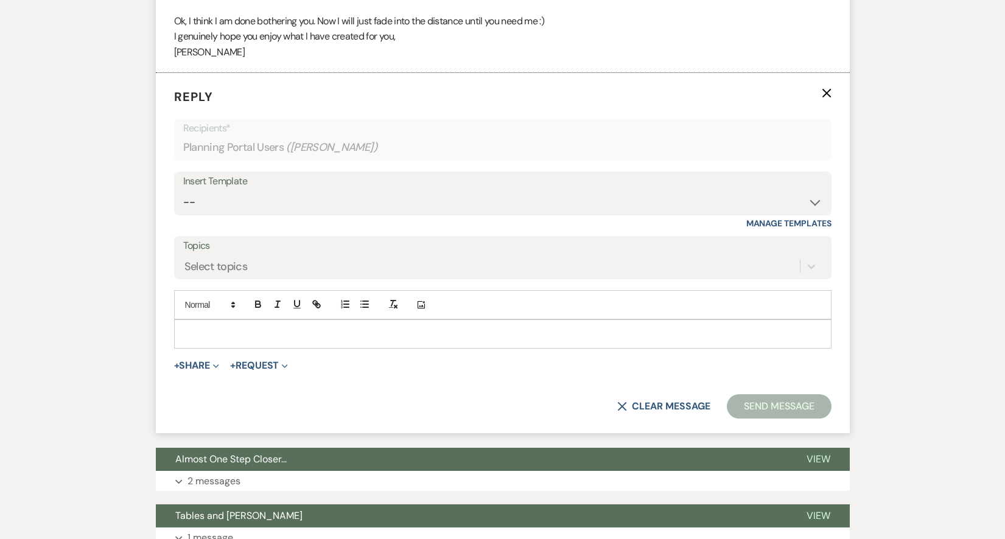
scroll to position [1347, 0]
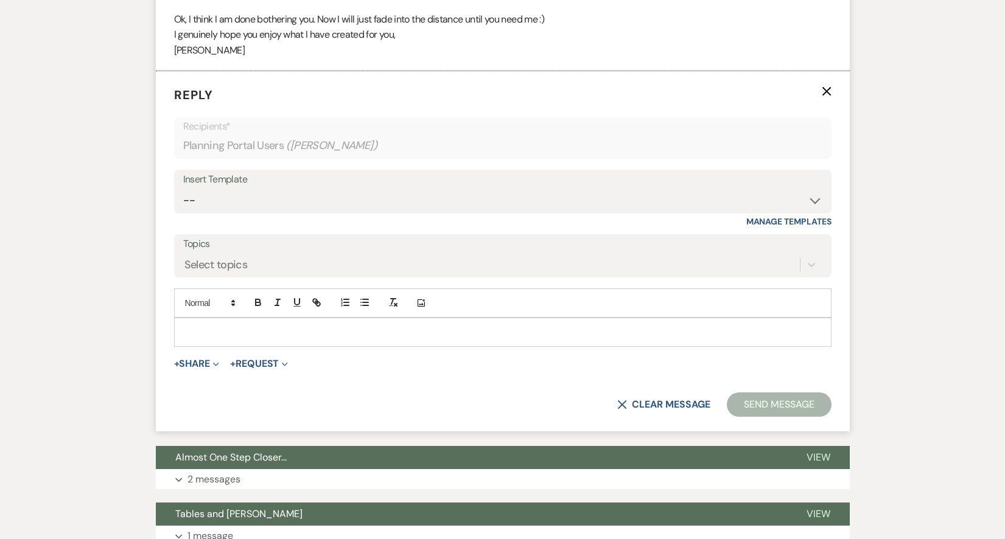
click at [245, 346] on div at bounding box center [503, 332] width 656 height 28
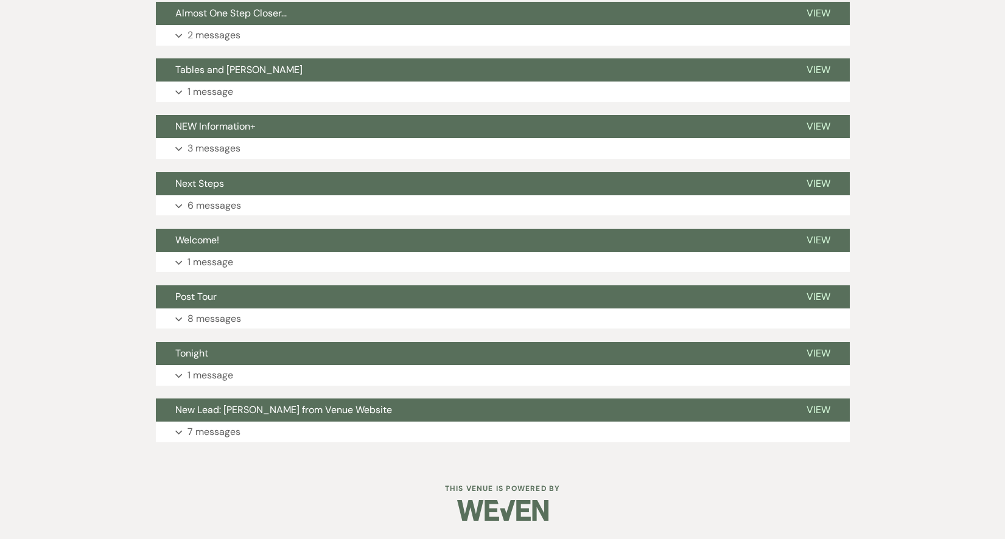
scroll to position [1818, 0]
click at [198, 249] on button "Welcome!" at bounding box center [471, 240] width 631 height 23
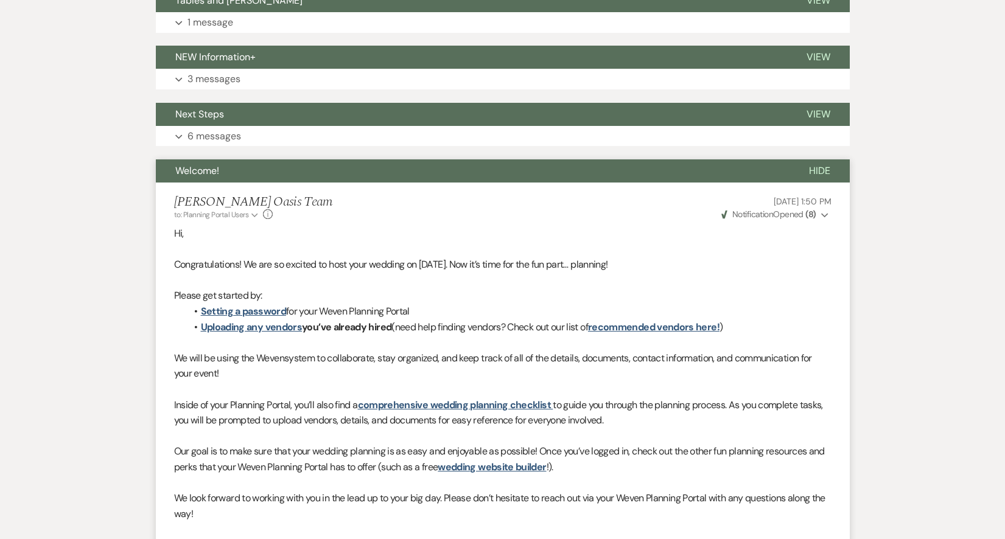
scroll to position [1807, 0]
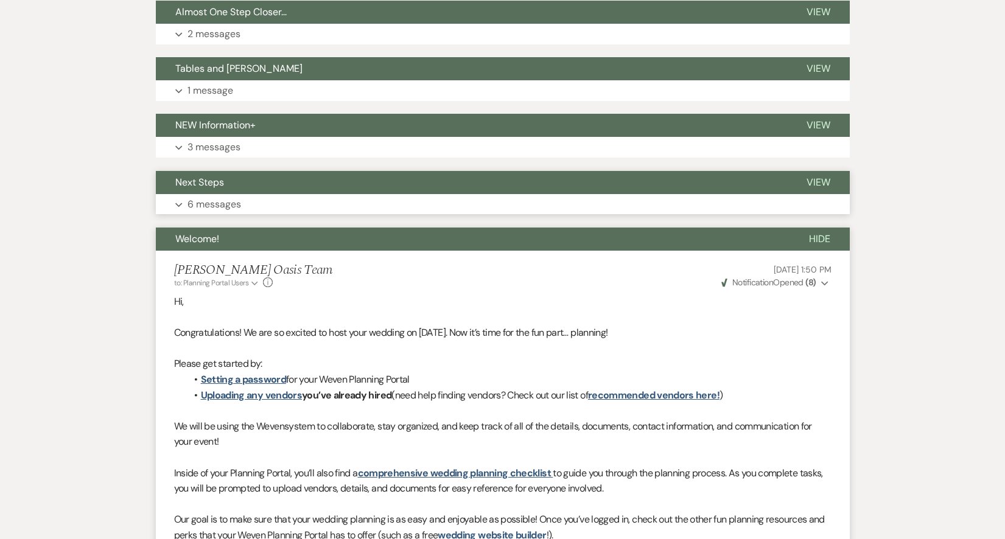
click at [218, 189] on span "Next Steps" at bounding box center [199, 182] width 49 height 13
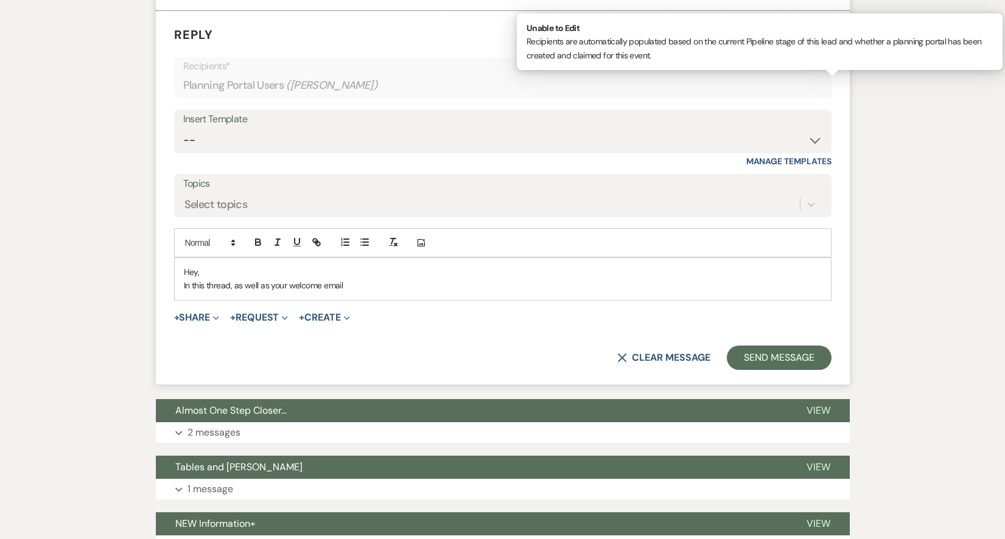
scroll to position [1409, 0]
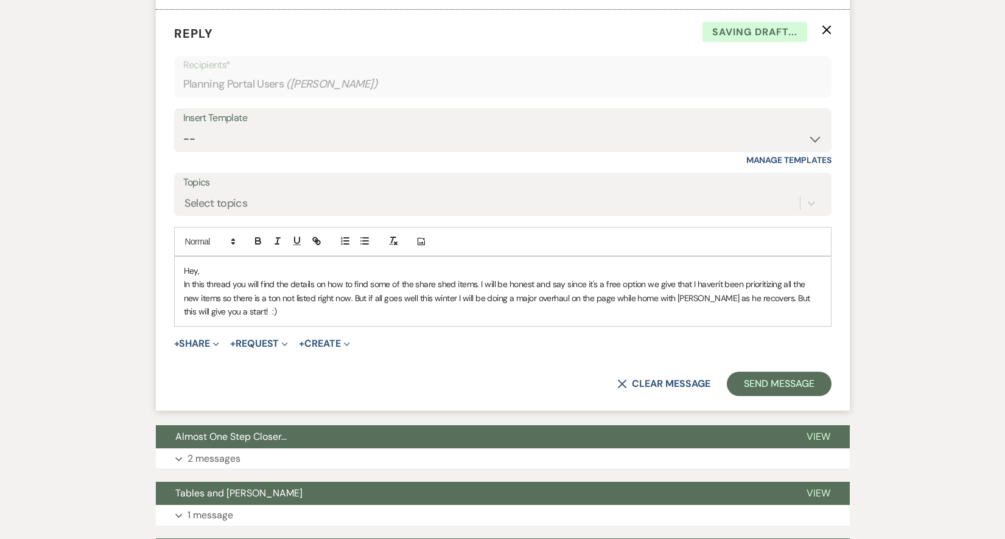
click at [752, 278] on p "Hey," at bounding box center [503, 270] width 638 height 13
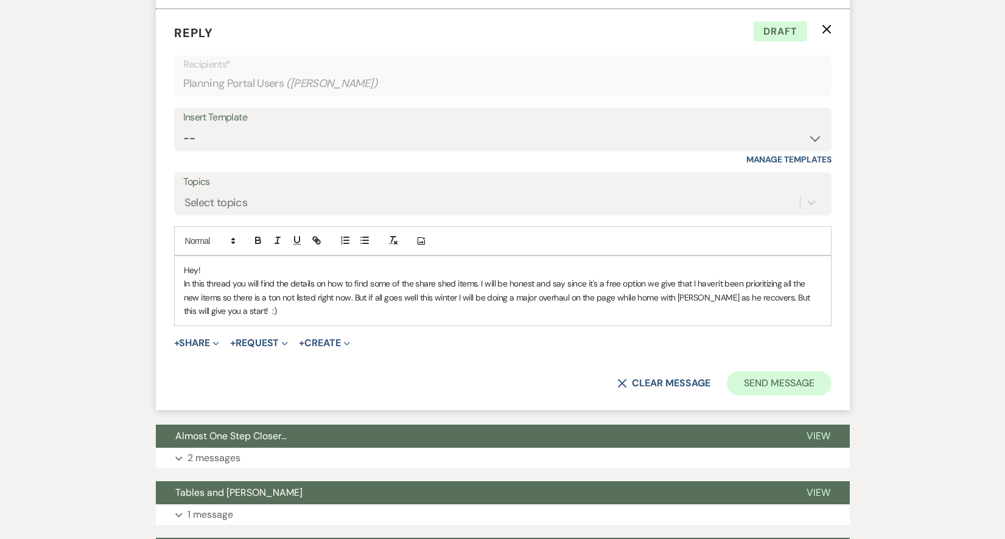
click at [775, 390] on button "Send Message" at bounding box center [779, 383] width 104 height 24
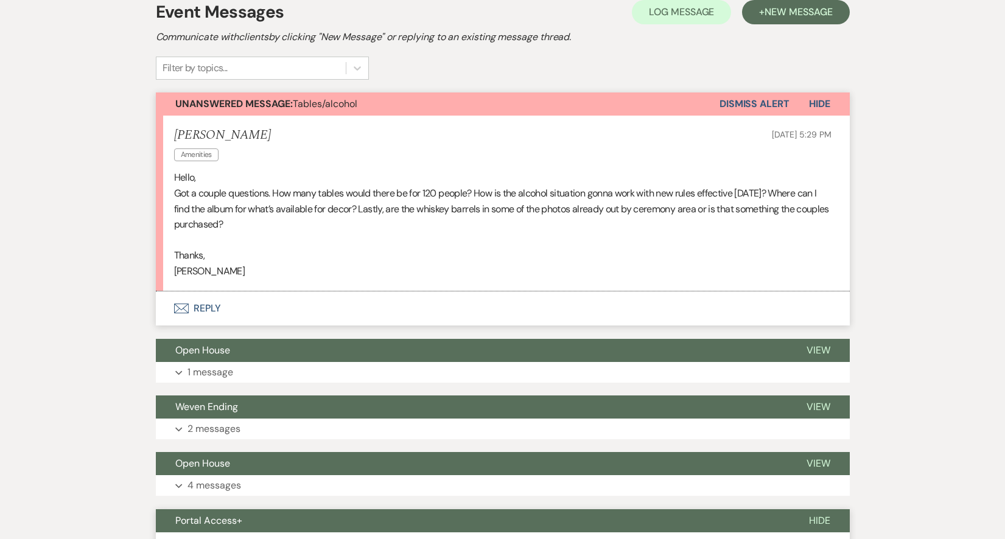
scroll to position [248, 1]
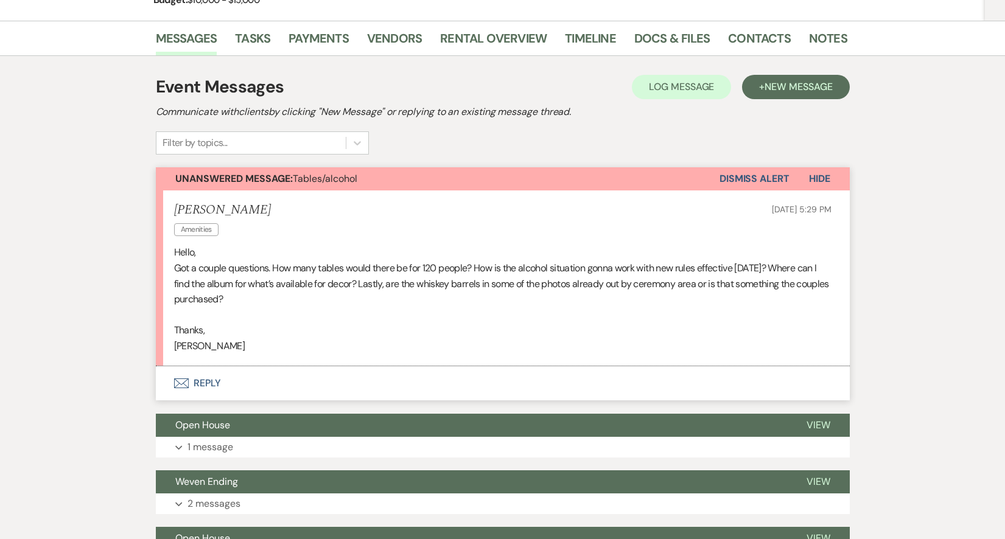
click at [212, 387] on button "Envelope Reply" at bounding box center [503, 384] width 694 height 34
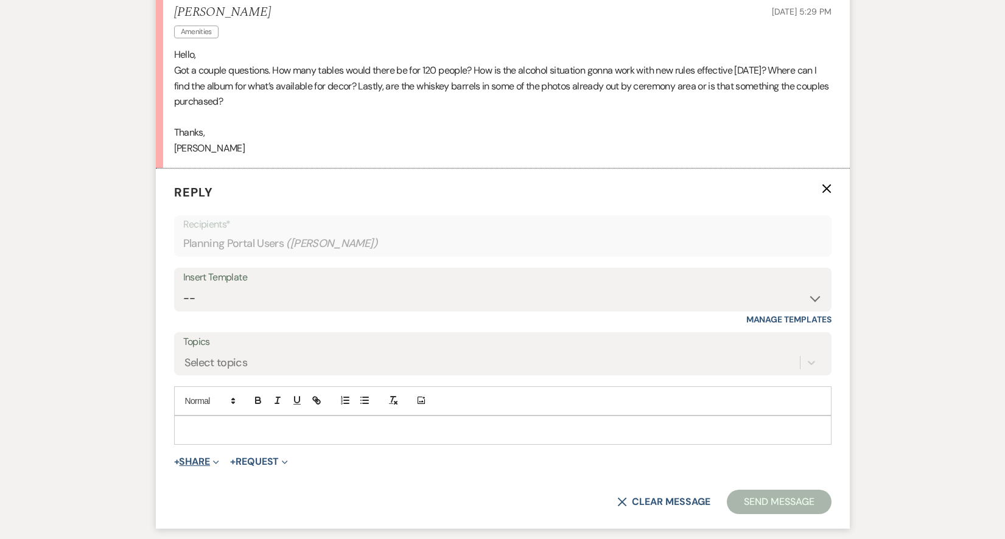
scroll to position [314, 0]
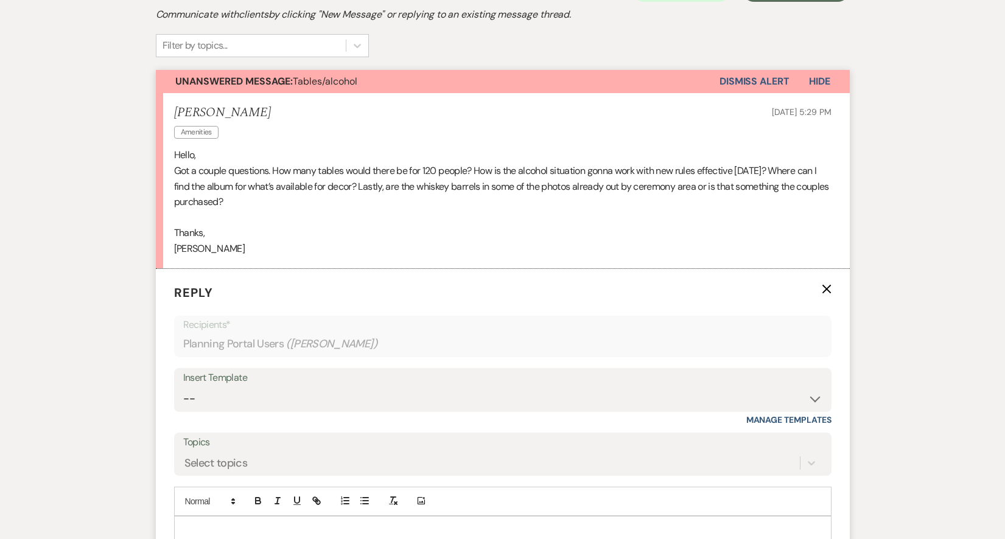
drag, startPoint x: 250, startPoint y: 240, endPoint x: 167, endPoint y: 155, distance: 118.8
click at [167, 155] on li "[PERSON_NAME] Amenities [DATE] 5:29 PM Hello, Got a couple questions. How many …" at bounding box center [503, 181] width 694 height 176
copy div "Hello, Got a couple questions. How many tables would there be for 120 people? H…"
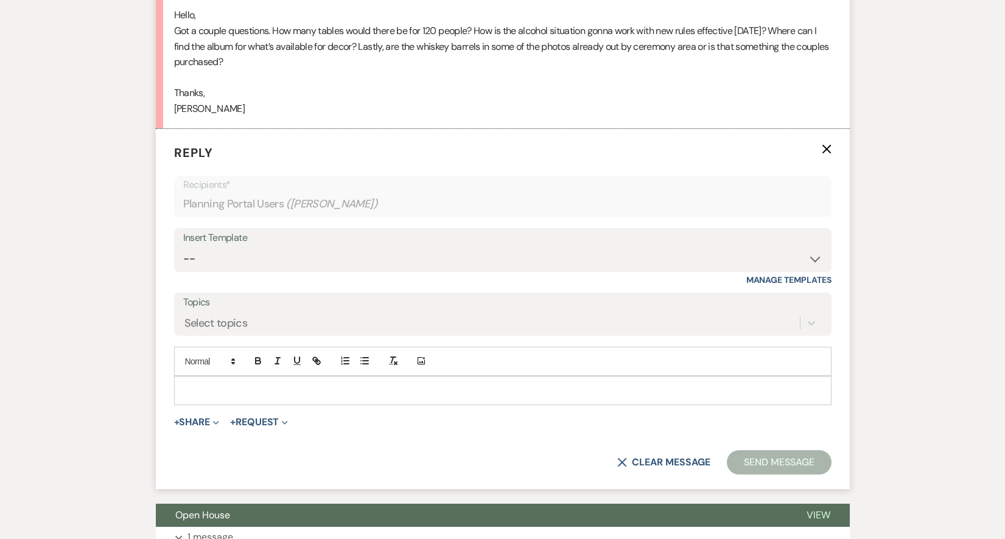
scroll to position [462, 0]
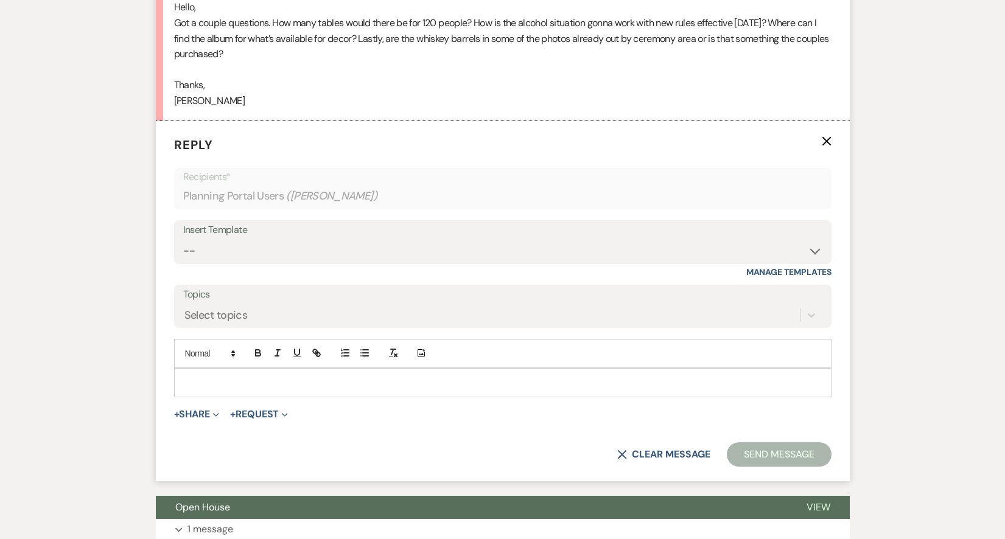
click at [338, 376] on p at bounding box center [503, 382] width 638 height 13
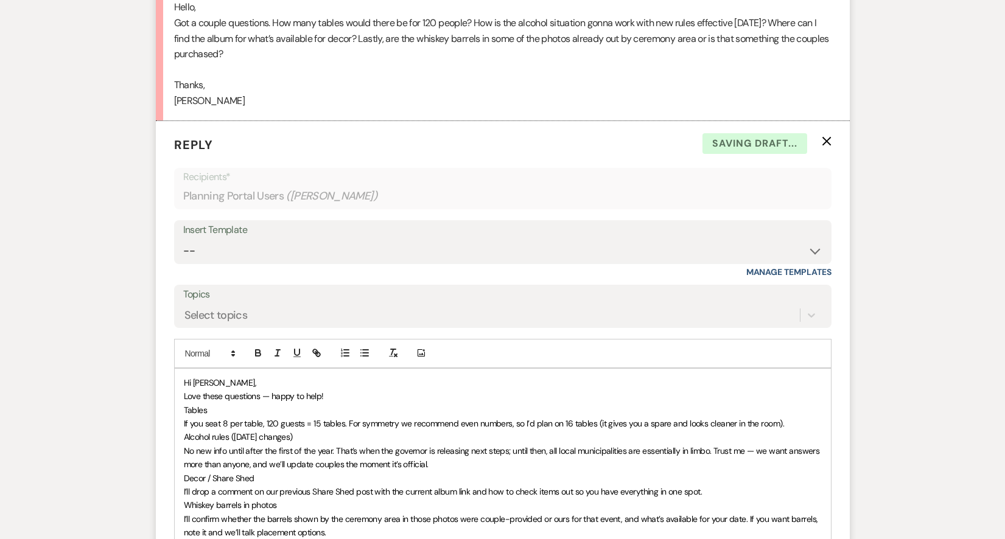
click at [181, 419] on div "Hi [PERSON_NAME], Love these questions — happy to help! Tables If you seat 8 pe…" at bounding box center [503, 465] width 656 height 192
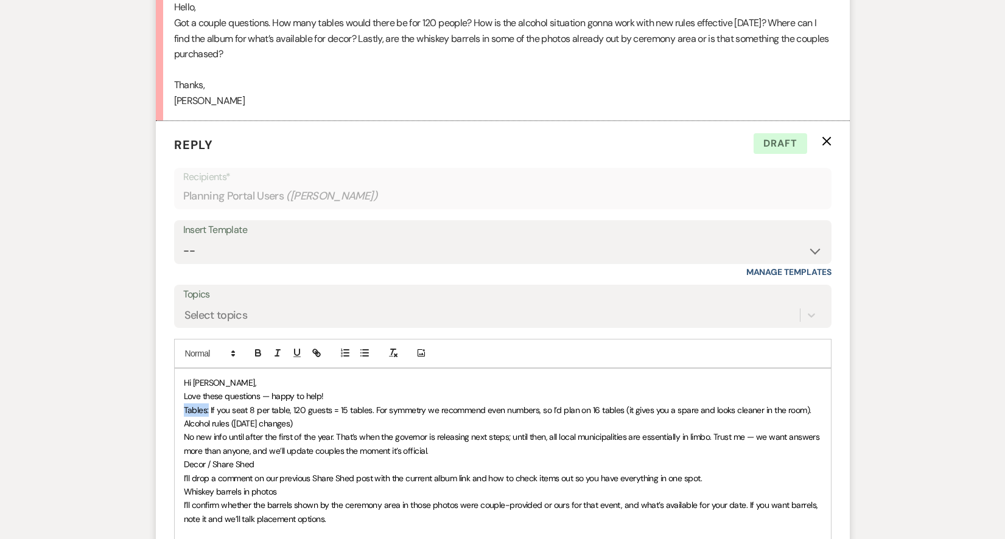
drag, startPoint x: 208, startPoint y: 406, endPoint x: 177, endPoint y: 406, distance: 31.7
click at [177, 406] on div "Hi [PERSON_NAME], Love these questions — happy to help! Tables: If you seat 8 p…" at bounding box center [503, 458] width 656 height 178
click at [258, 353] on icon "button" at bounding box center [258, 354] width 5 height 3
drag, startPoint x: 314, startPoint y: 419, endPoint x: 170, endPoint y: 417, distance: 143.7
click at [170, 417] on form "Reply X Draft saved! Recipients* Planning Portal Users ( [PERSON_NAME] ) Insert…" at bounding box center [503, 376] width 694 height 510
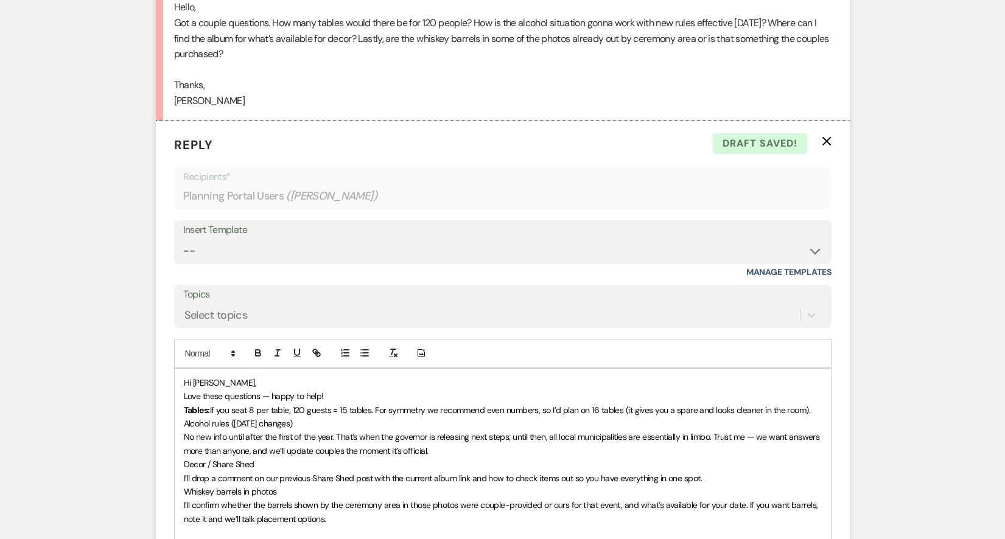
click at [230, 418] on span "Alcohol rules ([DATE] changes)" at bounding box center [238, 423] width 109 height 11
drag, startPoint x: 231, startPoint y: 418, endPoint x: 181, endPoint y: 418, distance: 50.5
click at [181, 418] on div "Hi [PERSON_NAME], Love these questions — happy to help! Tables: If you seat 8 p…" at bounding box center [503, 458] width 656 height 178
click at [264, 346] on button "button" at bounding box center [258, 353] width 17 height 15
click at [241, 420] on span "([DATE] changes)" at bounding box center [264, 423] width 61 height 11
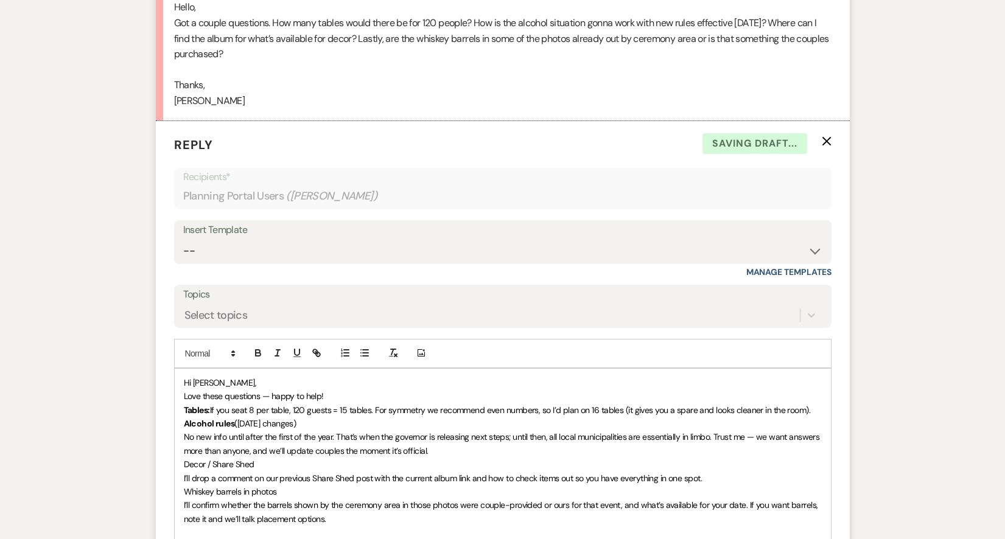
click at [231, 418] on strong "Alcohol rules" at bounding box center [209, 423] width 51 height 11
click at [256, 353] on icon "button" at bounding box center [258, 354] width 5 height 3
click at [323, 421] on p "Alcohol rules: [DATE] changes)" at bounding box center [503, 423] width 638 height 13
click at [184, 432] on span "No new info until after the first of the year. That’s when the governor is rele…" at bounding box center [503, 444] width 638 height 24
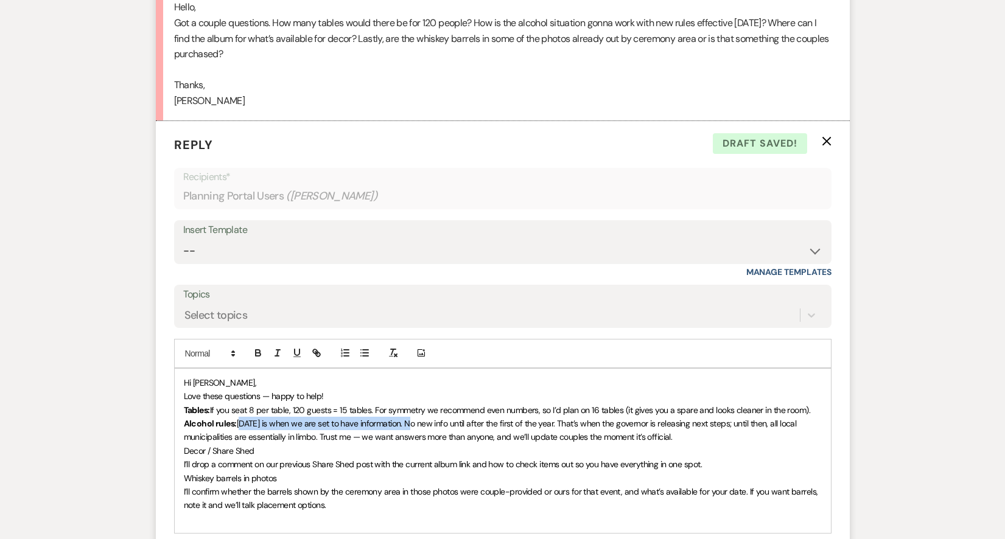
drag, startPoint x: 415, startPoint y: 419, endPoint x: 241, endPoint y: 420, distance: 173.5
click at [241, 420] on span "[DATE] is when we are set to have information. No new info until after the firs…" at bounding box center [491, 430] width 615 height 24
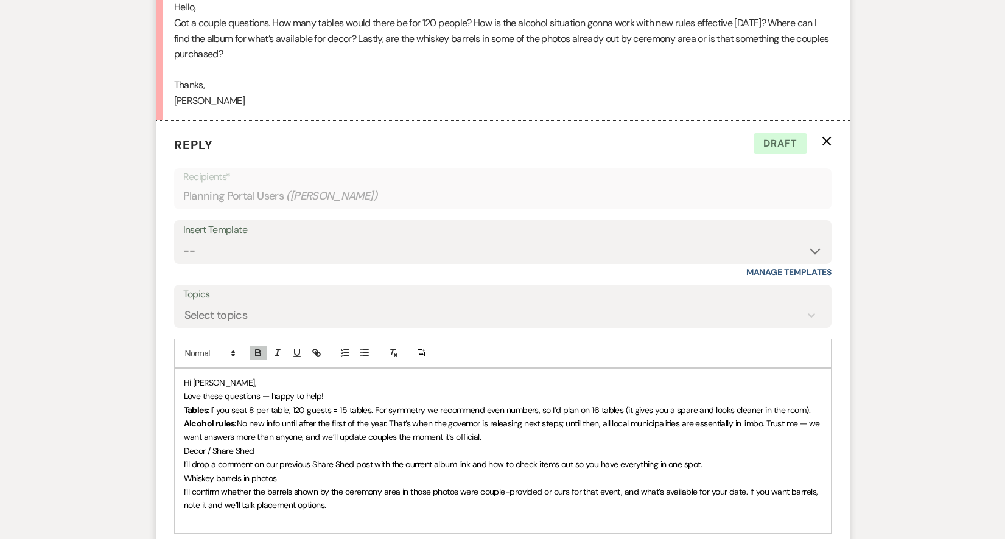
click at [367, 427] on span "No new info until after the first of the year. That’s when the governor is rele…" at bounding box center [503, 430] width 639 height 24
drag, startPoint x: 255, startPoint y: 443, endPoint x: 147, endPoint y: 443, distance: 107.2
click at [258, 350] on icon "button" at bounding box center [258, 353] width 11 height 11
click at [181, 459] on div "Hi [PERSON_NAME], Love these questions — happy to help! Tables: If you seat 8 p…" at bounding box center [503, 451] width 656 height 164
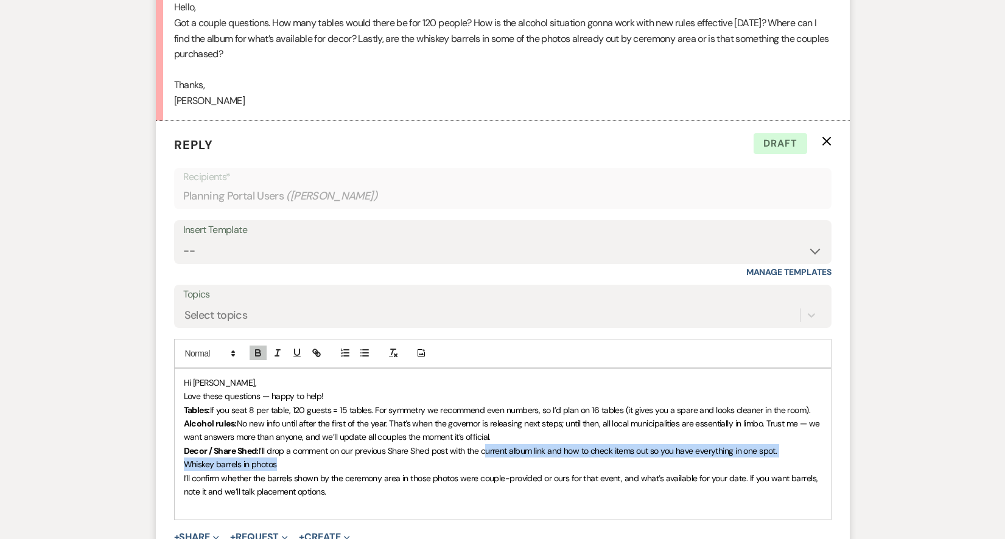
drag, startPoint x: 486, startPoint y: 444, endPoint x: 486, endPoint y: 454, distance: 9.7
click at [486, 454] on div "Hi [PERSON_NAME], Love these questions — happy to help! Tables: If you seat 8 p…" at bounding box center [503, 444] width 656 height 151
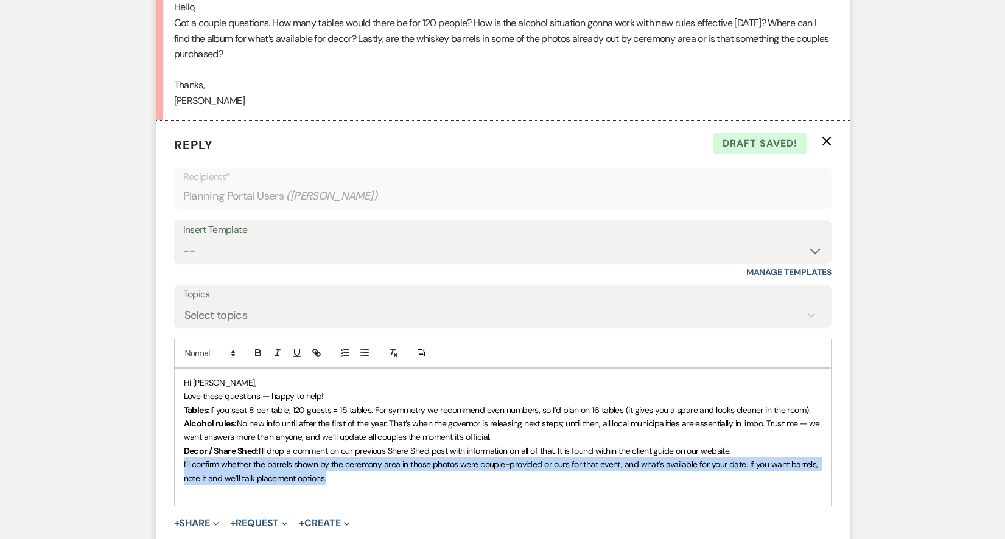
drag, startPoint x: 332, startPoint y: 471, endPoint x: 177, endPoint y: 457, distance: 156.6
click at [177, 457] on div "Hi [PERSON_NAME], Love these questions — happy to help! Tables: If you seat 8 p…" at bounding box center [503, 438] width 656 height 138
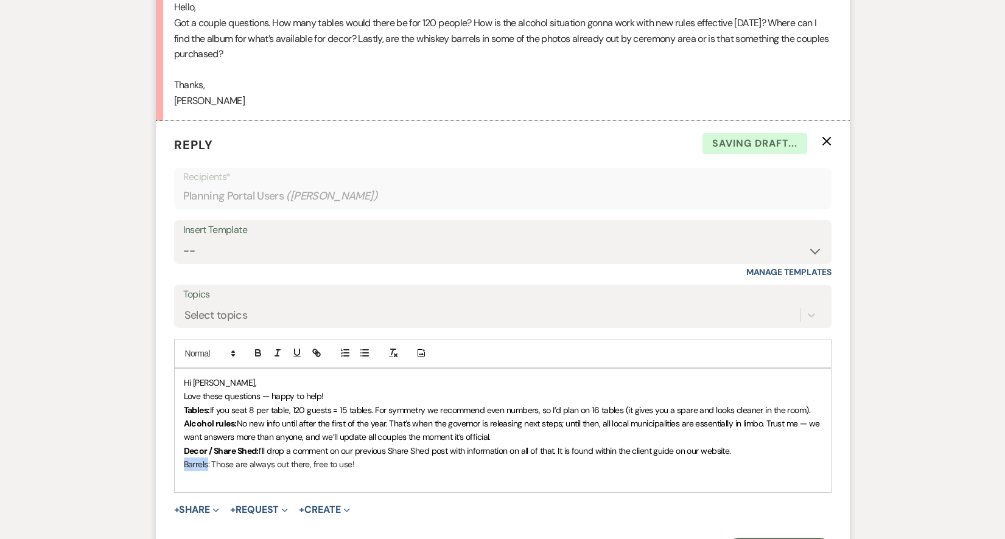
drag, startPoint x: 208, startPoint y: 454, endPoint x: 170, endPoint y: 452, distance: 37.2
click at [170, 453] on form "Reply X Saving draft... Recipients* Planning Portal Users ( [PERSON_NAME] ) Ins…" at bounding box center [503, 349] width 694 height 456
click at [255, 351] on icon "button" at bounding box center [258, 353] width 11 height 11
click at [311, 458] on p "Barrels : Those are always out there, free to use!" at bounding box center [503, 464] width 638 height 13
drag, startPoint x: 367, startPoint y: 462, endPoint x: 160, endPoint y: 400, distance: 216.5
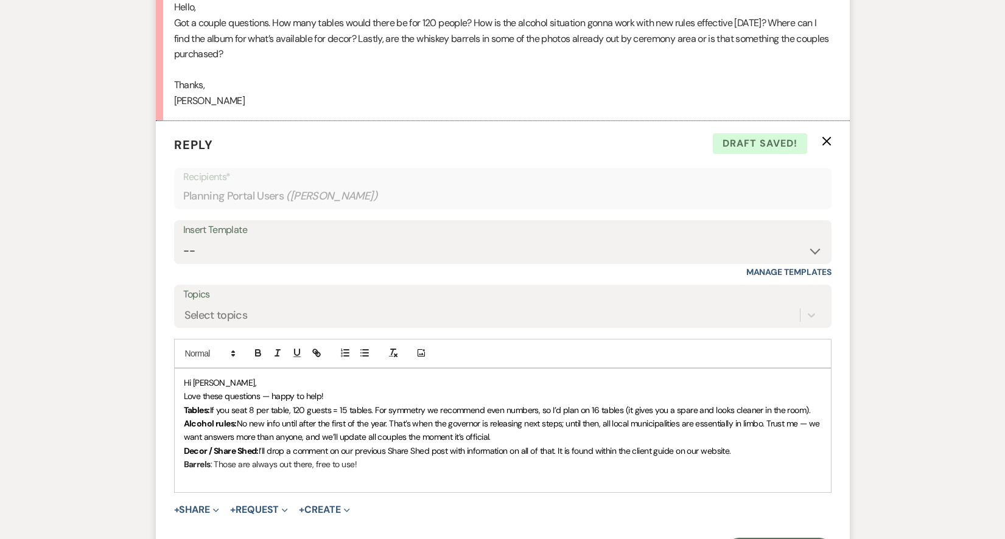
click at [160, 400] on form "Reply X Draft saved! Recipients* Planning Portal Users ( [PERSON_NAME] ) Insert…" at bounding box center [503, 349] width 694 height 456
click at [368, 349] on icon "button" at bounding box center [364, 353] width 11 height 11
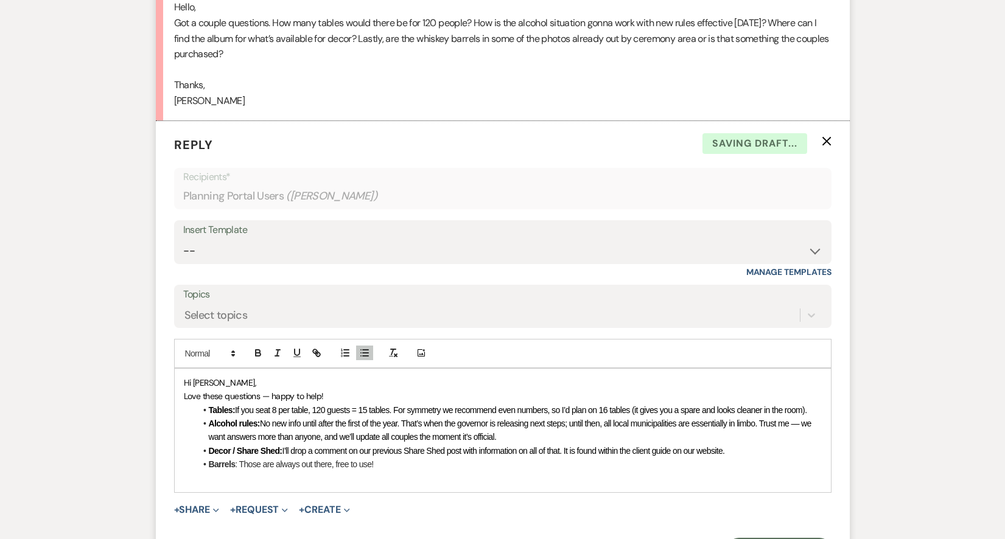
click at [360, 379] on p "Hi [PERSON_NAME]," at bounding box center [503, 382] width 638 height 13
click at [353, 382] on p "Hi [PERSON_NAME]," at bounding box center [503, 382] width 638 height 13
click at [323, 392] on p "Love these questions — happy to help!" at bounding box center [503, 396] width 638 height 13
click at [331, 390] on p "Love these questions — happy to help!" at bounding box center [503, 396] width 638 height 13
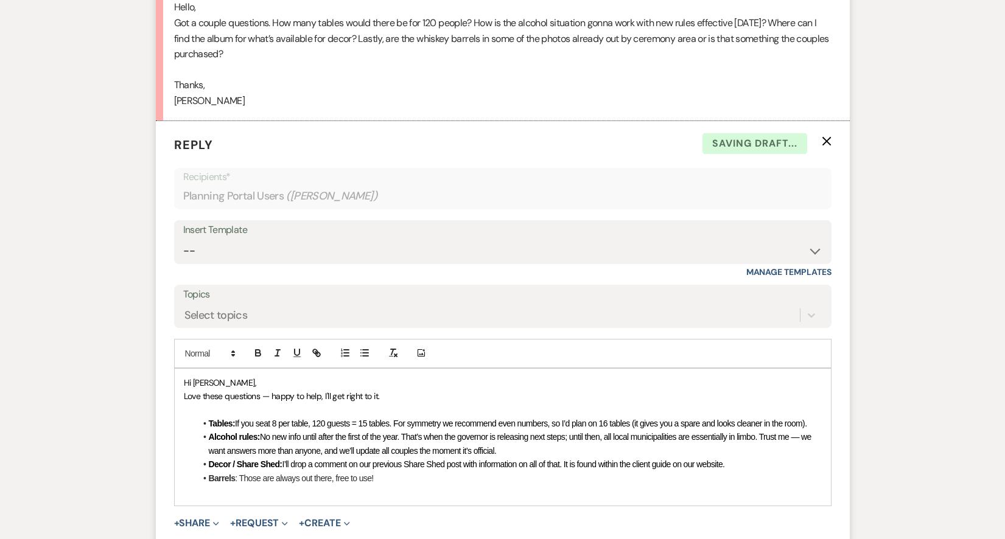
click at [204, 491] on div "Hi [PERSON_NAME], Love these questions — happy to help, I'll get right to it. ﻿…" at bounding box center [503, 438] width 656 height 138
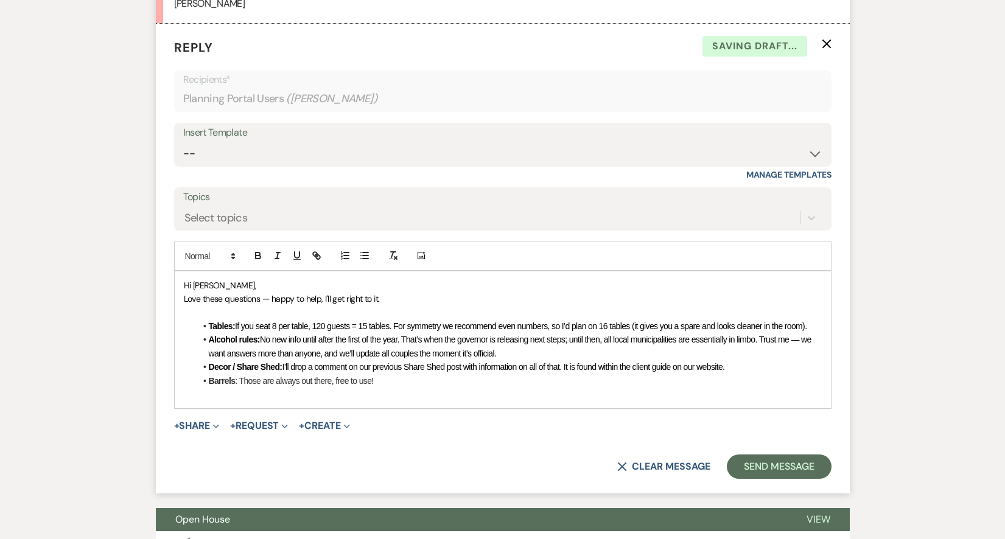
scroll to position [560, 0]
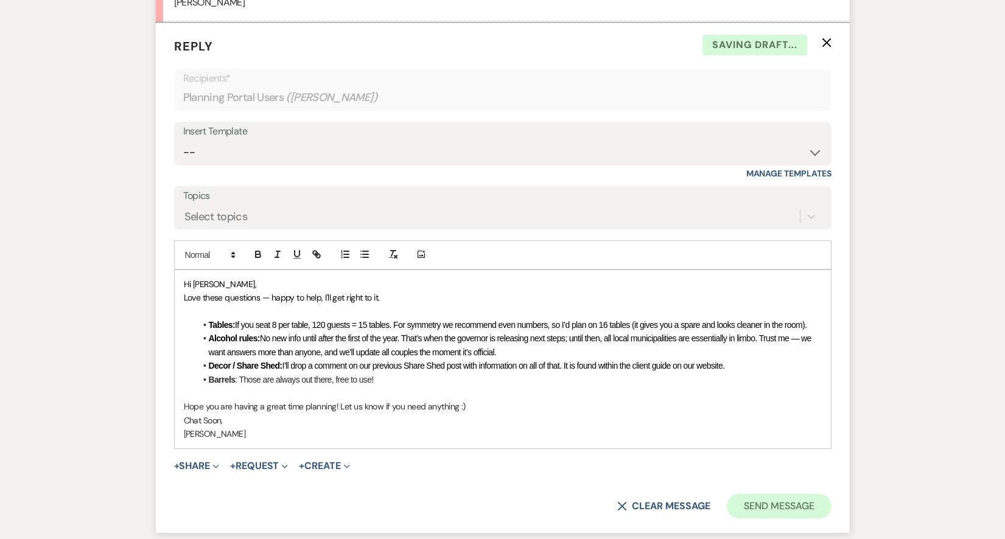
click at [782, 495] on button "Send Message" at bounding box center [779, 506] width 104 height 24
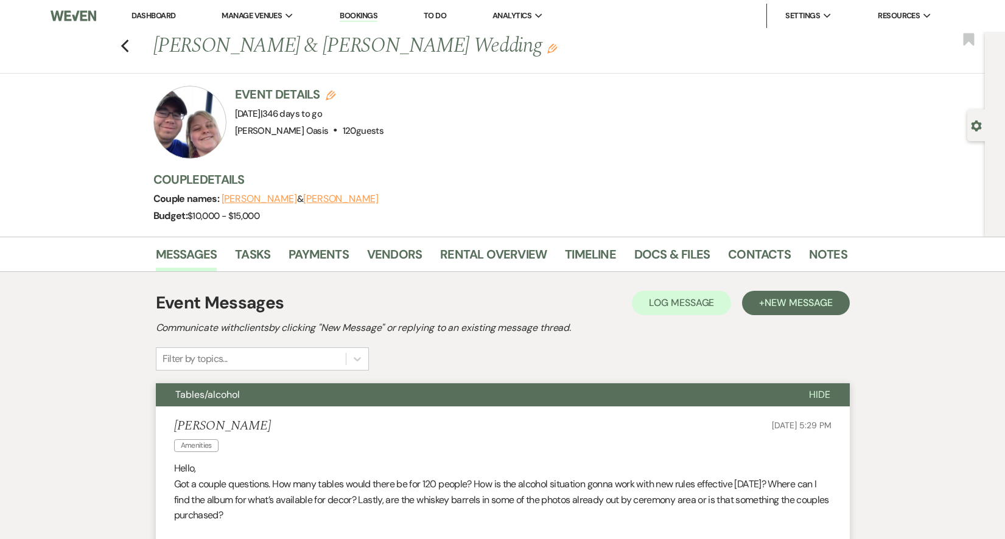
scroll to position [0, 0]
click at [132, 47] on div "Previous [PERSON_NAME] & [PERSON_NAME] Wedding Edit Bookmark" at bounding box center [489, 53] width 991 height 42
click at [131, 47] on div "Previous [PERSON_NAME] & [PERSON_NAME] Wedding Edit Bookmark" at bounding box center [489, 53] width 991 height 42
click at [125, 43] on use "button" at bounding box center [125, 46] width 8 height 13
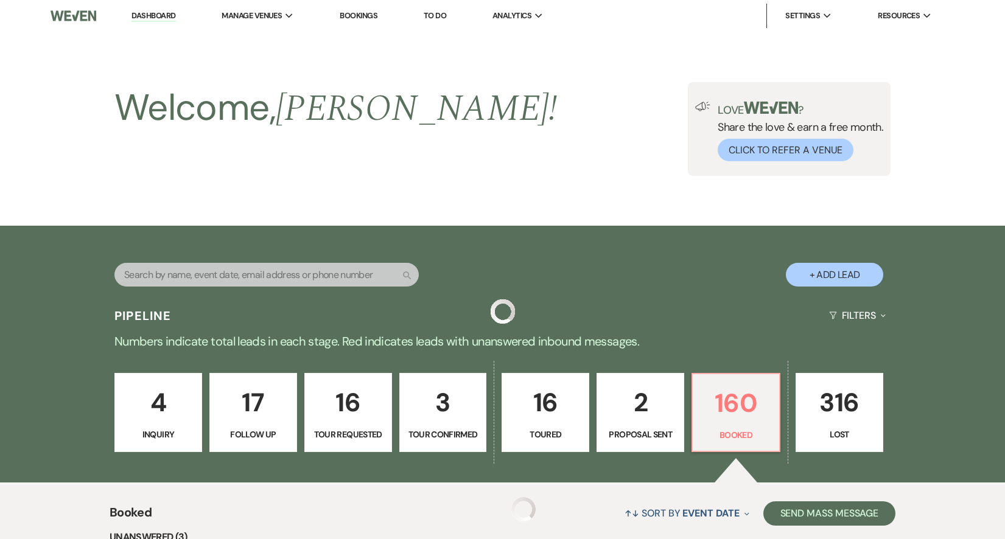
scroll to position [318, 0]
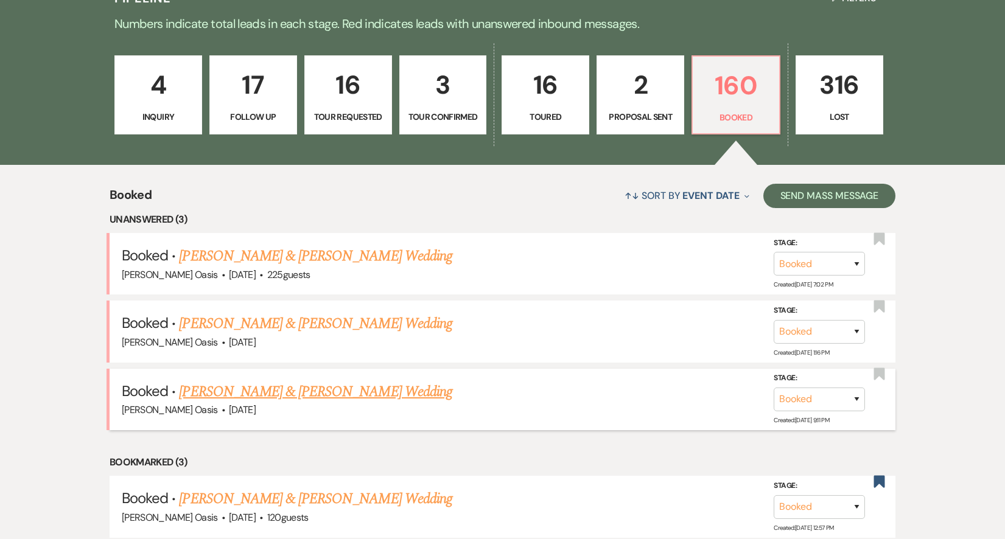
click at [300, 385] on link "[PERSON_NAME] & [PERSON_NAME] Wedding" at bounding box center [315, 392] width 273 height 22
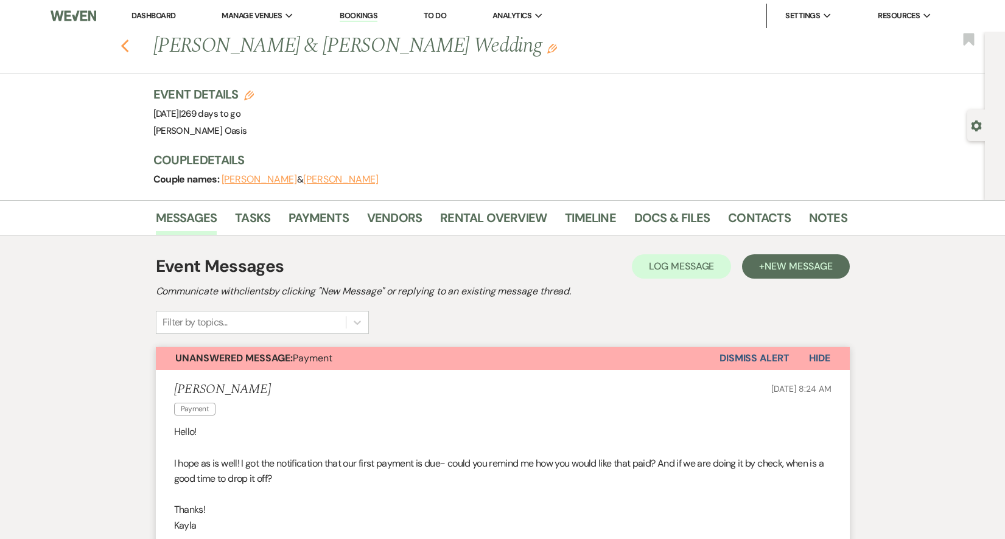
click at [128, 44] on icon "Previous" at bounding box center [125, 46] width 9 height 15
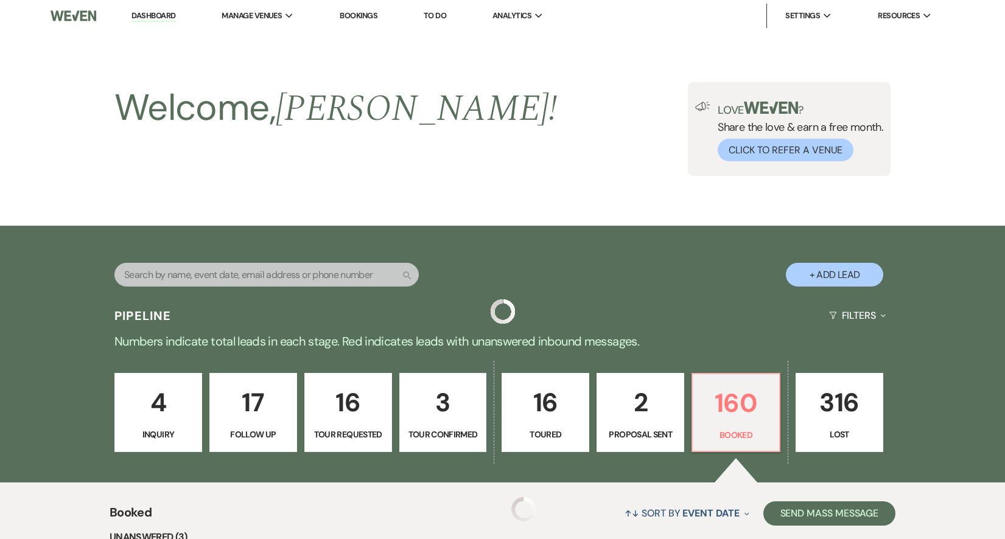
scroll to position [318, 0]
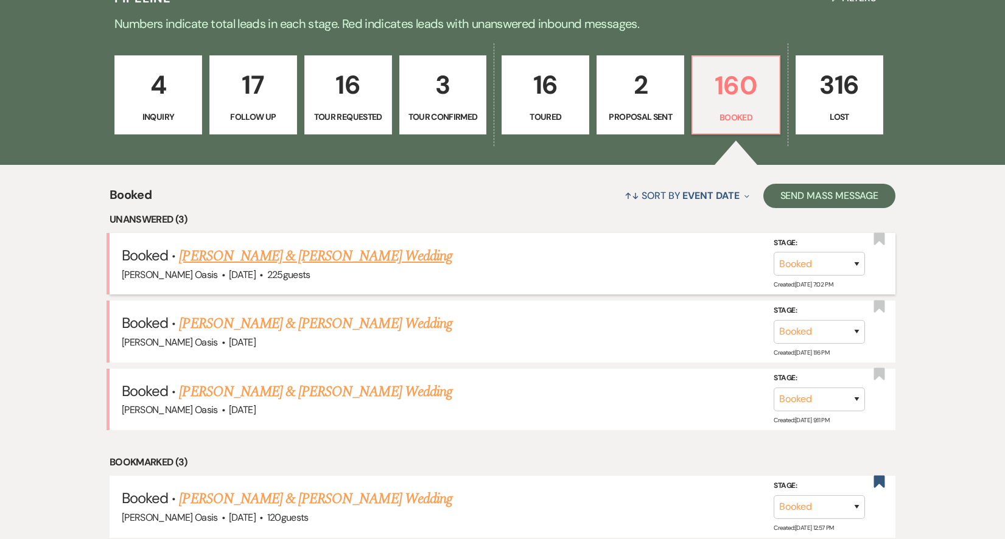
click at [243, 257] on link "[PERSON_NAME] & [PERSON_NAME] Wedding" at bounding box center [315, 256] width 273 height 22
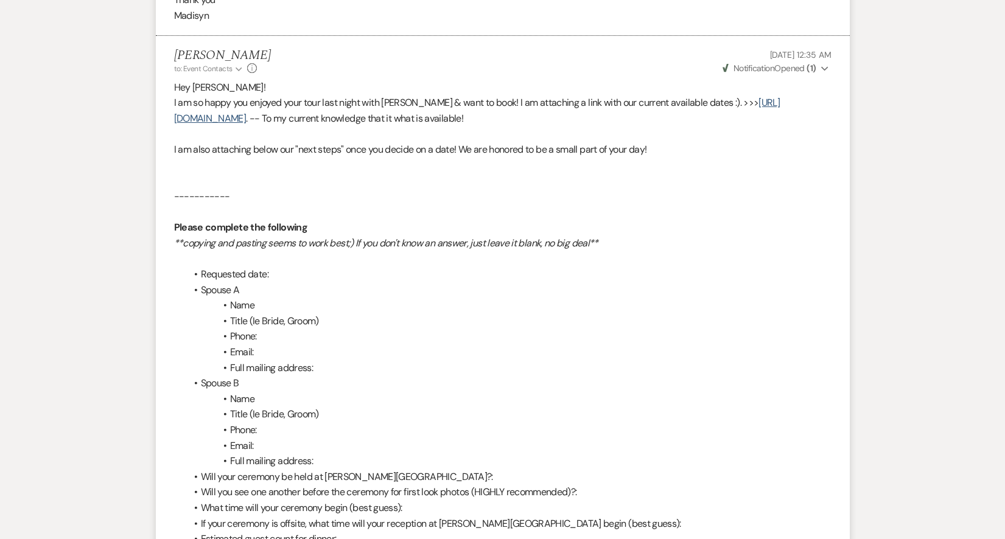
scroll to position [1861, 0]
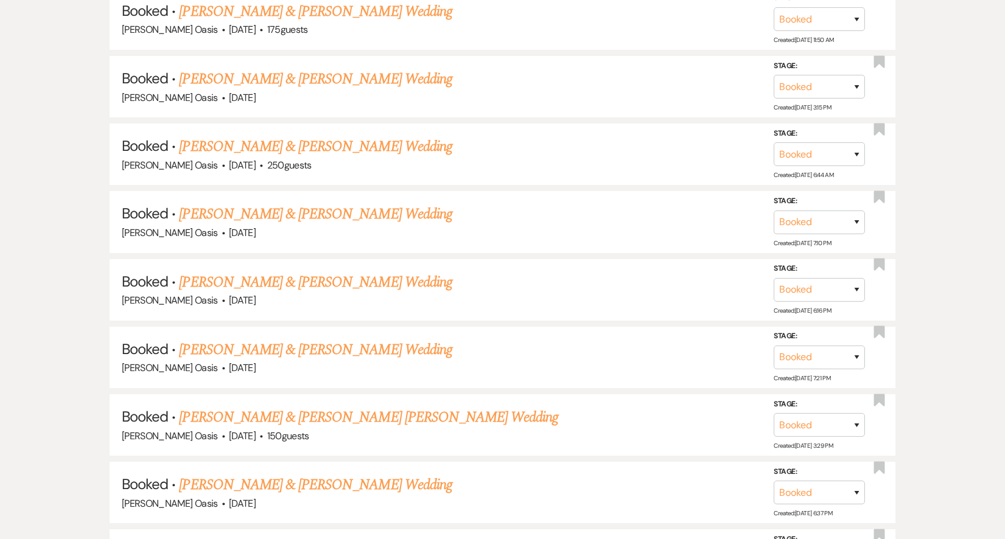
scroll to position [318, 0]
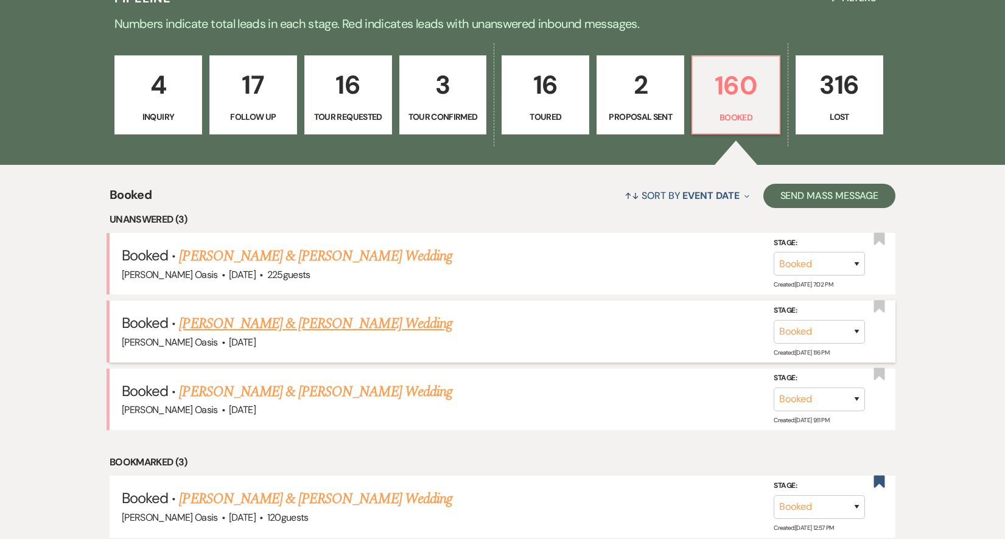
click at [212, 316] on link "[PERSON_NAME] & [PERSON_NAME] Wedding" at bounding box center [315, 324] width 273 height 22
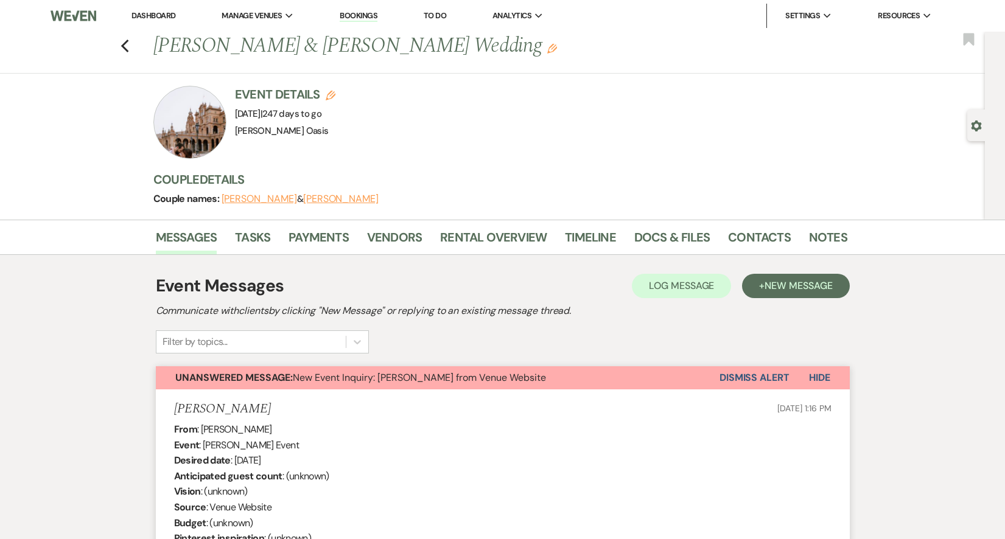
click at [167, 10] on li "Dashboard" at bounding box center [153, 16] width 56 height 24
click at [166, 18] on link "Dashboard" at bounding box center [154, 15] width 44 height 10
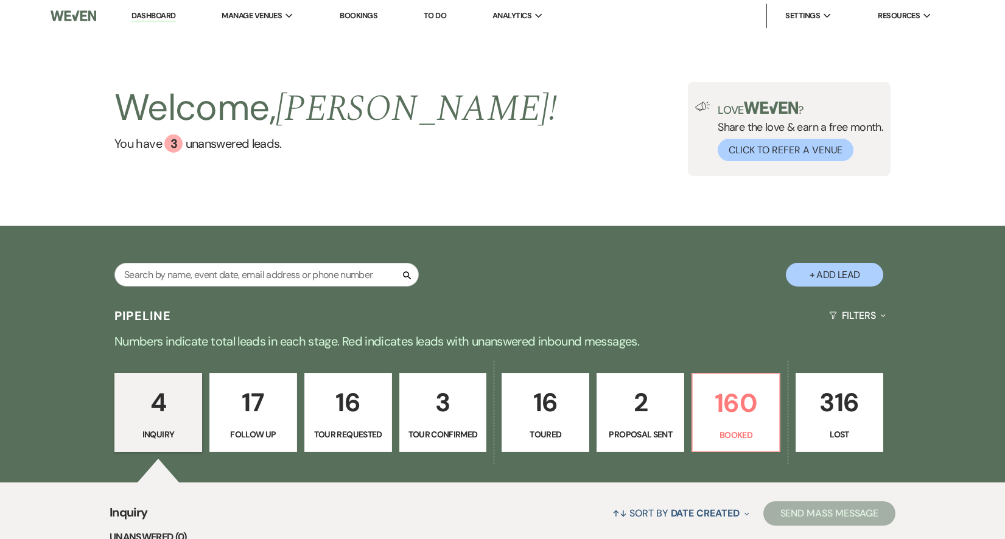
scroll to position [3, 0]
